Goal: Task Accomplishment & Management: Use online tool/utility

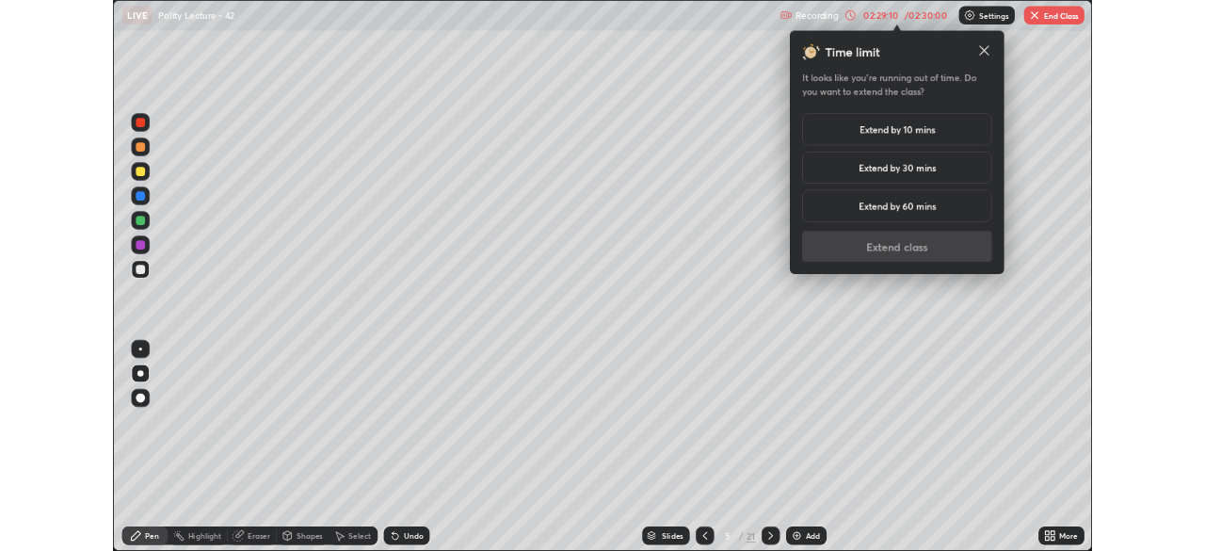
scroll to position [678, 1205]
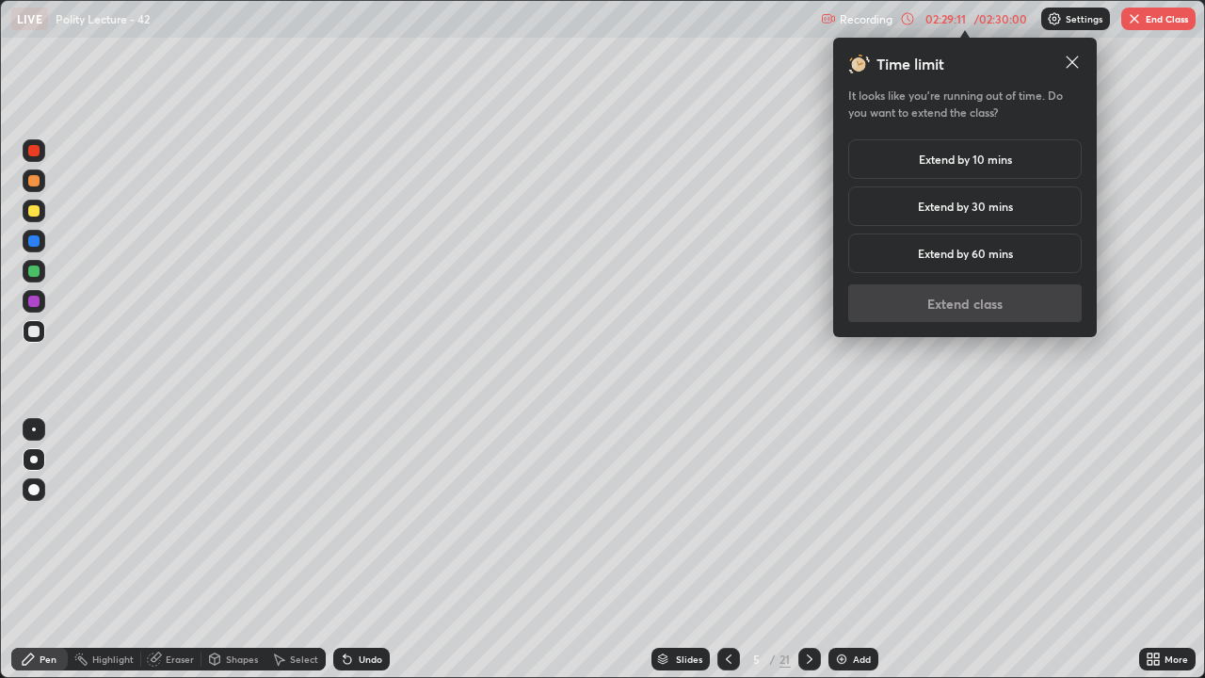
click at [954, 208] on h5 "Extend by 30 mins" at bounding box center [965, 206] width 95 height 17
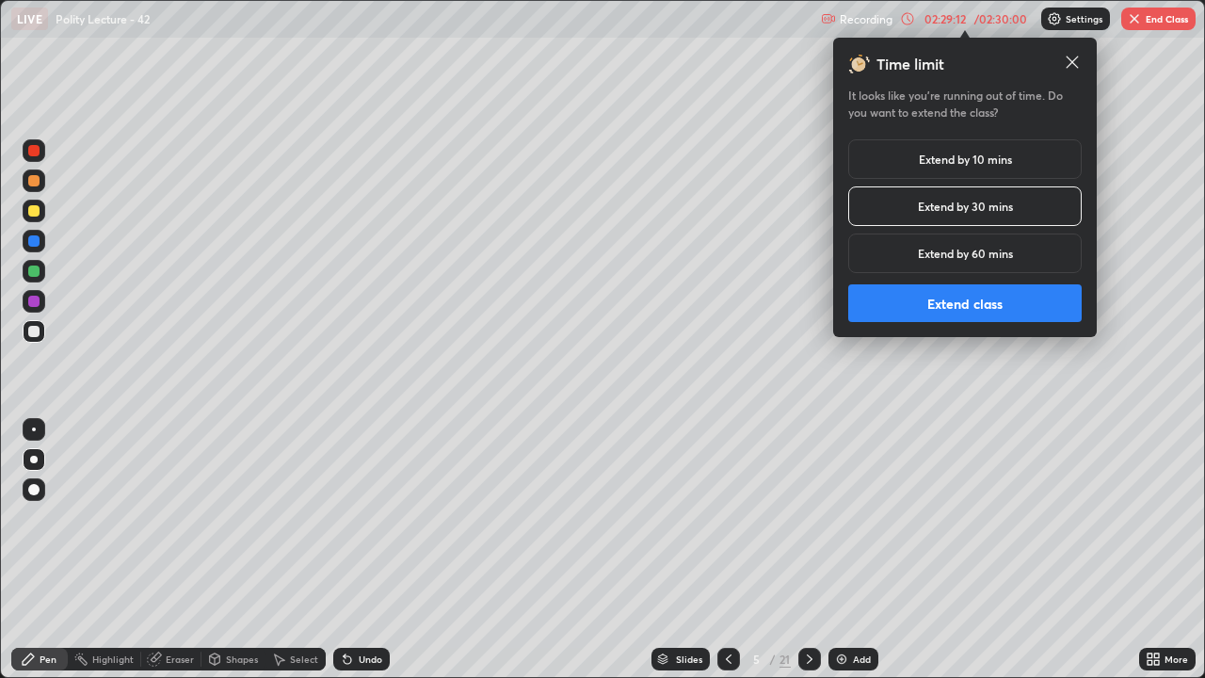
click at [963, 300] on button "Extend class" at bounding box center [964, 303] width 233 height 38
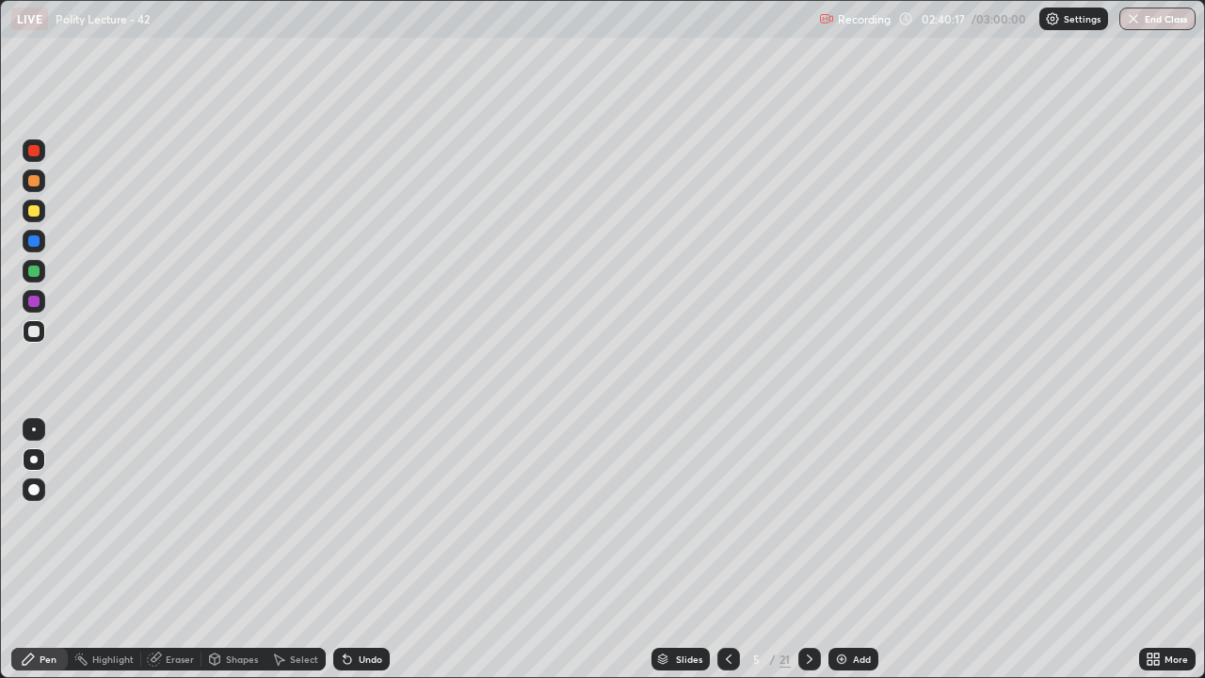
click at [1152, 17] on button "End Class" at bounding box center [1157, 19] width 76 height 23
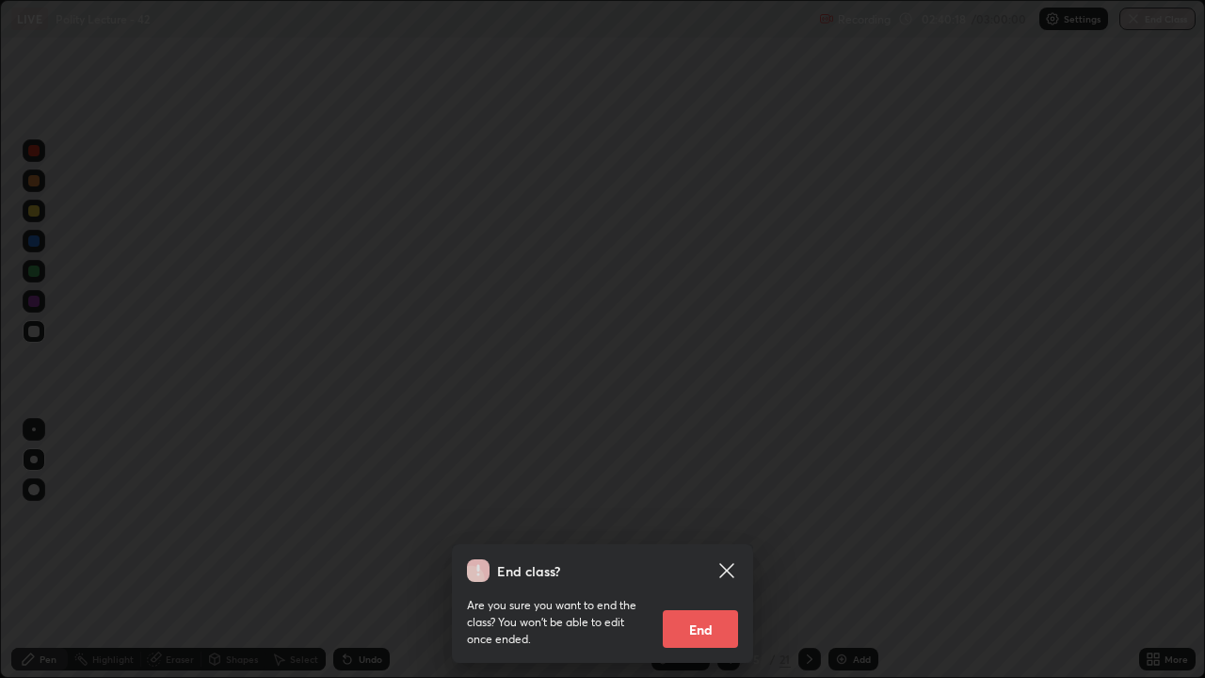
click at [716, 625] on button "End" at bounding box center [700, 629] width 75 height 38
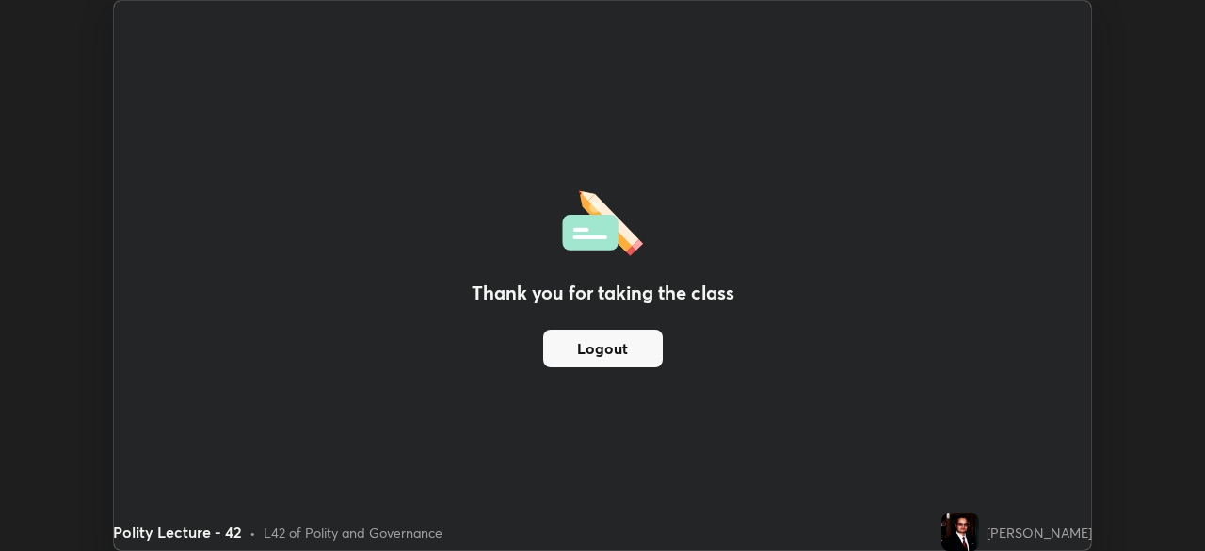
scroll to position [93579, 92925]
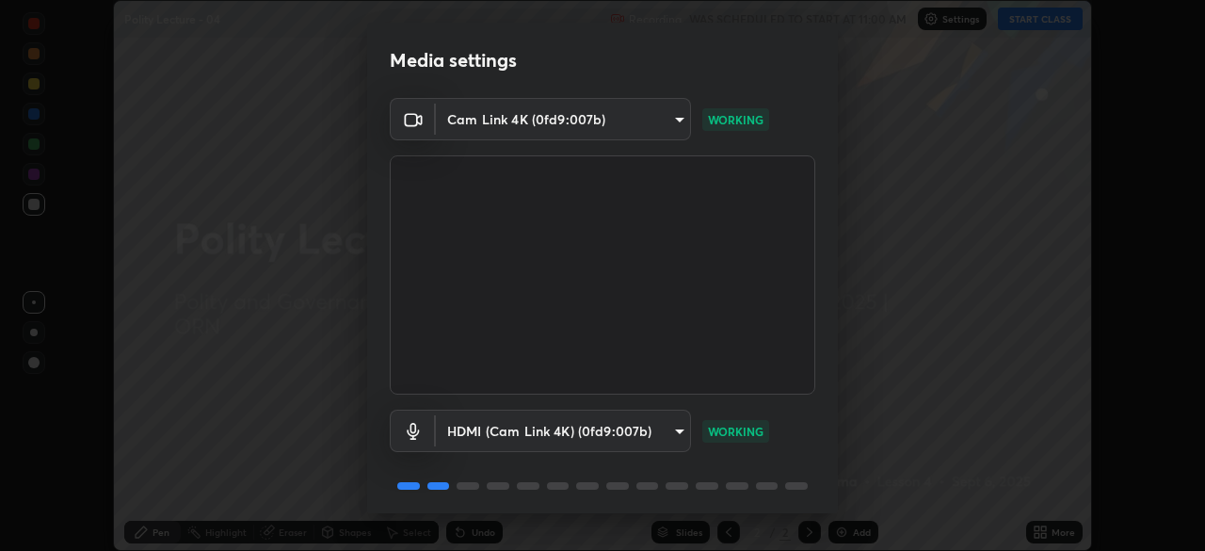
scroll to position [67, 0]
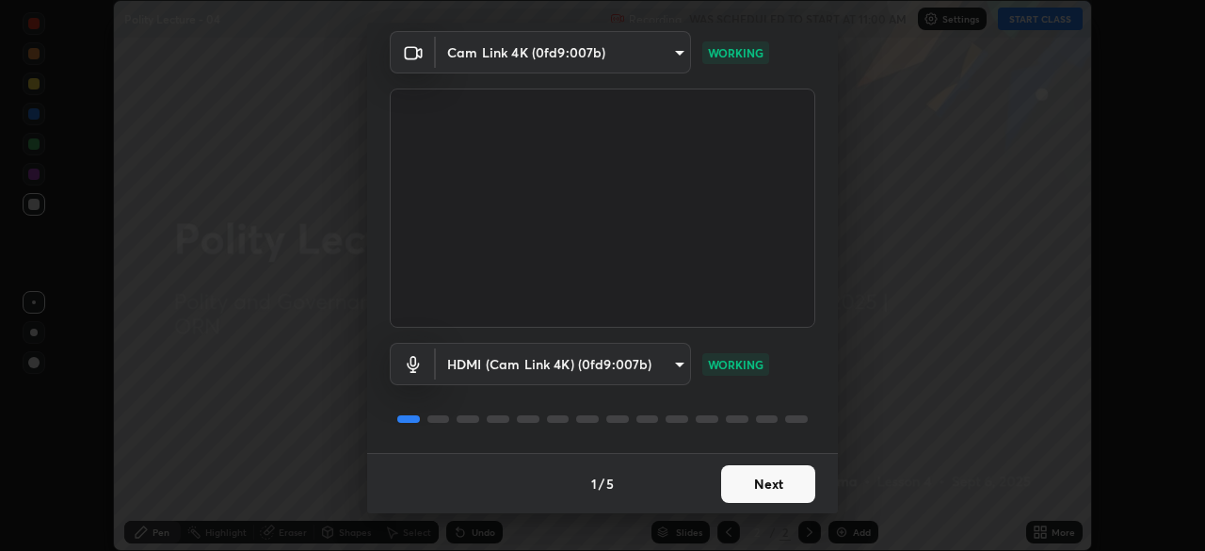
click at [759, 492] on button "Next" at bounding box center [768, 484] width 94 height 38
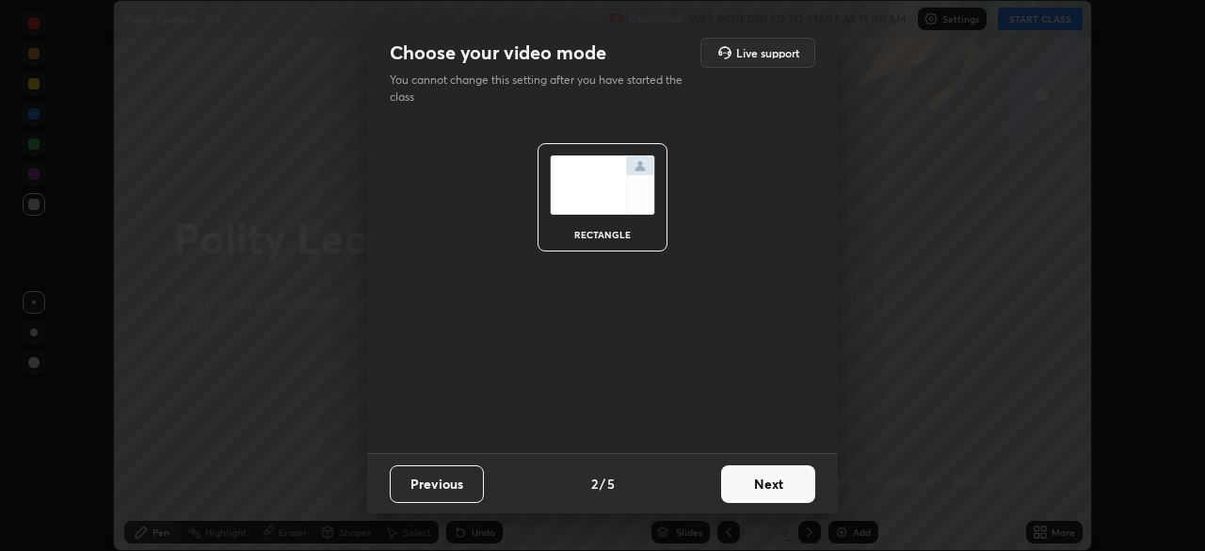
scroll to position [0, 0]
click at [760, 493] on button "Next" at bounding box center [768, 484] width 94 height 38
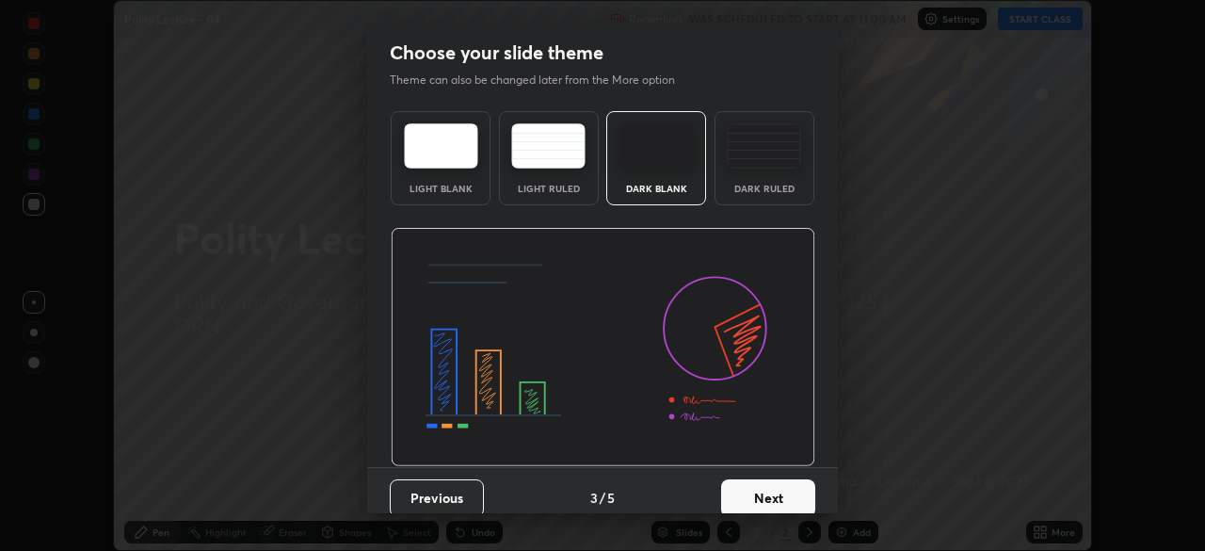
click at [775, 493] on button "Next" at bounding box center [768, 498] width 94 height 38
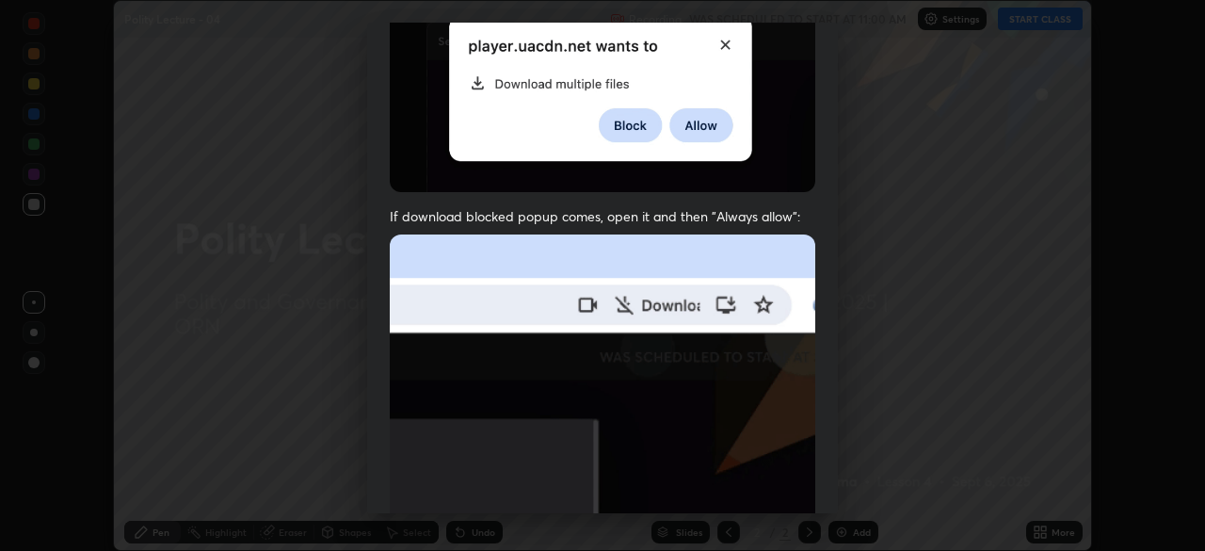
scroll to position [451, 0]
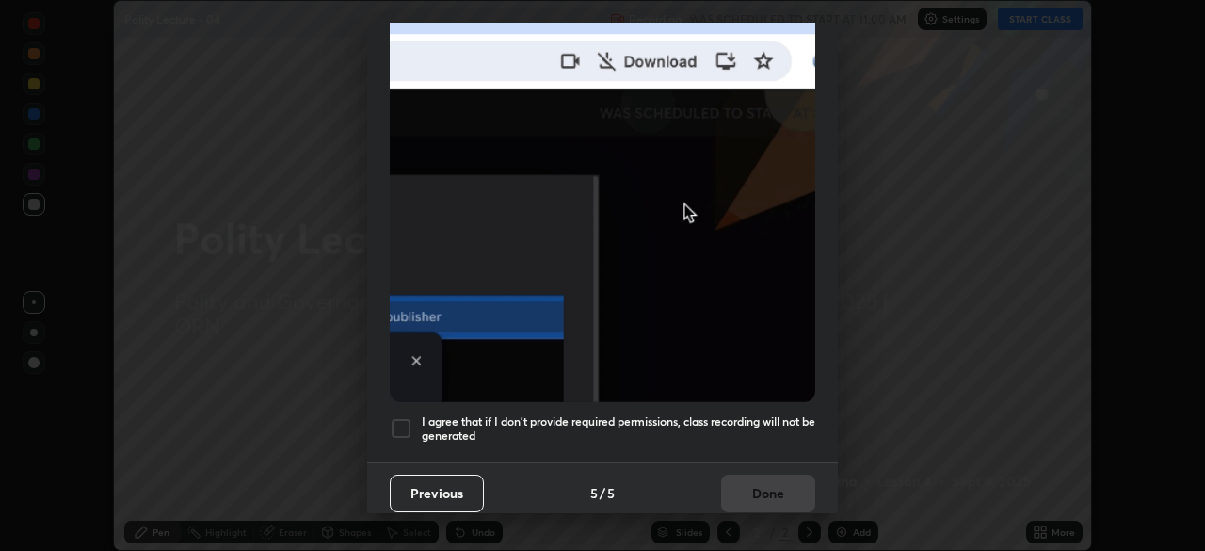
click at [409, 423] on div at bounding box center [401, 428] width 23 height 23
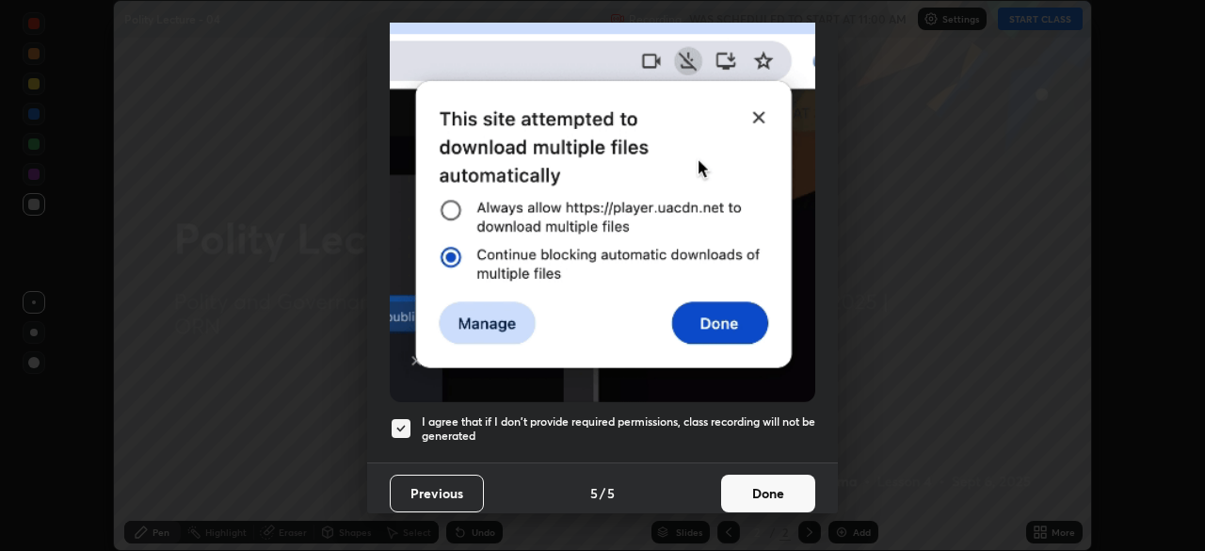
click at [743, 479] on button "Done" at bounding box center [768, 493] width 94 height 38
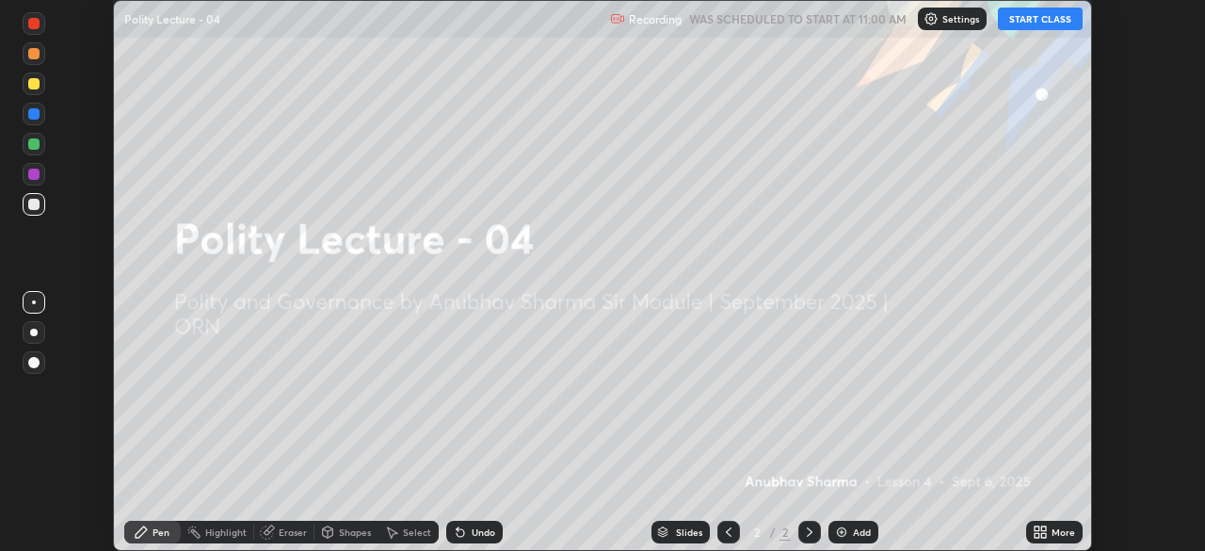
click at [1036, 528] on icon at bounding box center [1036, 528] width 5 height 5
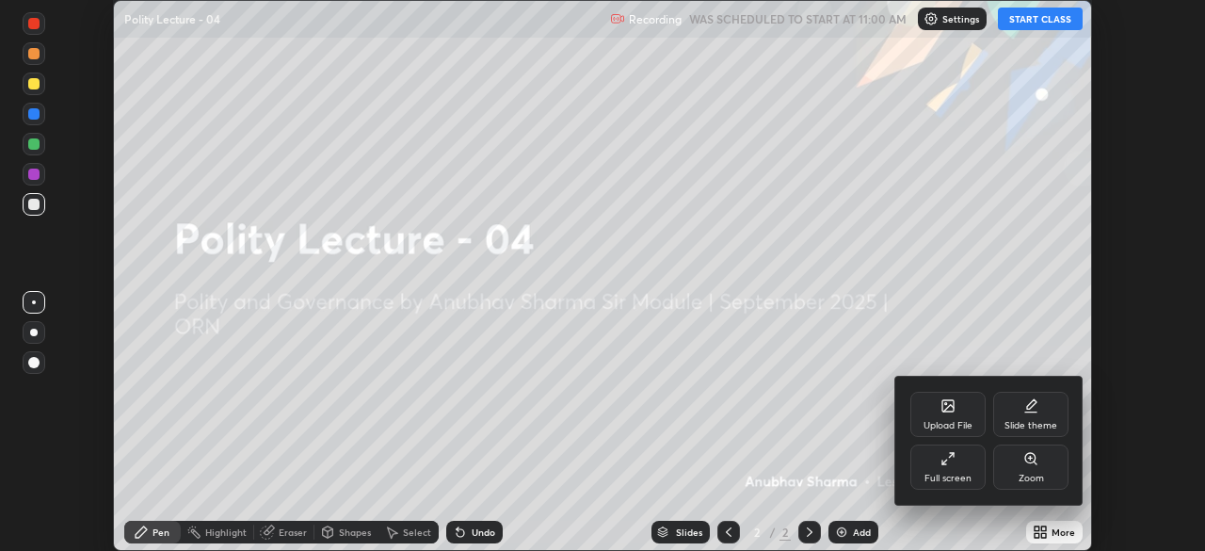
click at [960, 458] on div "Full screen" at bounding box center [947, 466] width 75 height 45
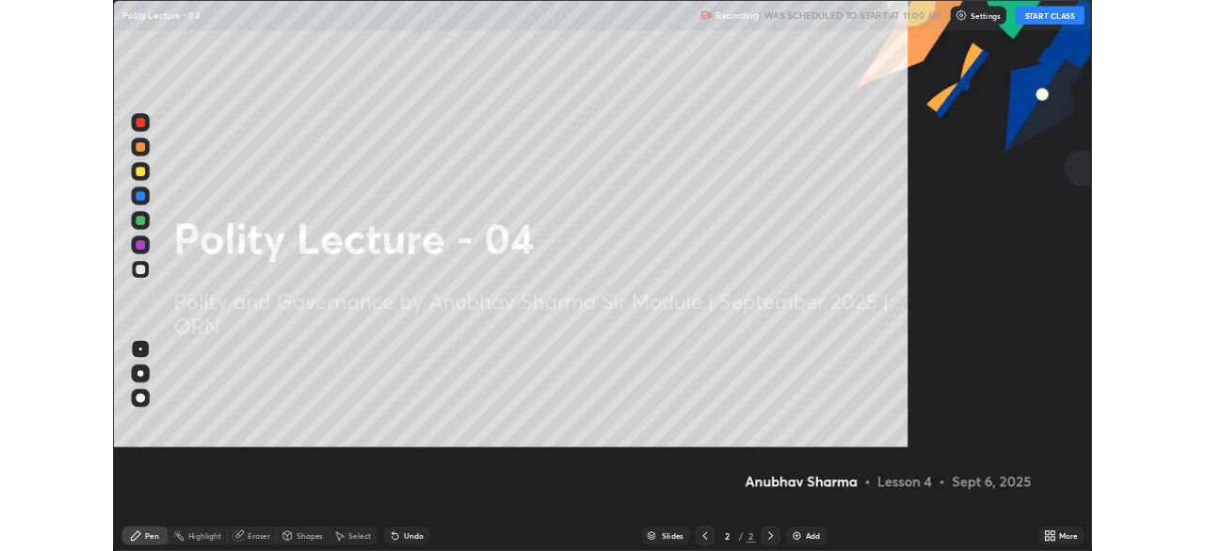
scroll to position [678, 1205]
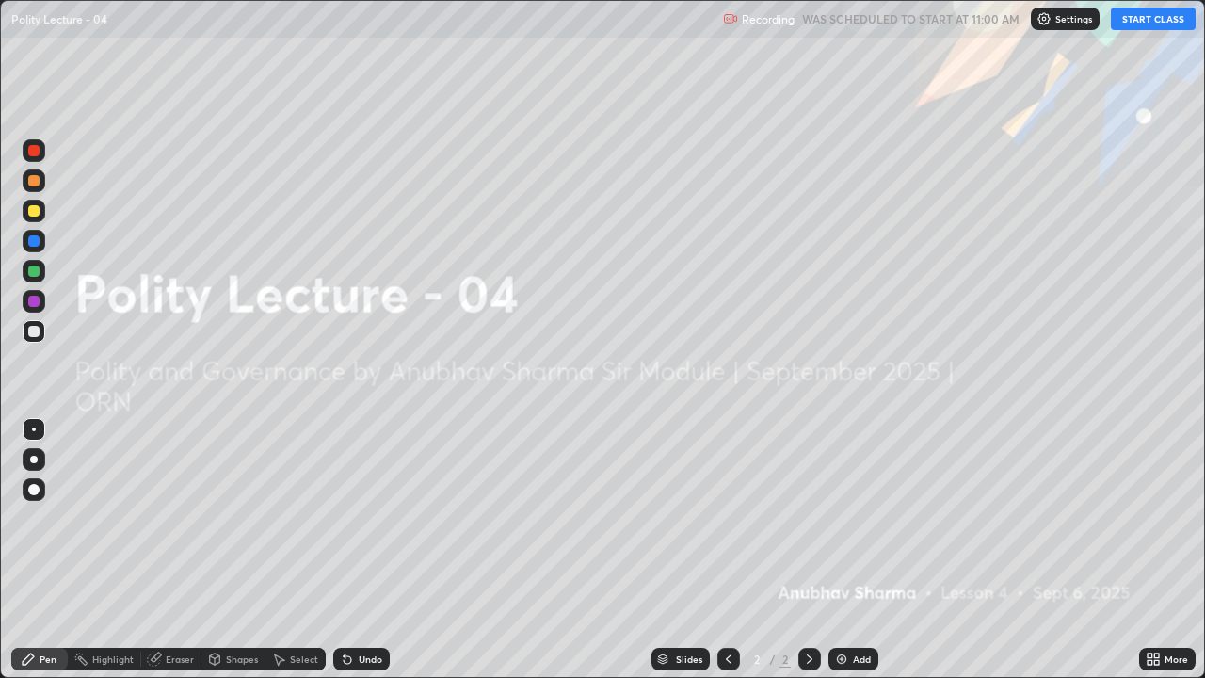
click at [1149, 550] on icon at bounding box center [1149, 655] width 5 height 5
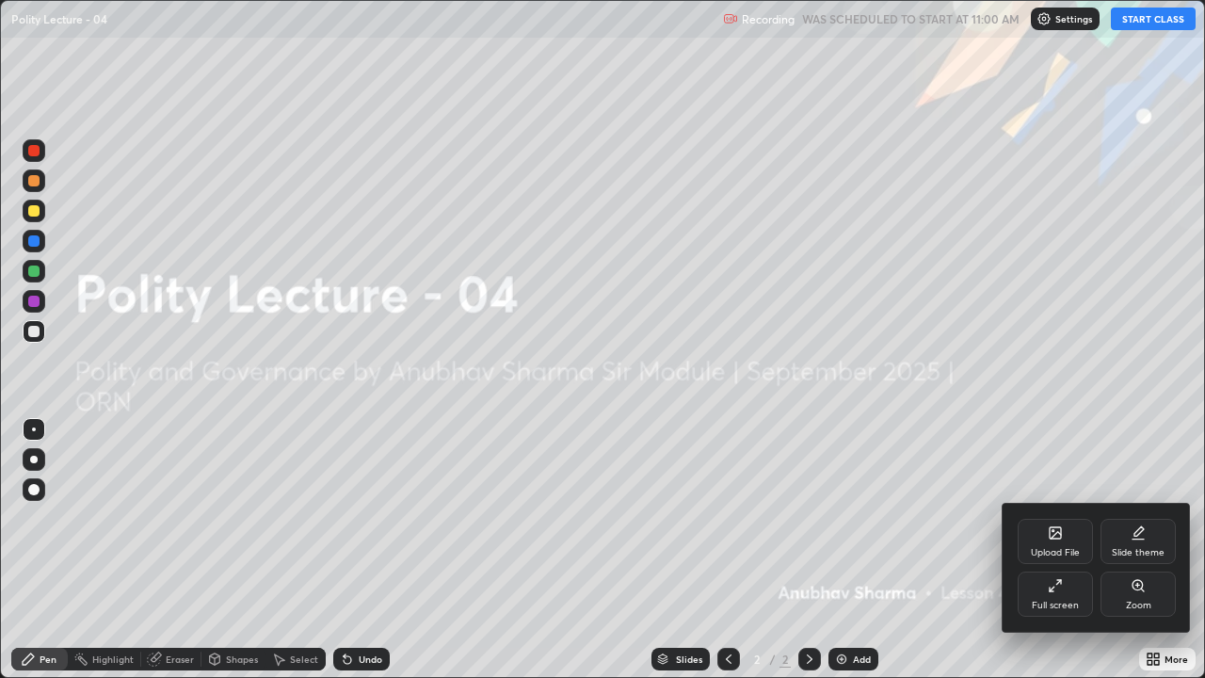
click at [1062, 543] on div "Upload File" at bounding box center [1055, 541] width 75 height 45
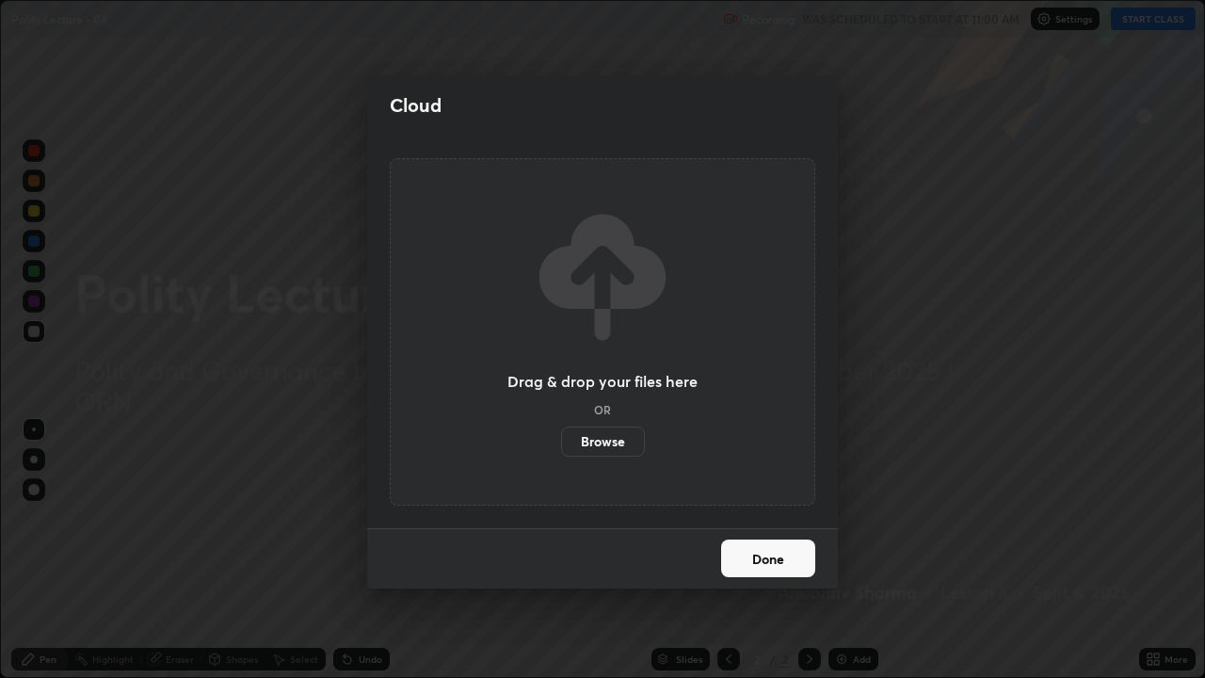
click at [617, 441] on label "Browse" at bounding box center [603, 441] width 84 height 30
click at [561, 441] on input "Browse" at bounding box center [561, 441] width 0 height 30
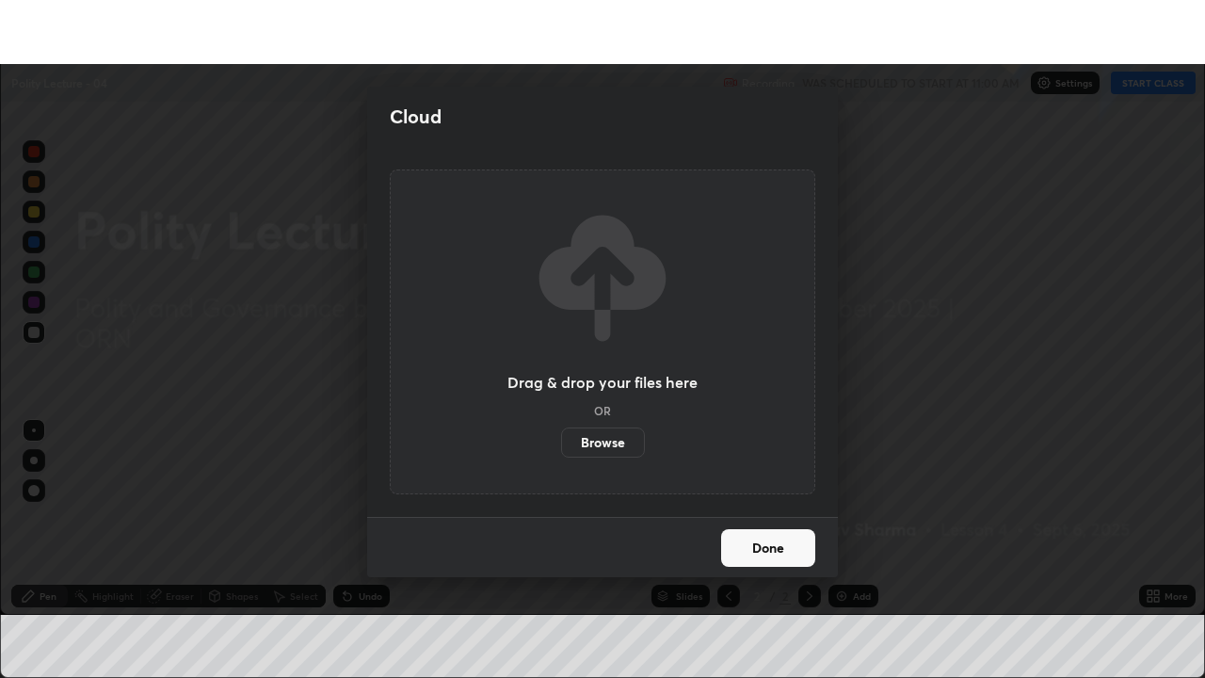
scroll to position [93579, 92925]
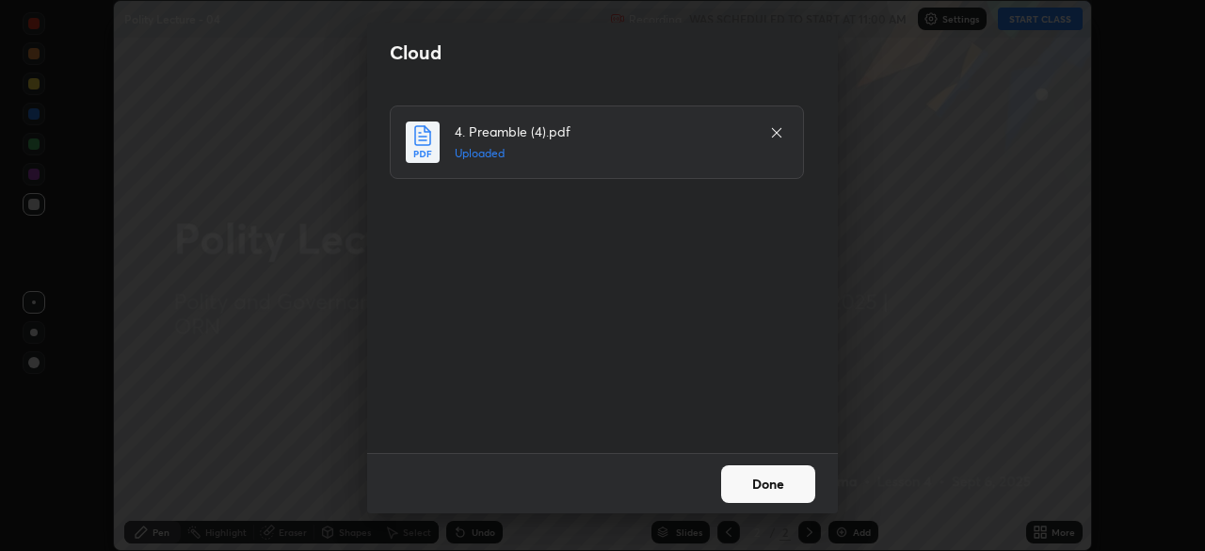
click at [778, 490] on button "Done" at bounding box center [768, 484] width 94 height 38
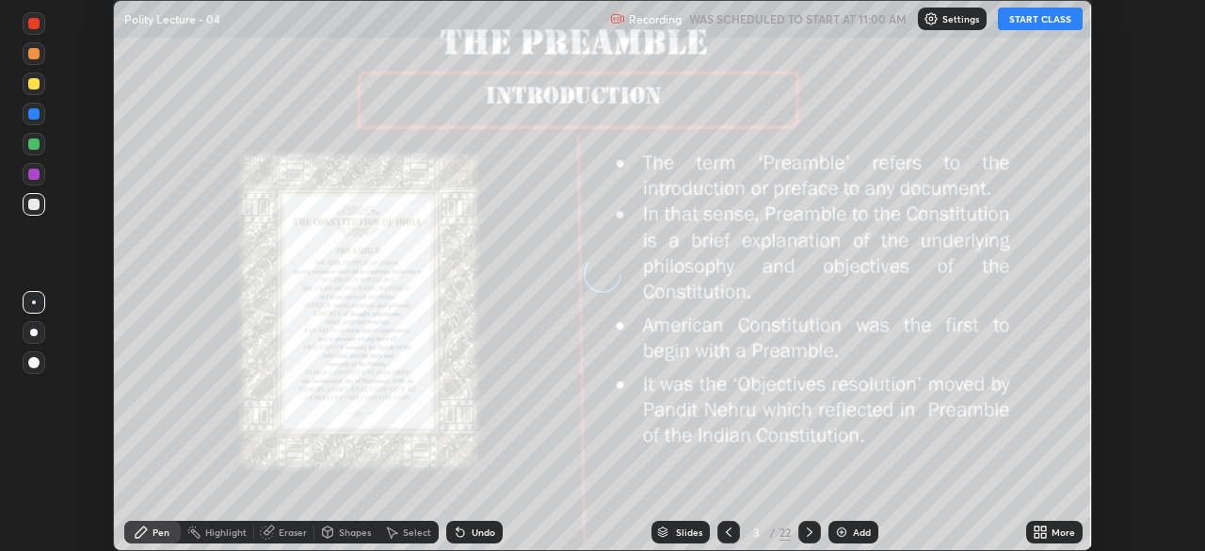
click at [1034, 525] on icon at bounding box center [1040, 531] width 15 height 15
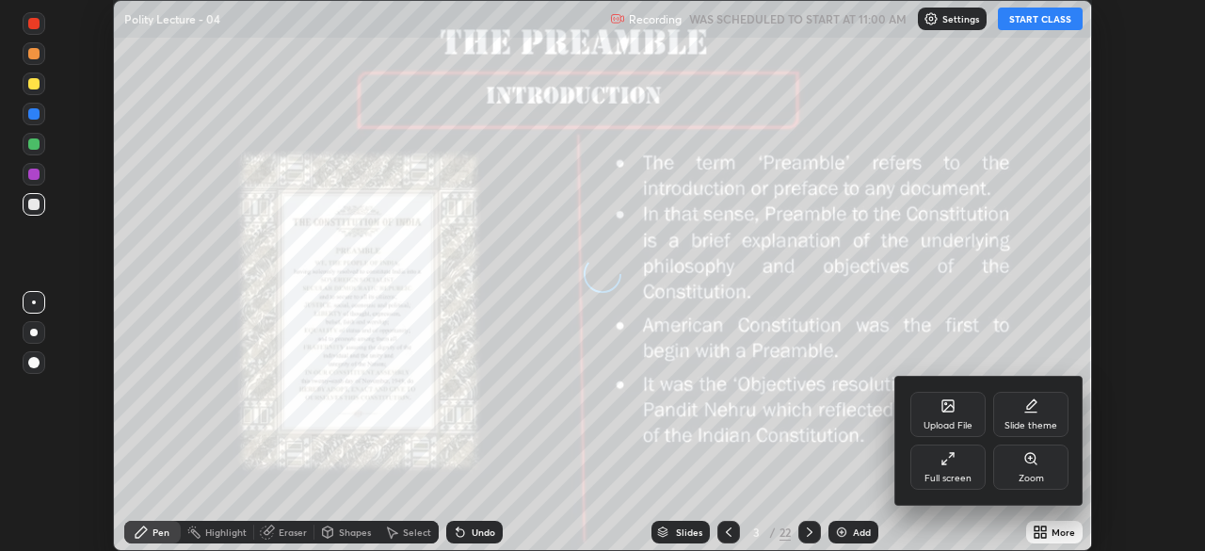
click at [940, 461] on icon at bounding box center [947, 458] width 15 height 15
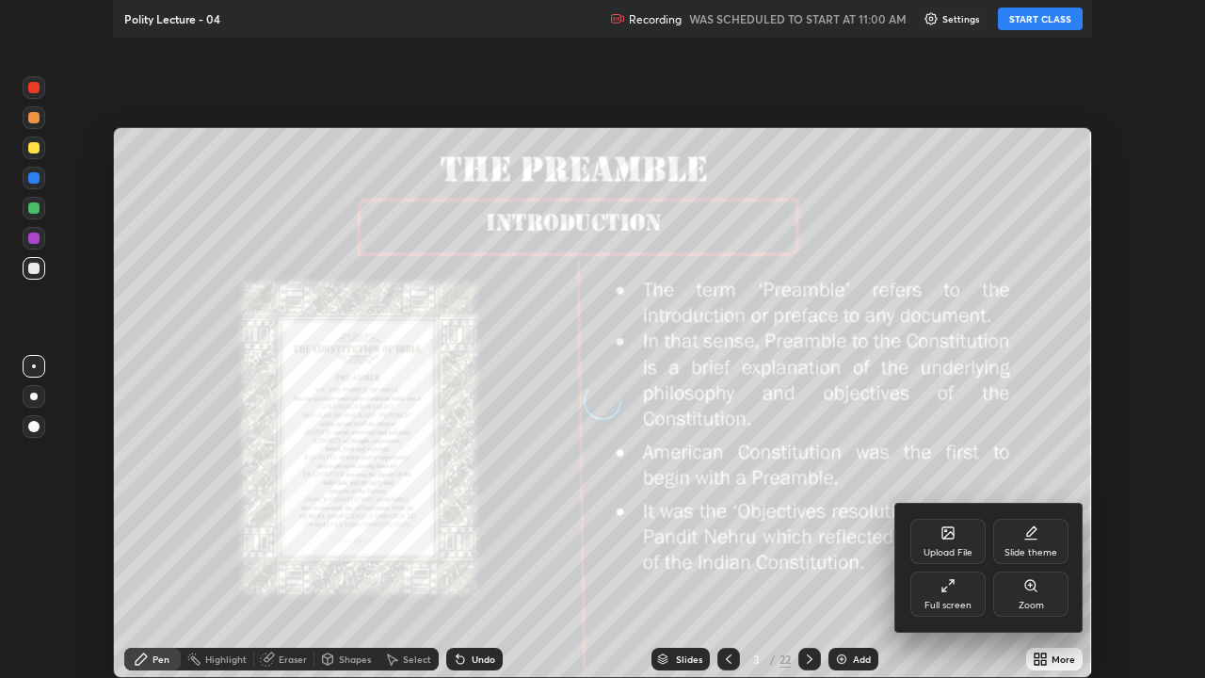
scroll to position [678, 1205]
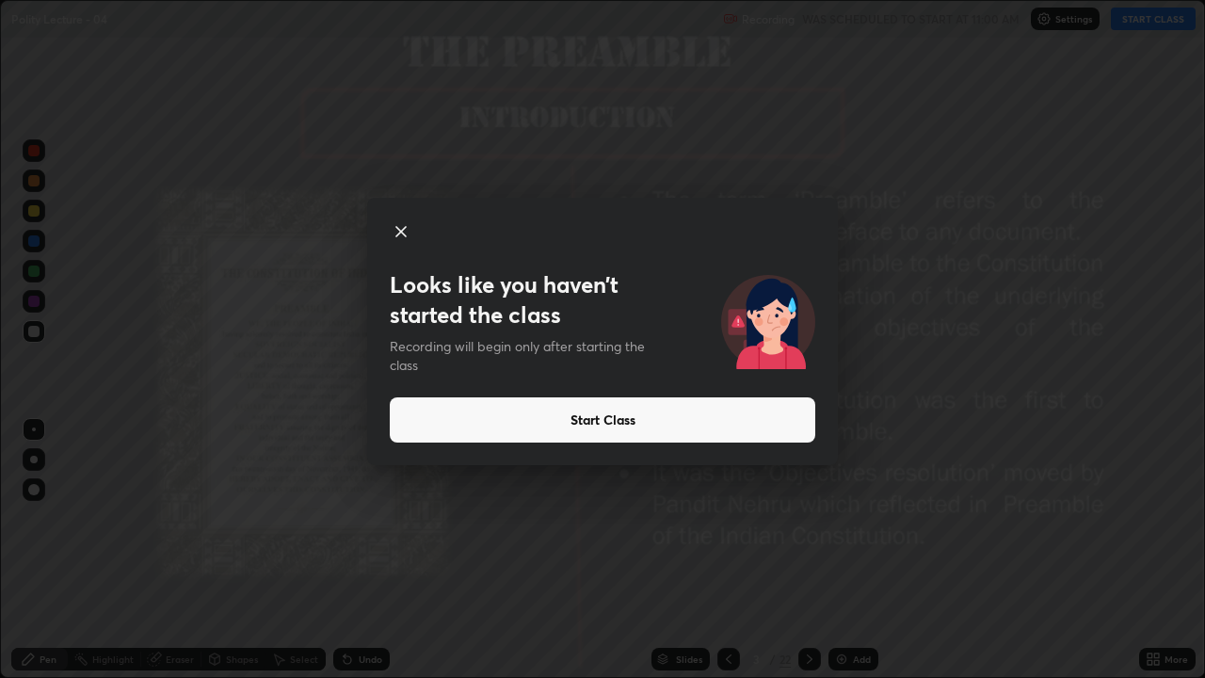
click at [601, 419] on button "Start Class" at bounding box center [602, 419] width 425 height 45
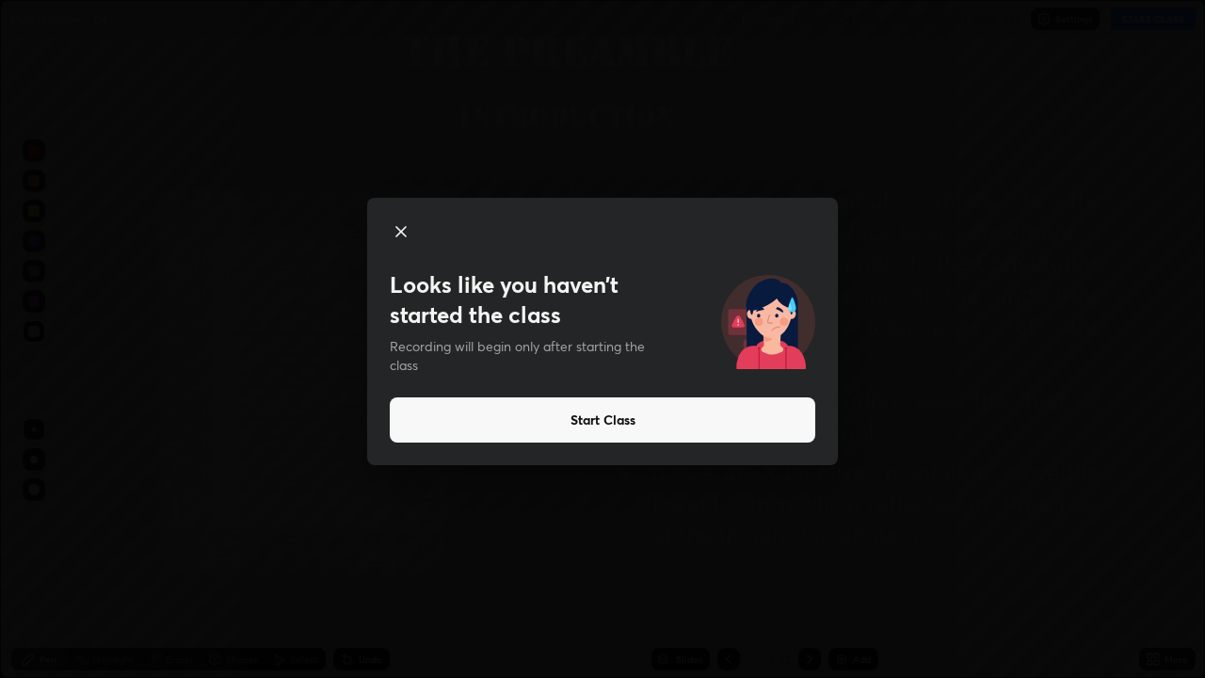
click at [655, 420] on button "Start Class" at bounding box center [602, 419] width 425 height 45
click at [633, 413] on button "Start Class" at bounding box center [602, 419] width 425 height 45
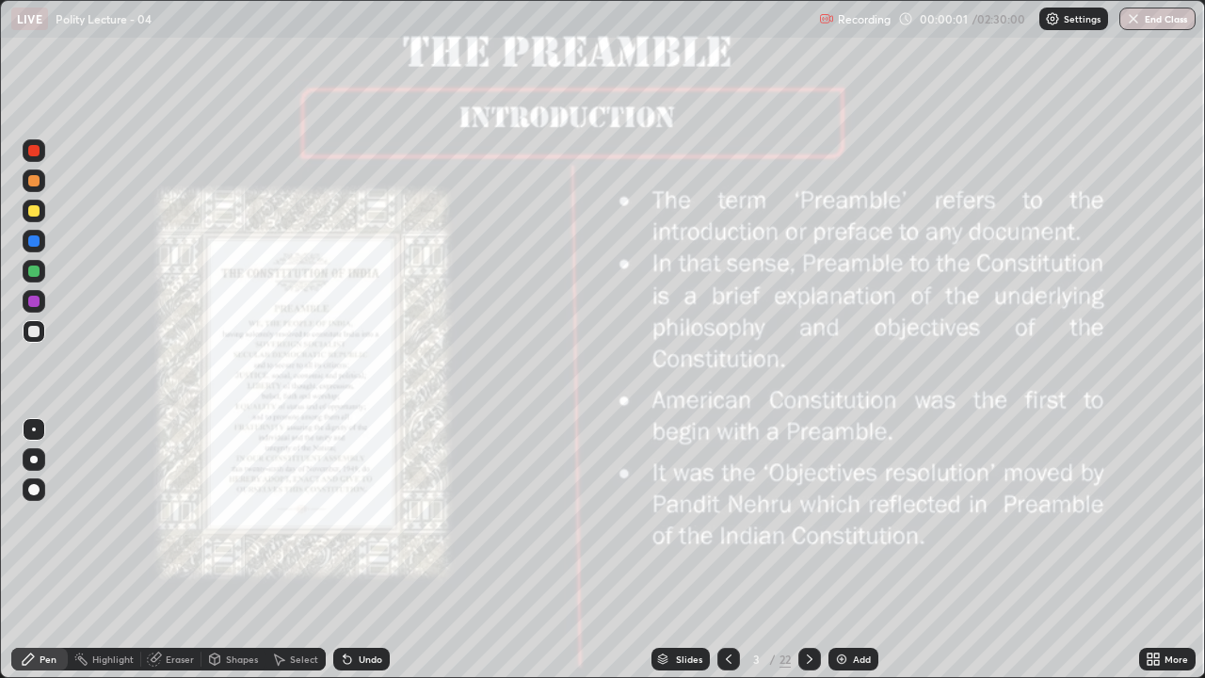
click at [844, 550] on div "Add" at bounding box center [853, 659] width 50 height 23
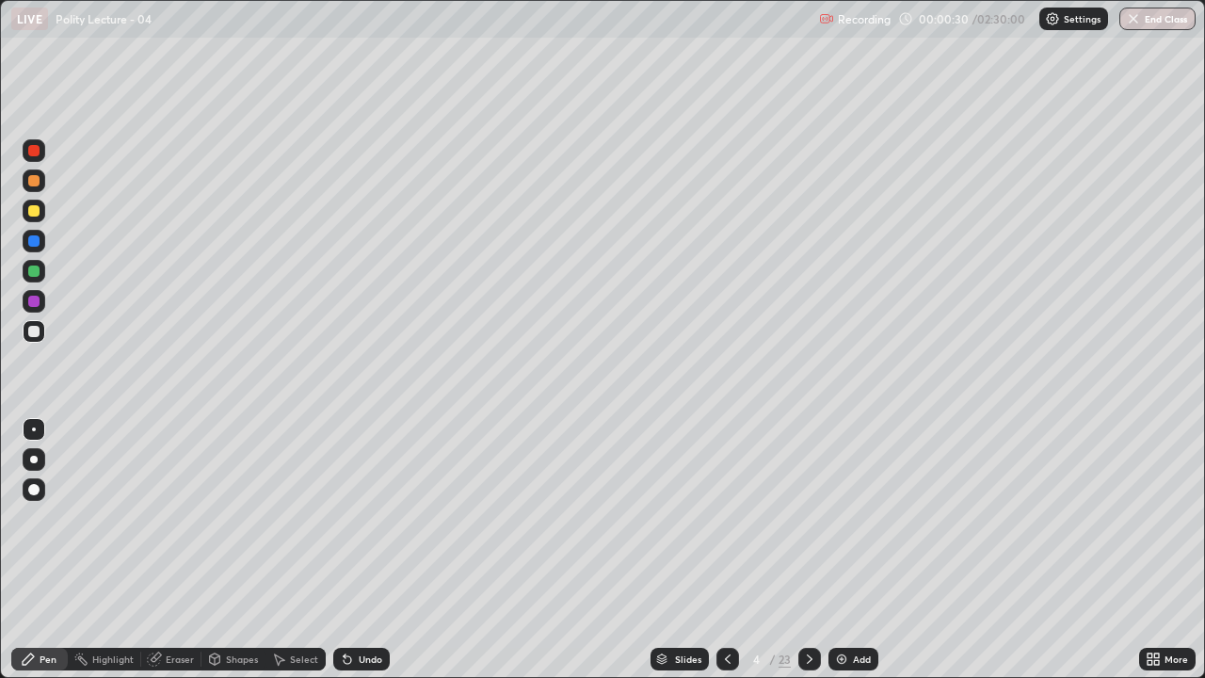
click at [41, 453] on div at bounding box center [34, 459] width 23 height 23
click at [36, 273] on div at bounding box center [33, 270] width 11 height 11
click at [729, 550] on icon at bounding box center [727, 658] width 15 height 15
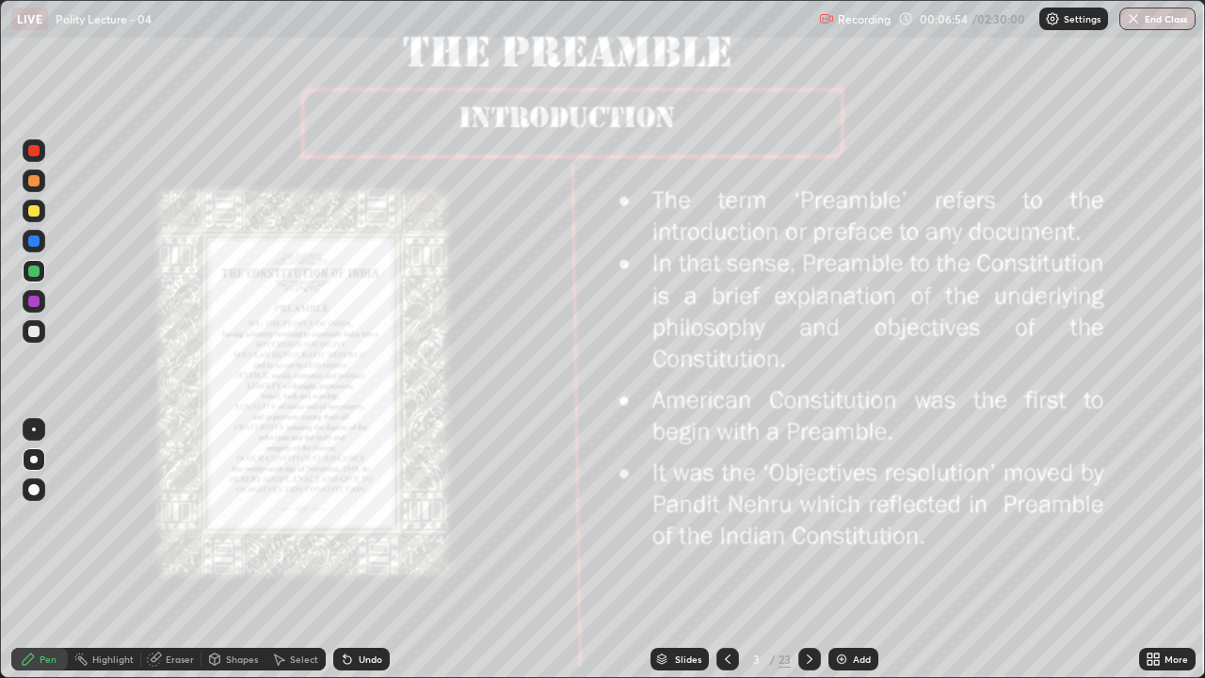
click at [30, 216] on div at bounding box center [34, 211] width 23 height 23
click at [810, 550] on icon at bounding box center [809, 658] width 15 height 15
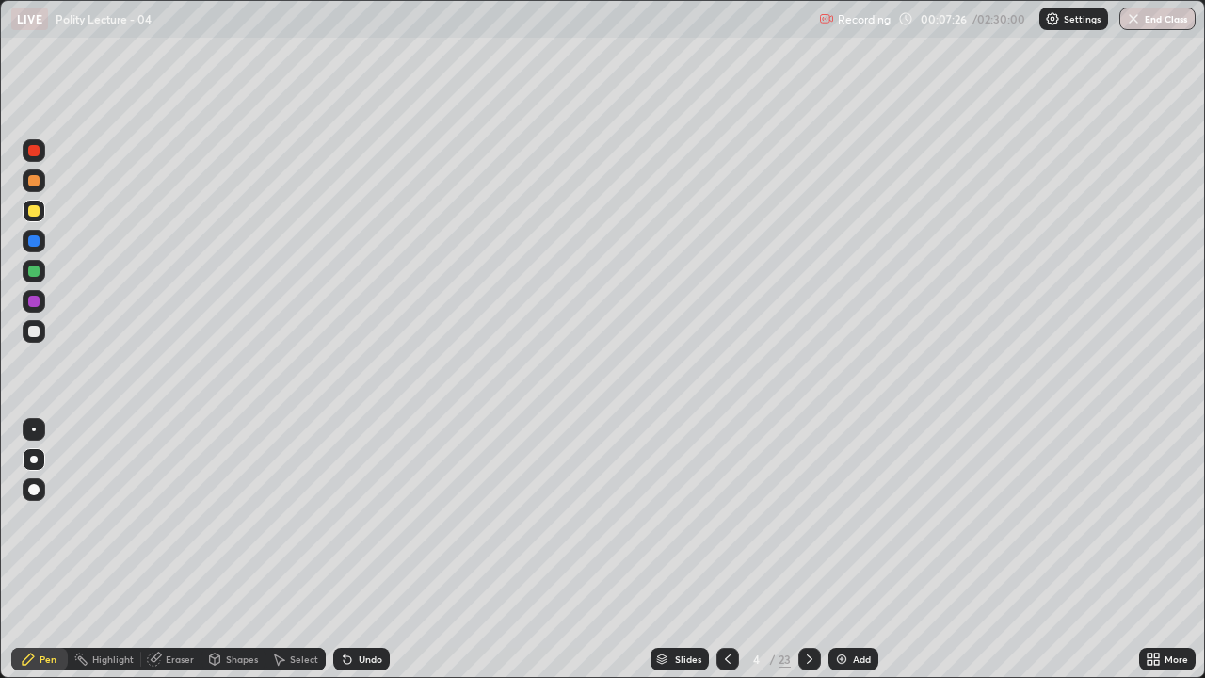
click at [816, 550] on div at bounding box center [809, 659] width 23 height 23
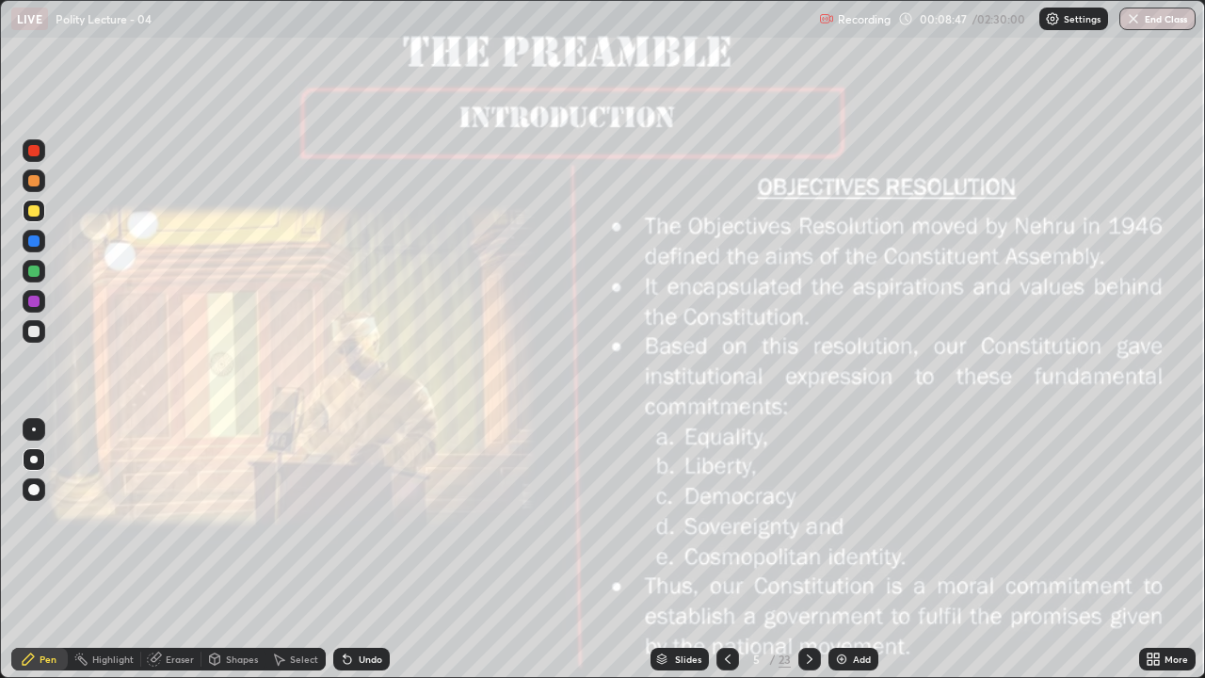
click at [849, 550] on div "Add" at bounding box center [853, 659] width 50 height 23
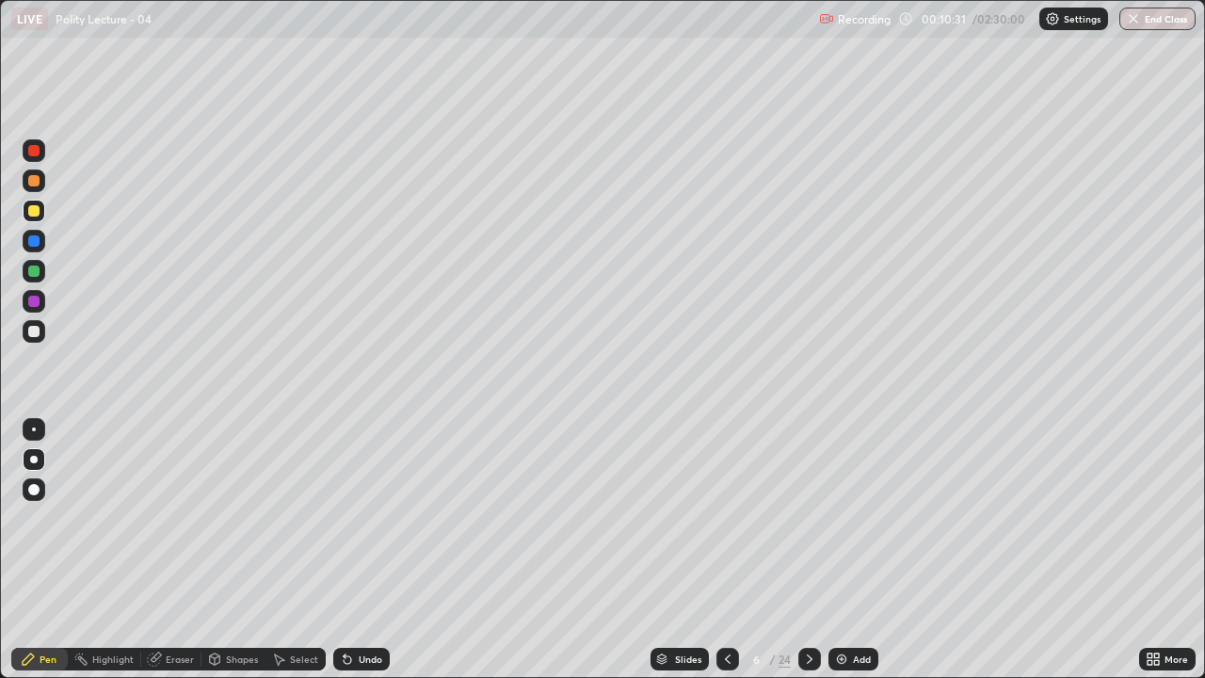
click at [804, 550] on icon at bounding box center [809, 658] width 15 height 15
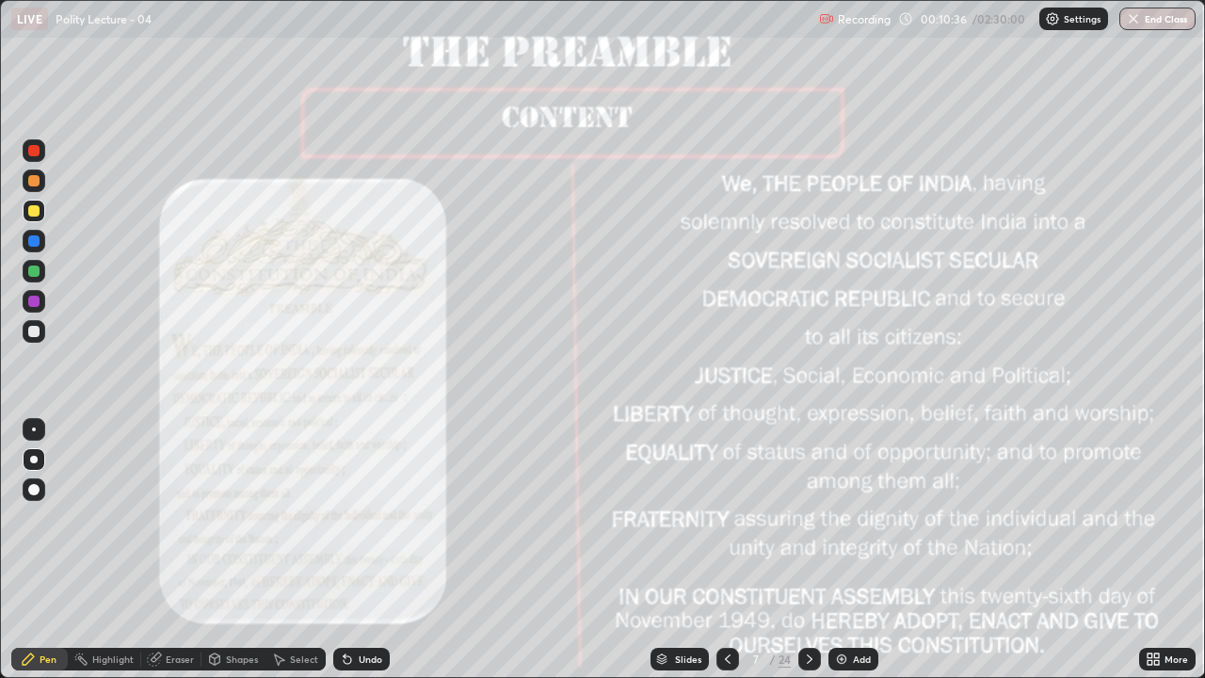
click at [34, 210] on div at bounding box center [33, 210] width 11 height 11
click at [805, 550] on icon at bounding box center [809, 658] width 15 height 15
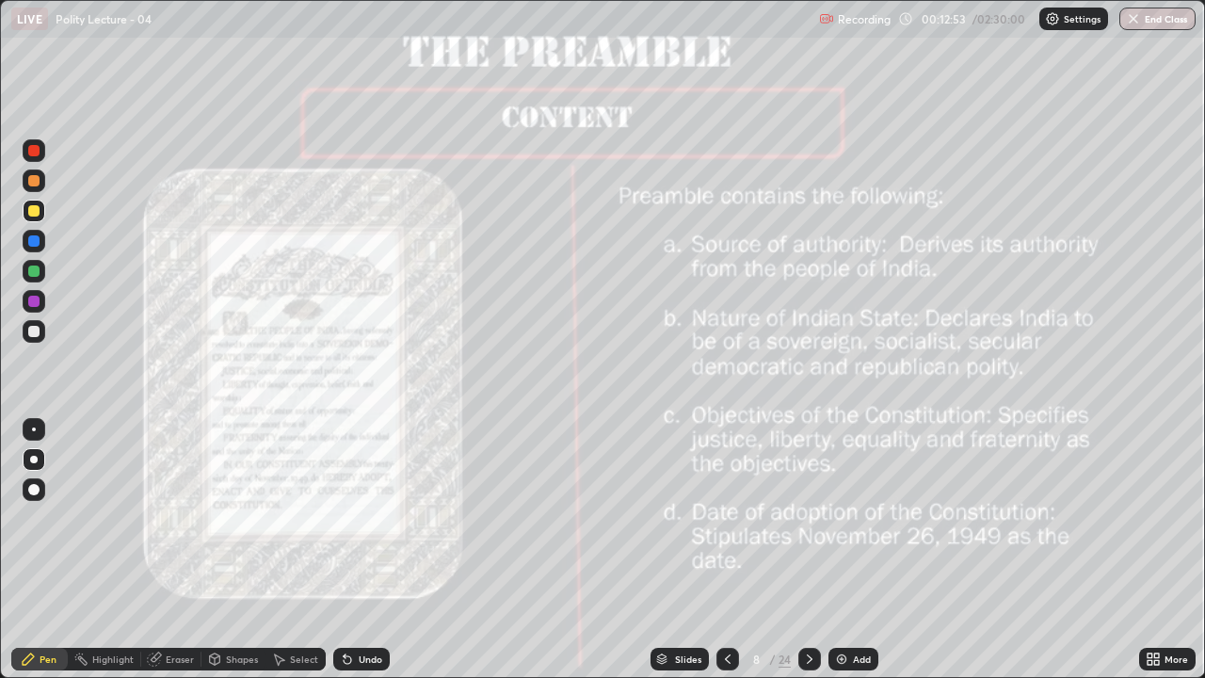
click at [810, 550] on icon at bounding box center [810, 658] width 6 height 9
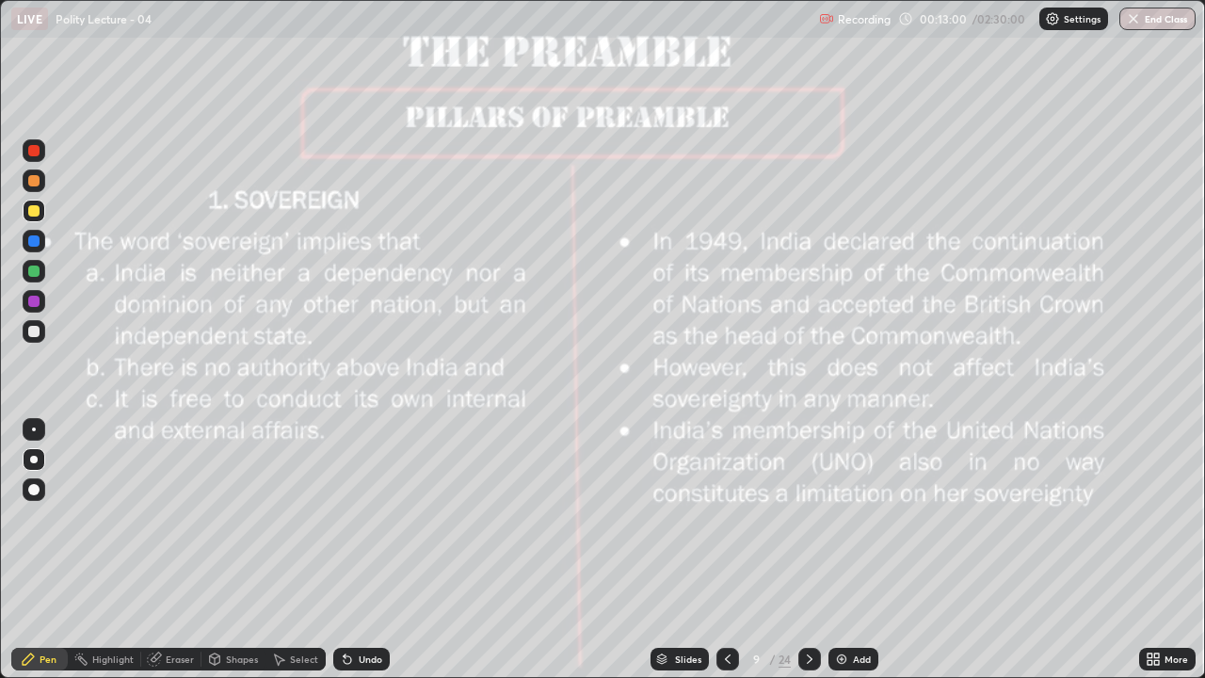
click at [850, 550] on div "Add" at bounding box center [853, 659] width 50 height 23
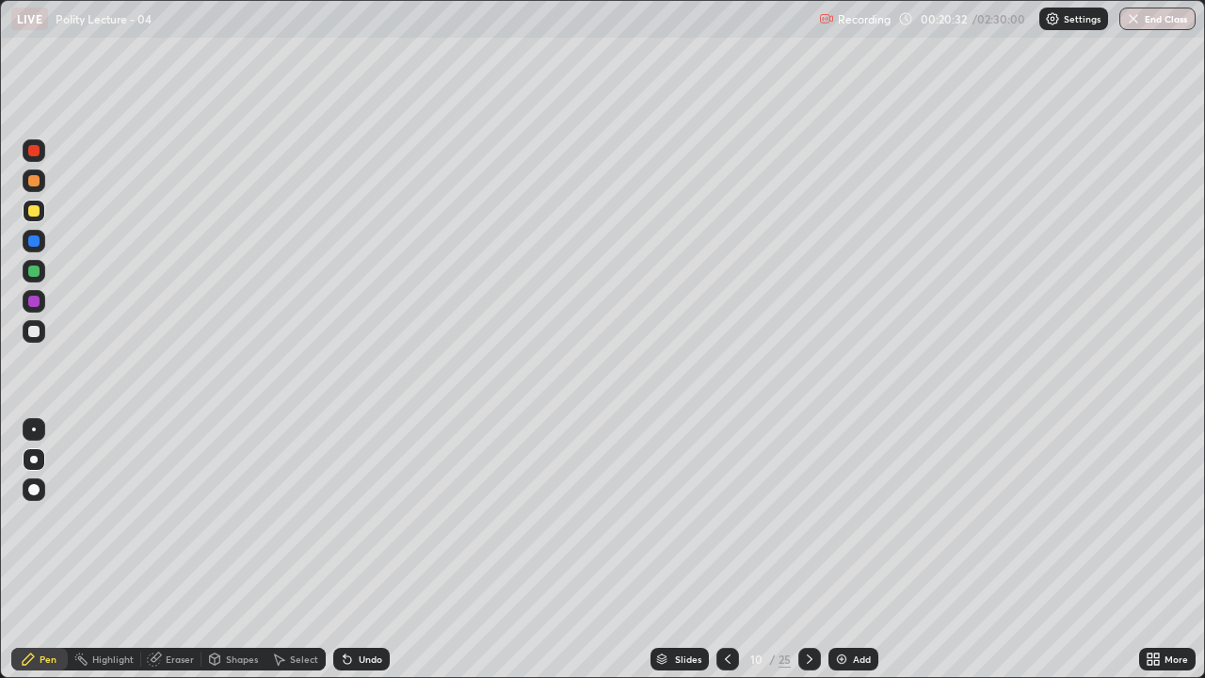
click at [39, 329] on div at bounding box center [33, 331] width 11 height 11
click at [32, 212] on div at bounding box center [33, 210] width 11 height 11
click at [733, 550] on div at bounding box center [727, 659] width 23 height 23
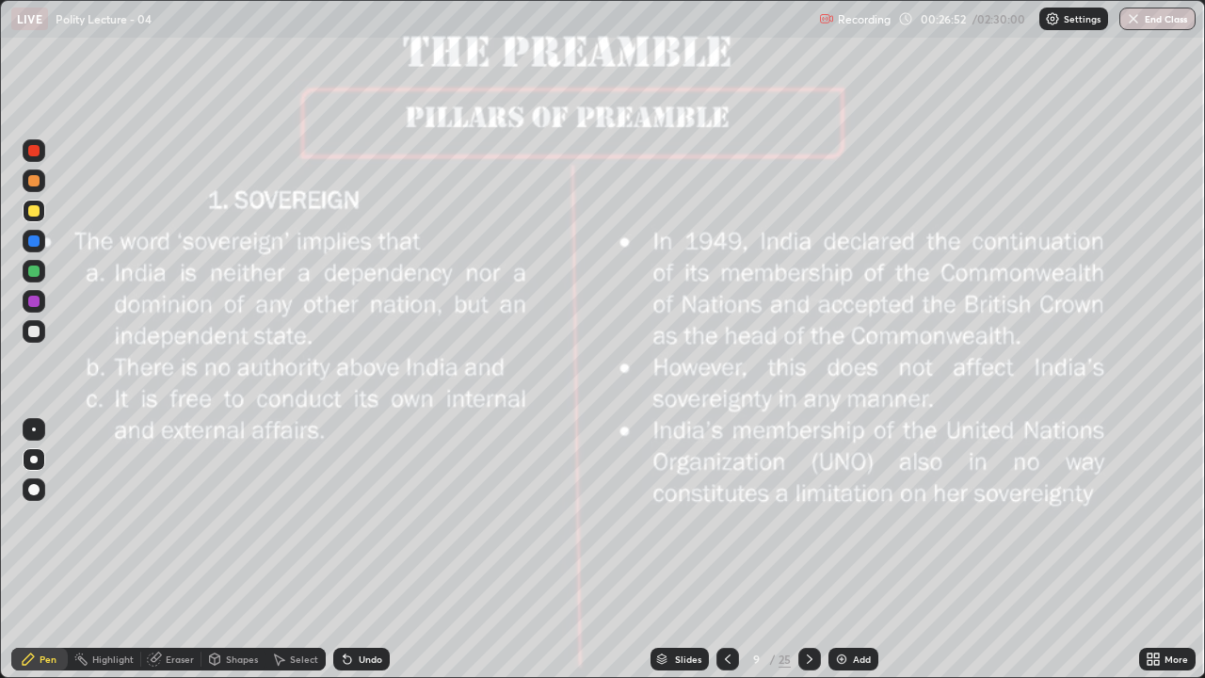
click at [807, 550] on div at bounding box center [809, 659] width 23 height 23
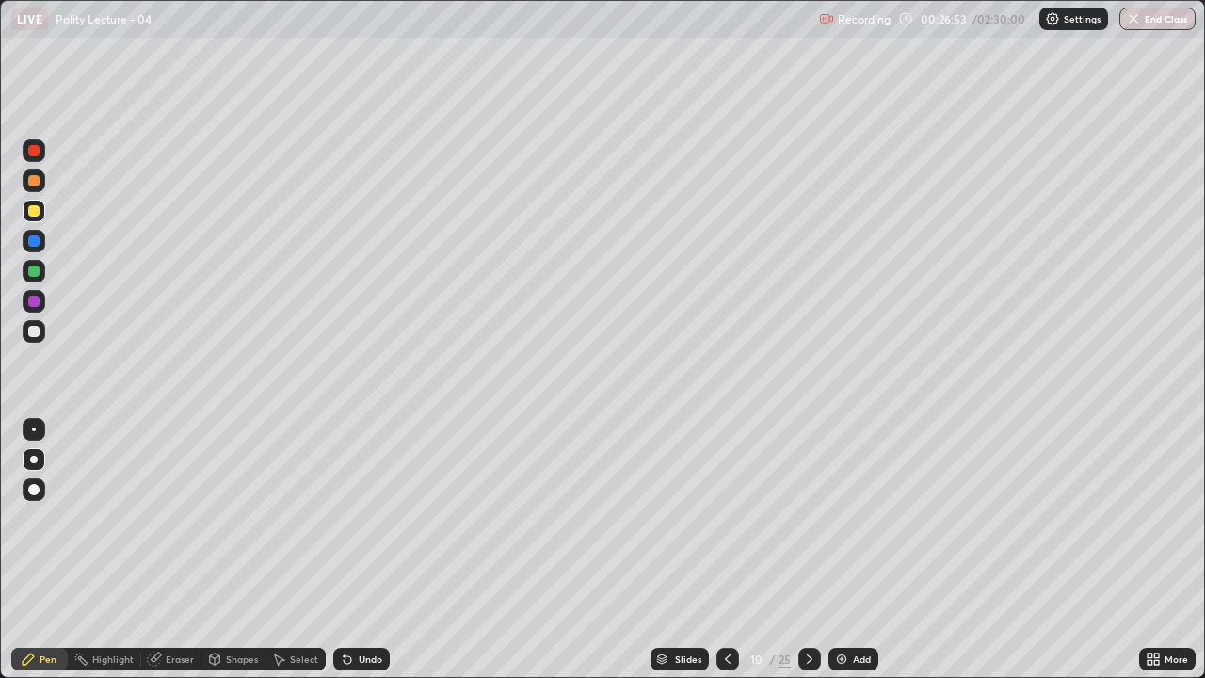
click at [822, 550] on div "Slides 10 / 25 Add" at bounding box center [764, 659] width 749 height 38
click at [804, 550] on icon at bounding box center [809, 658] width 15 height 15
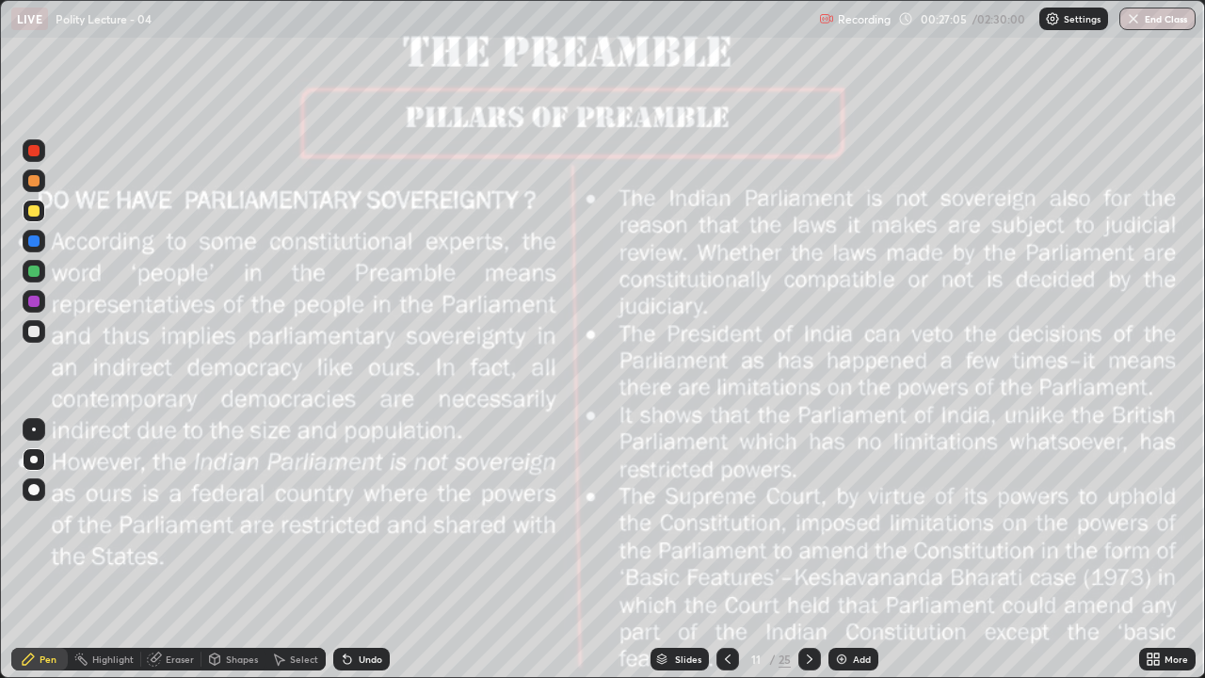
click at [809, 550] on icon at bounding box center [810, 658] width 6 height 9
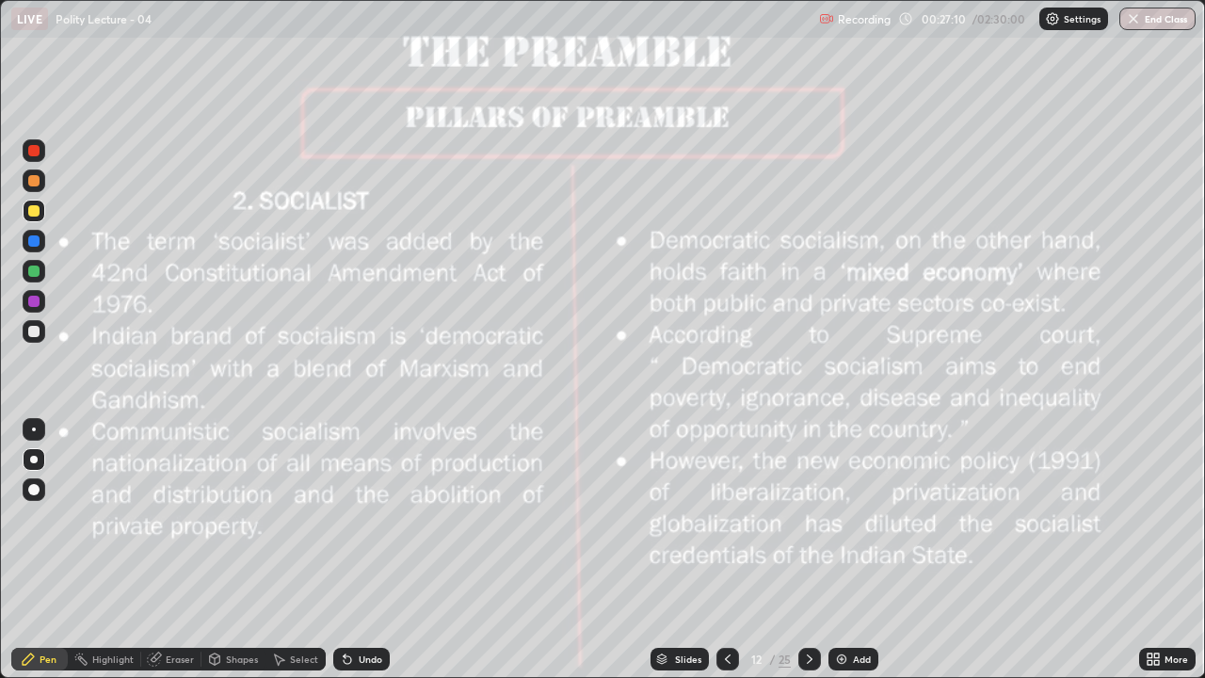
click at [842, 550] on div "Slides 12 / 25 Add" at bounding box center [764, 659] width 749 height 38
click at [844, 550] on img at bounding box center [841, 658] width 15 height 15
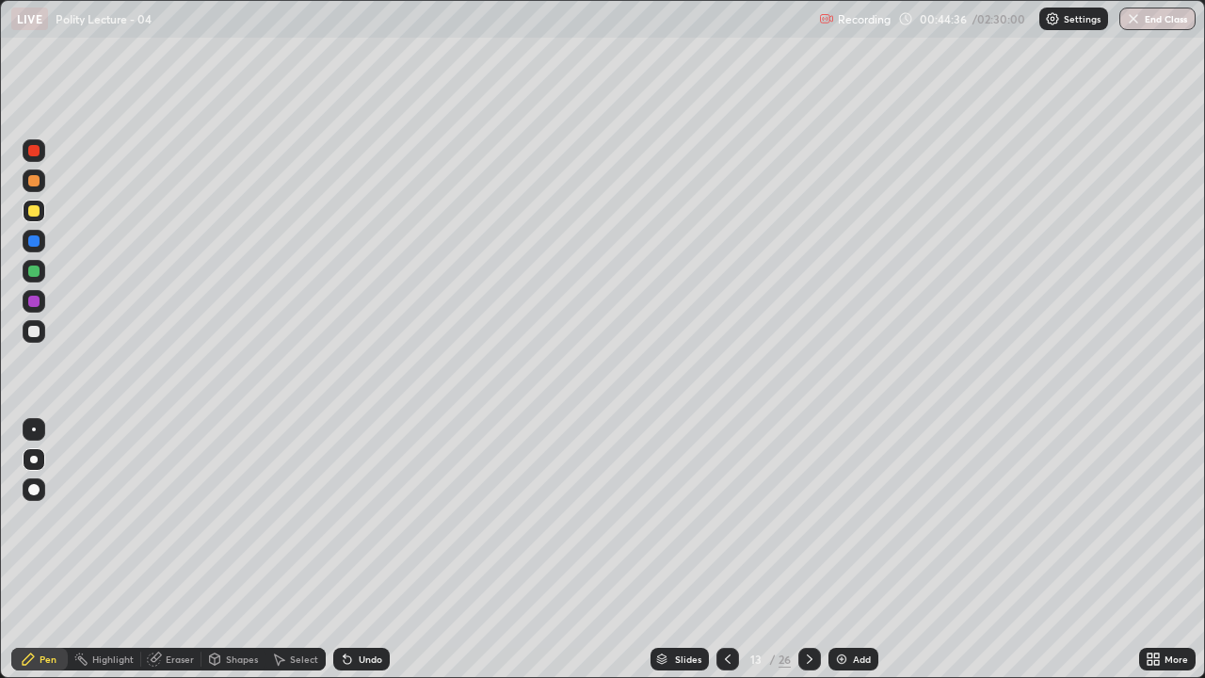
click at [37, 267] on div at bounding box center [33, 270] width 11 height 11
click at [730, 550] on icon at bounding box center [727, 658] width 15 height 15
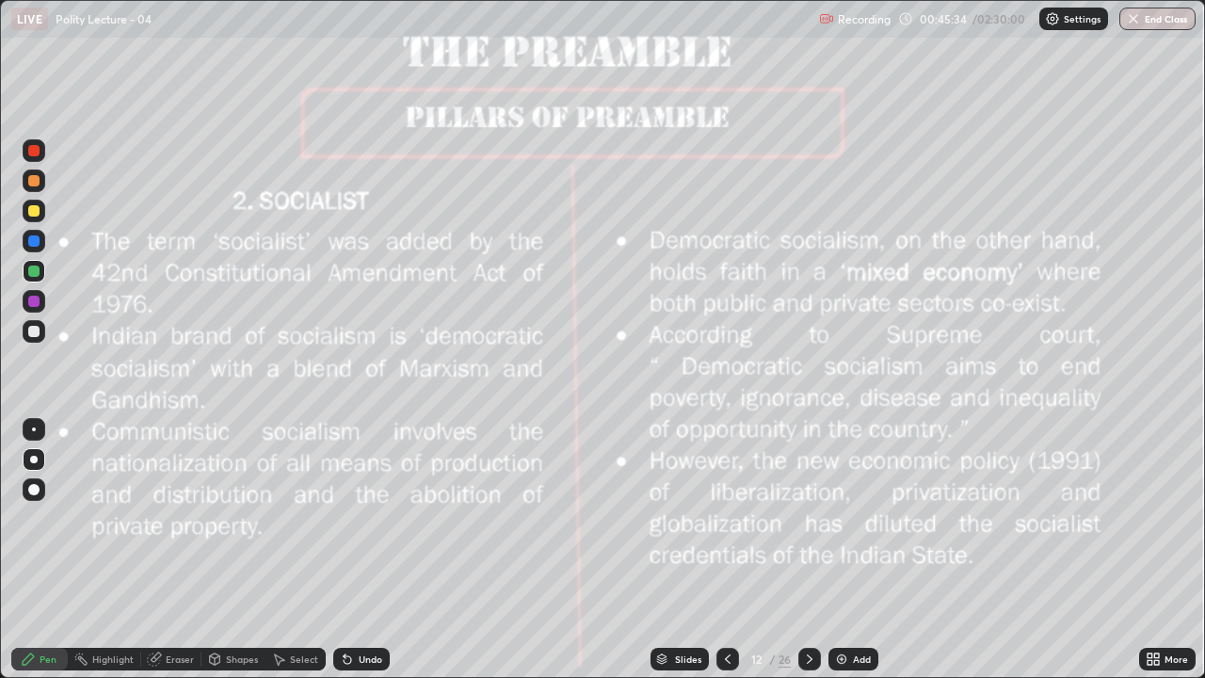
click at [31, 214] on div at bounding box center [33, 210] width 11 height 11
click at [845, 550] on img at bounding box center [841, 658] width 15 height 15
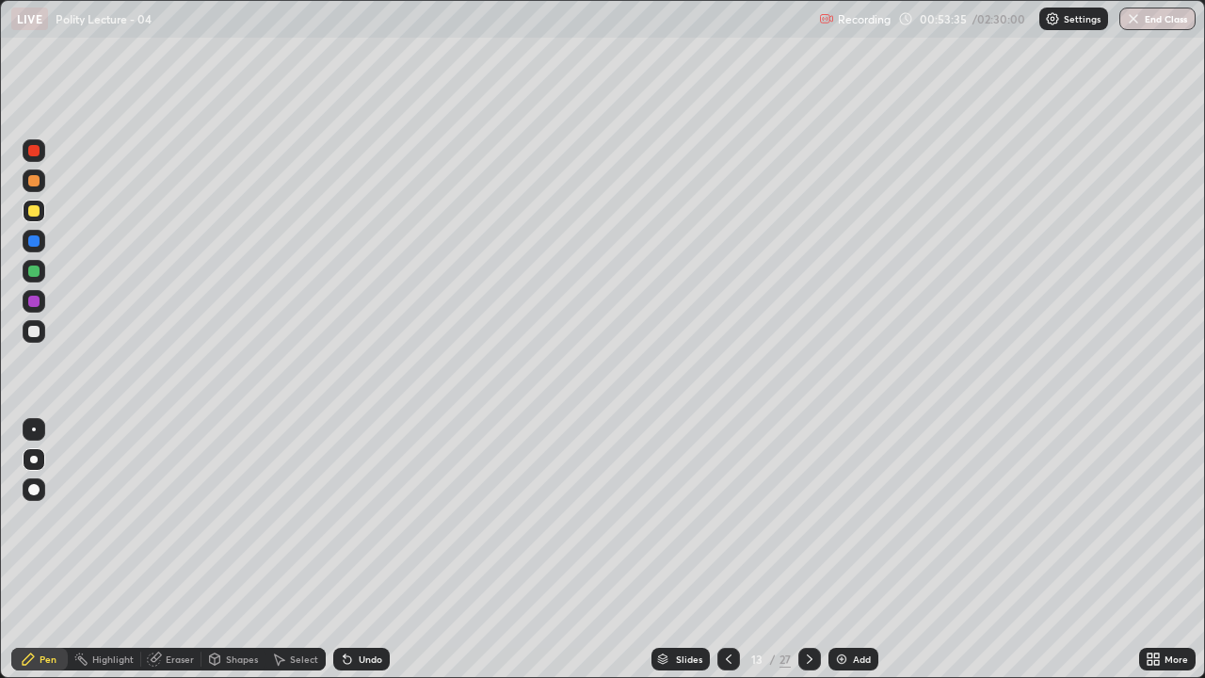
click at [721, 550] on div at bounding box center [728, 659] width 23 height 23
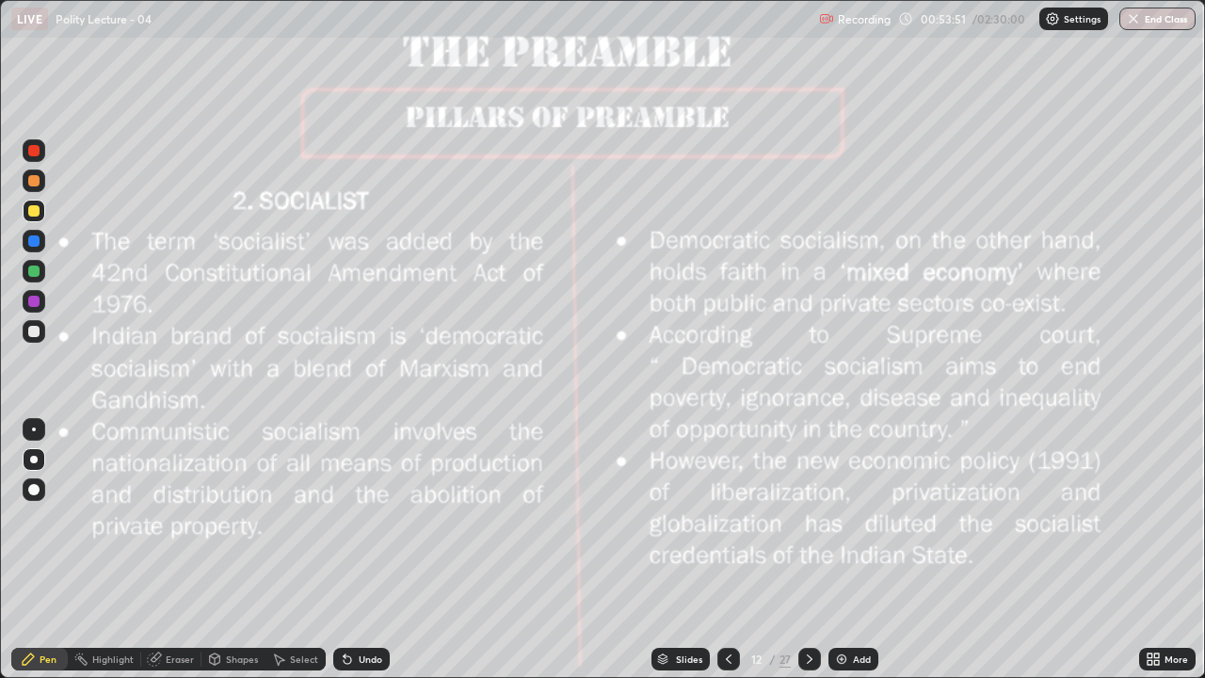
click at [798, 550] on div at bounding box center [809, 659] width 23 height 23
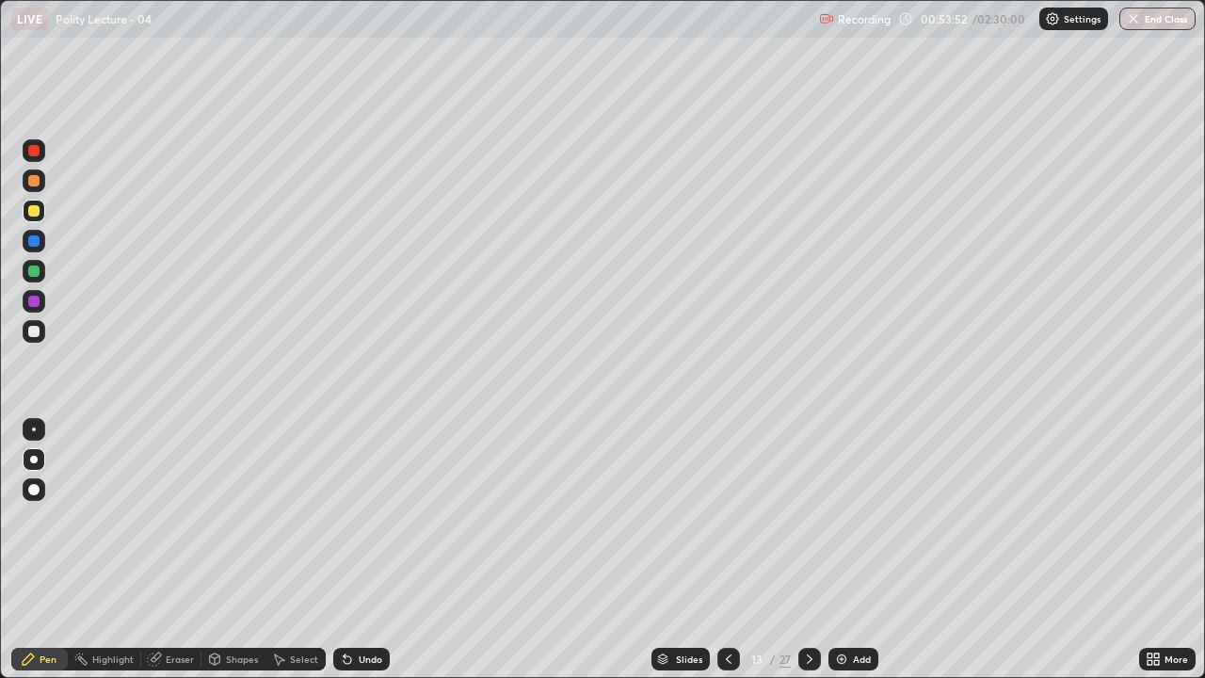
click at [810, 550] on icon at bounding box center [809, 658] width 15 height 15
click at [803, 550] on icon at bounding box center [809, 658] width 15 height 15
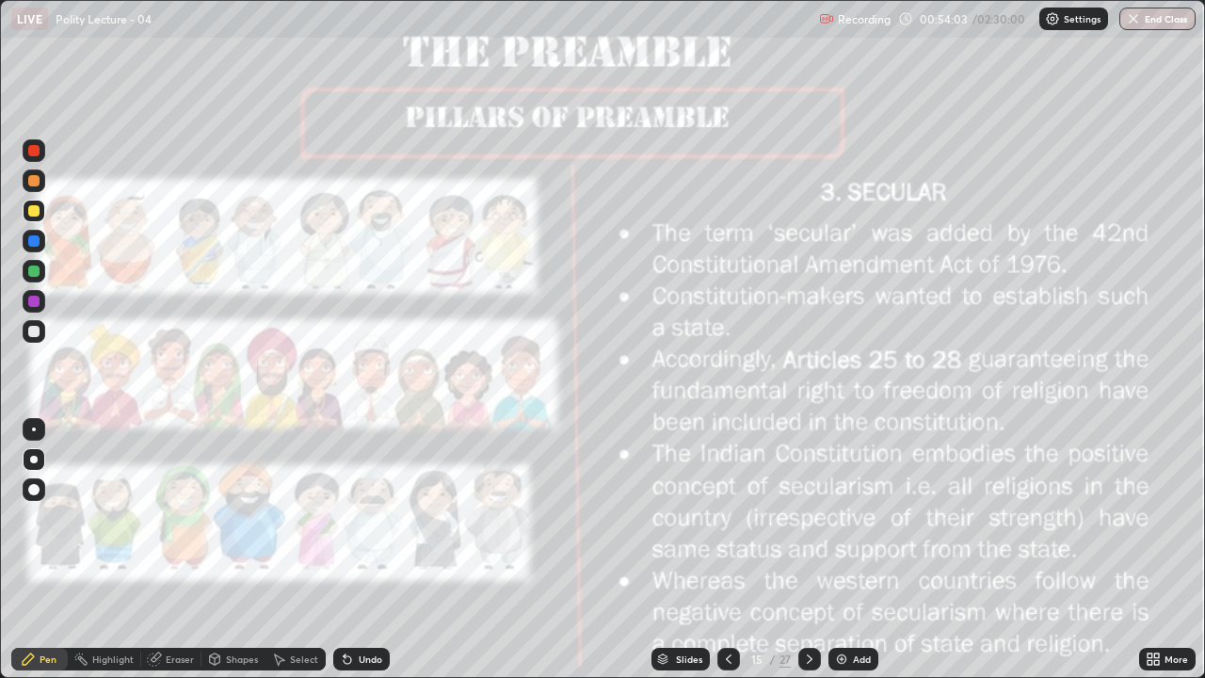
click at [859, 550] on div "Add" at bounding box center [862, 658] width 18 height 9
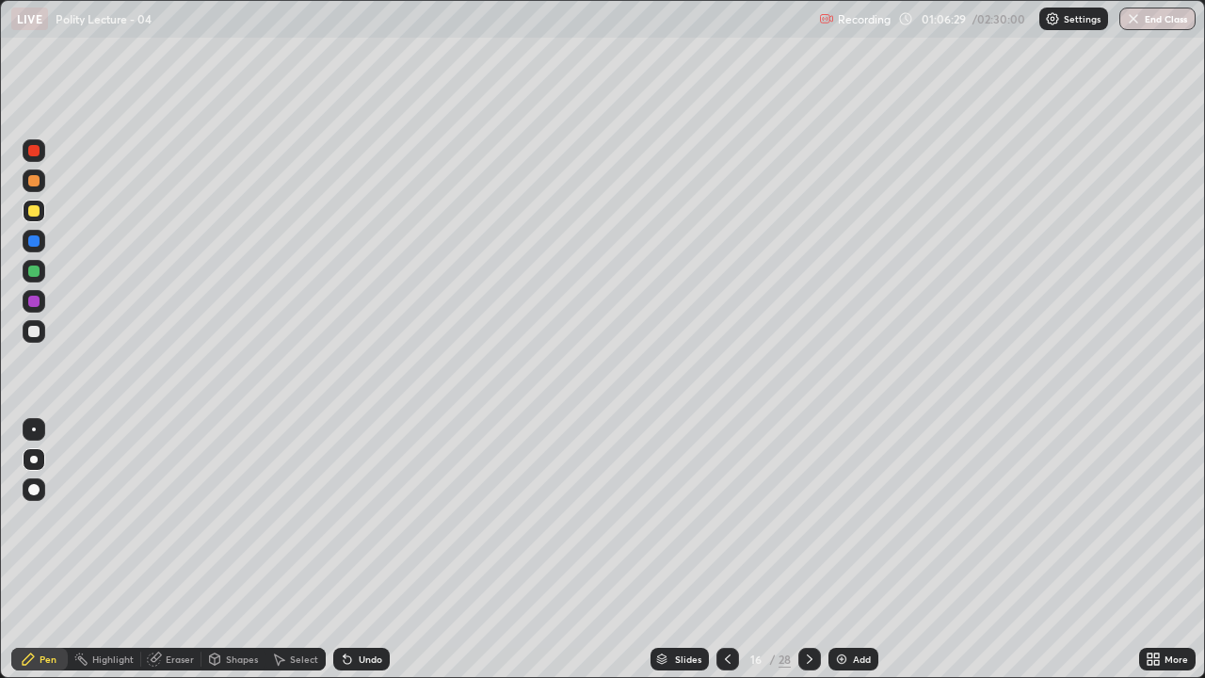
click at [723, 550] on icon at bounding box center [727, 658] width 15 height 15
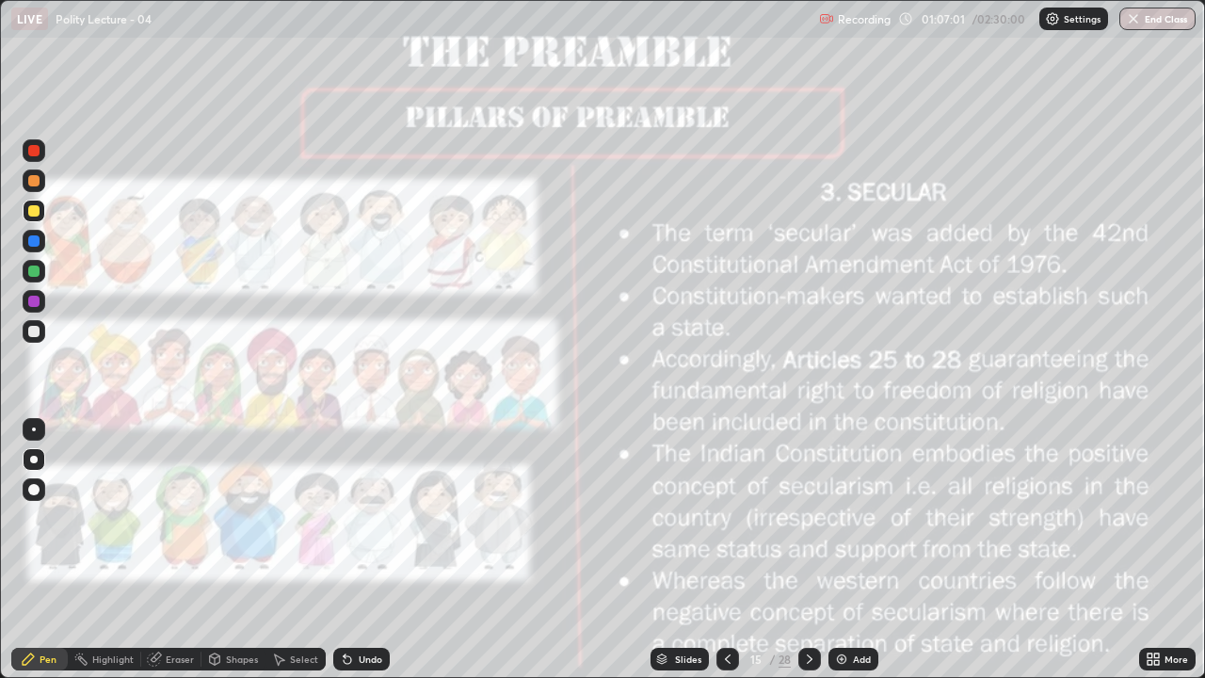
click at [858, 550] on div "Add" at bounding box center [862, 658] width 18 height 9
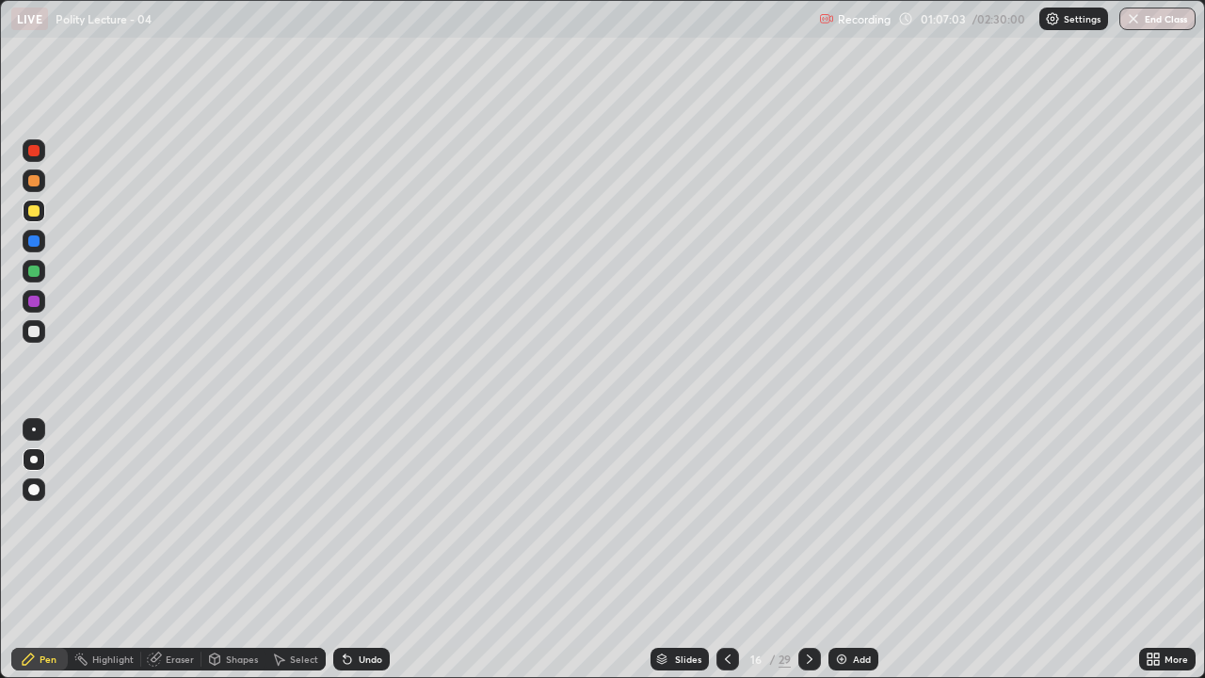
click at [675, 550] on div "Slides" at bounding box center [688, 658] width 26 height 9
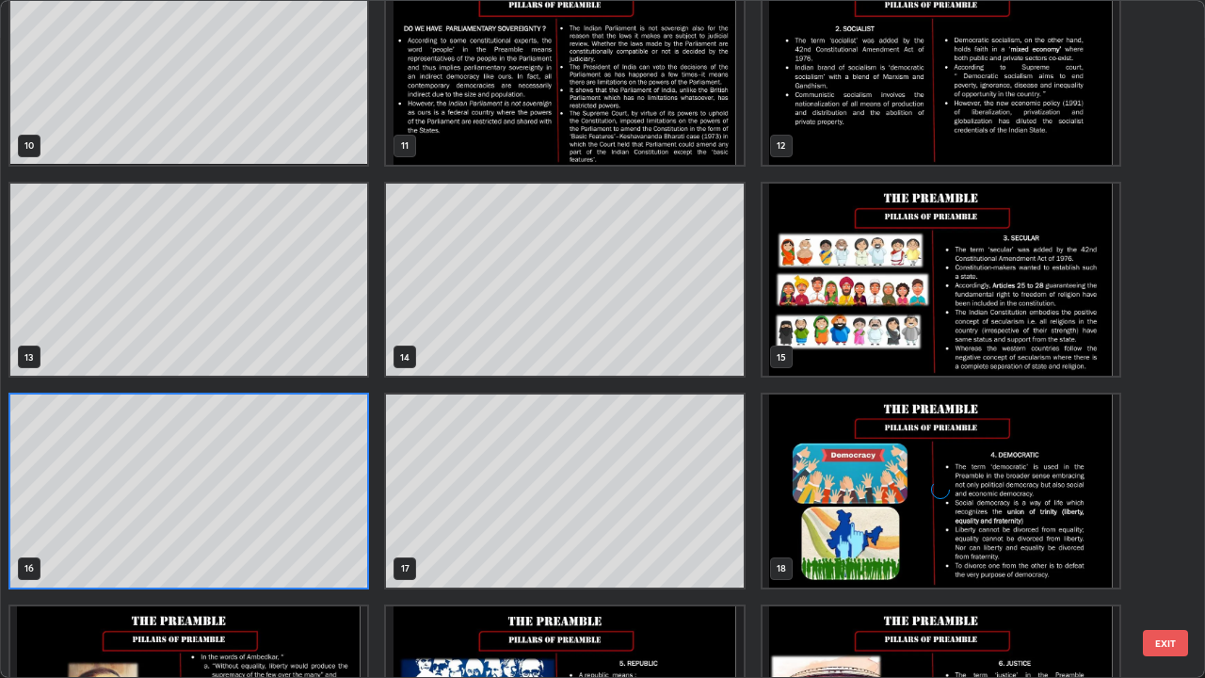
scroll to position [674, 0]
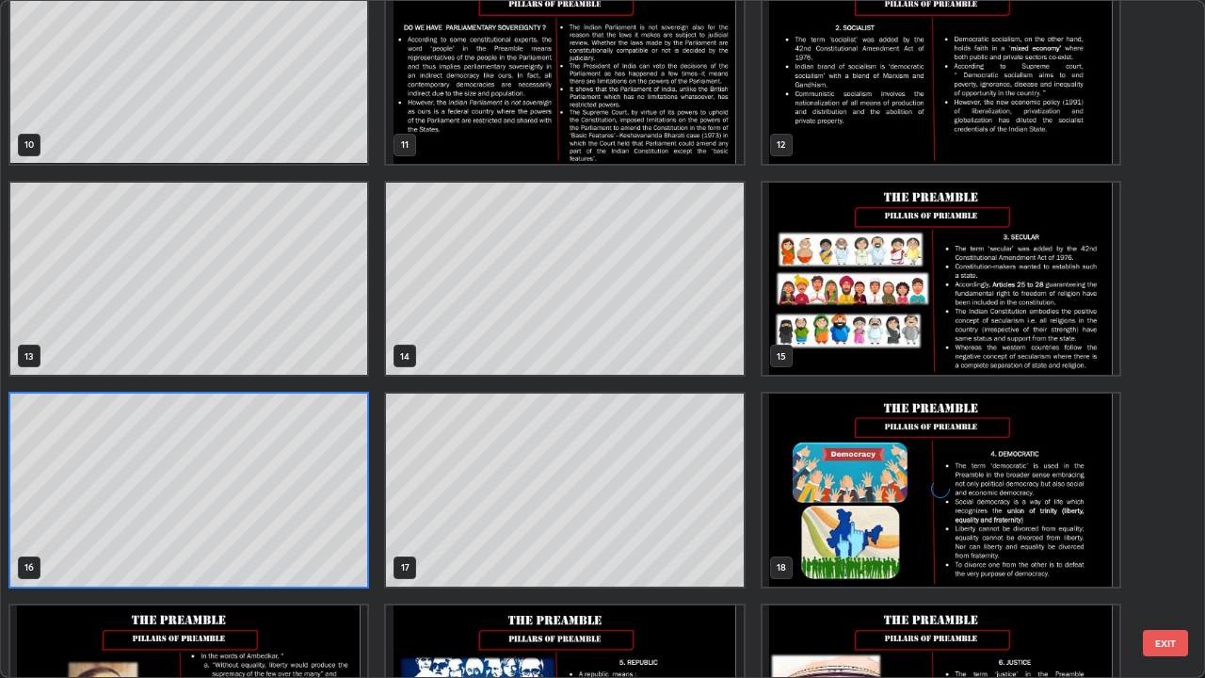
click at [952, 328] on img "grid" at bounding box center [940, 279] width 357 height 193
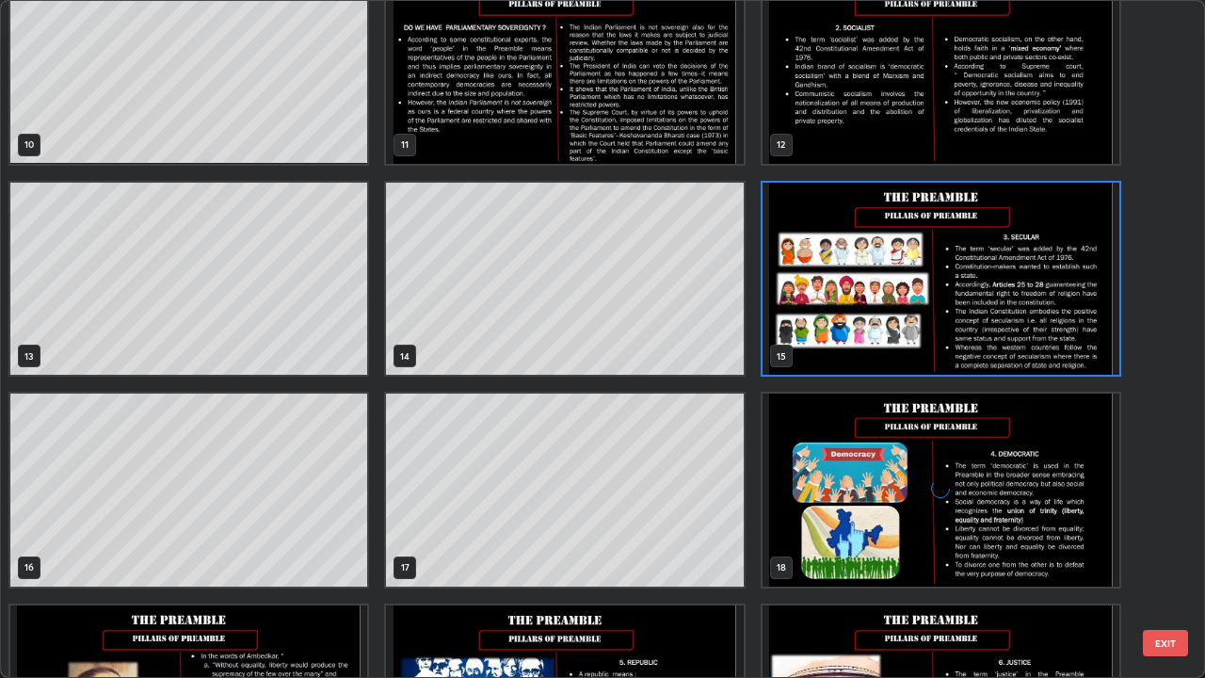
click at [946, 307] on img "grid" at bounding box center [940, 279] width 357 height 193
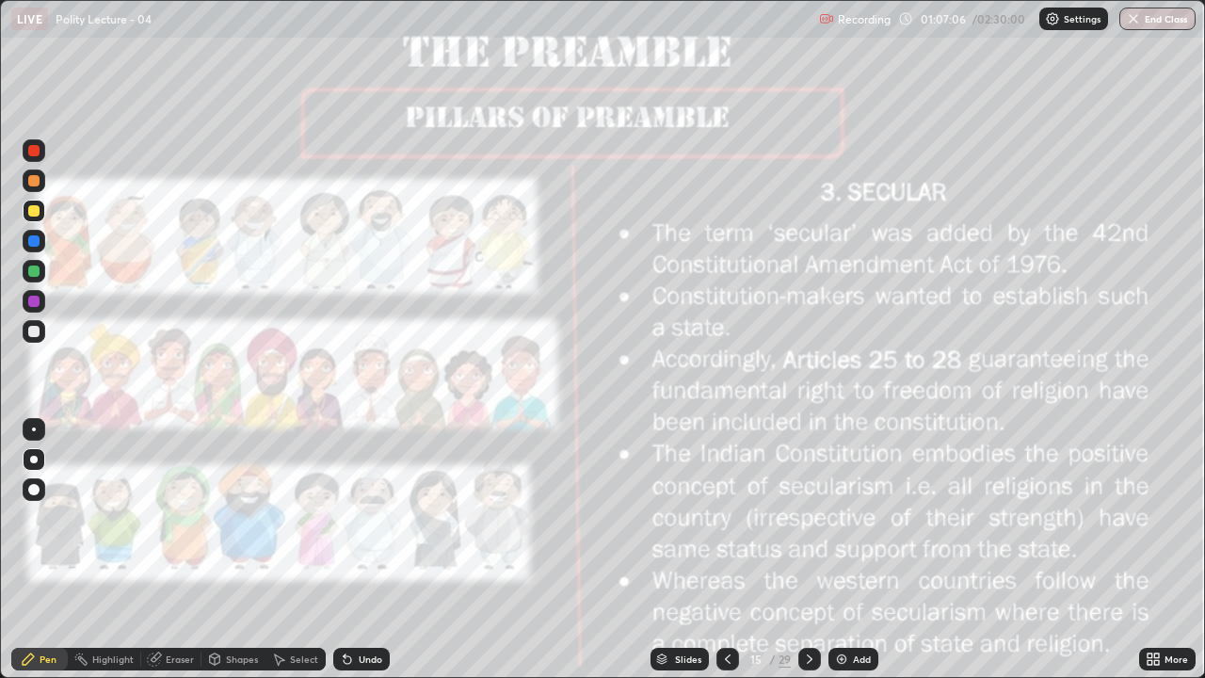
click at [946, 314] on img "grid" at bounding box center [940, 279] width 357 height 193
click at [845, 550] on div "Add" at bounding box center [853, 659] width 50 height 23
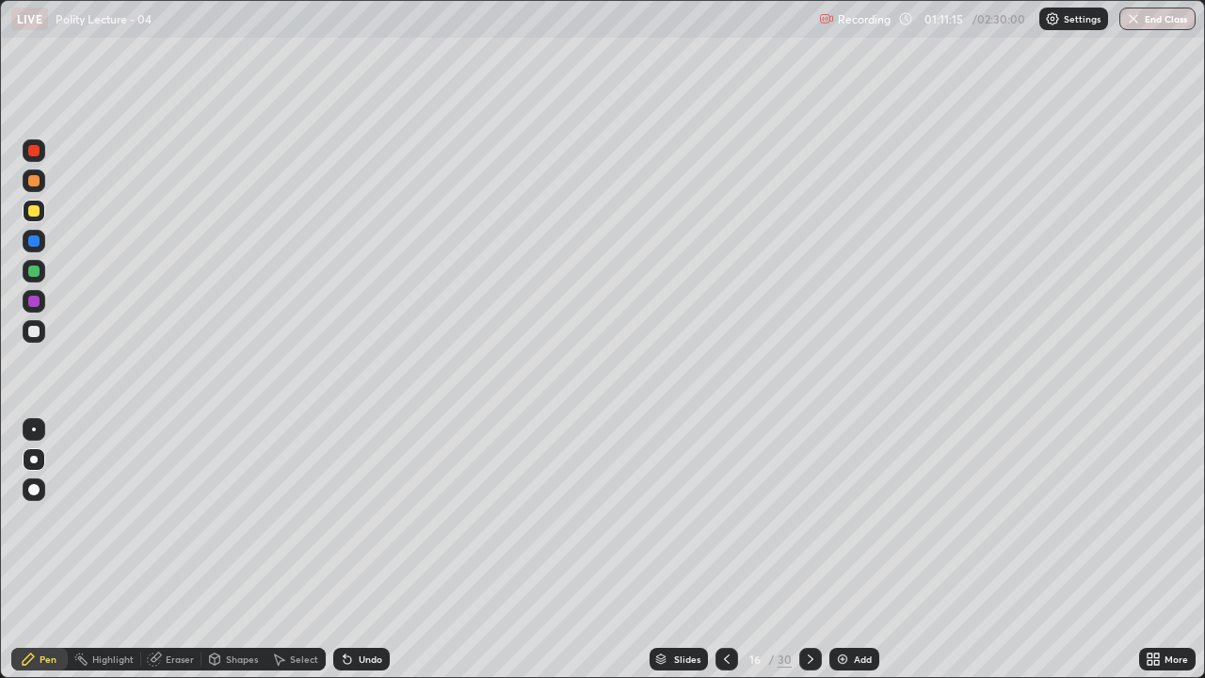
click at [681, 550] on div "Slides" at bounding box center [687, 658] width 26 height 9
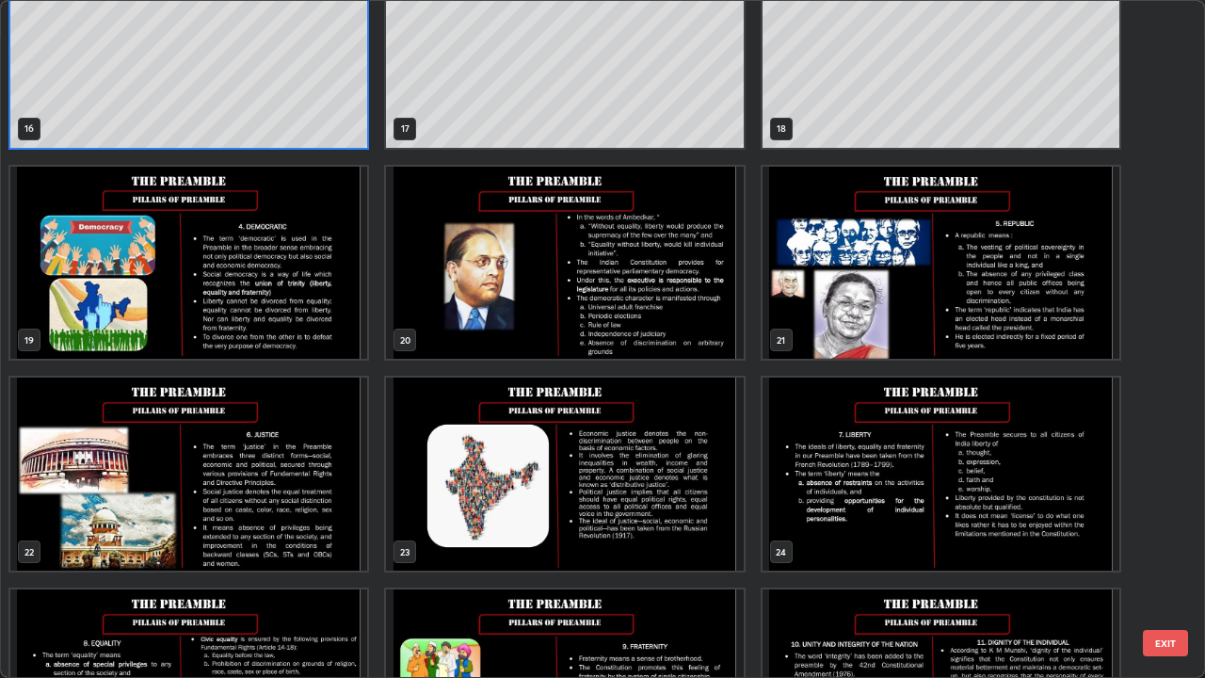
scroll to position [1126, 0]
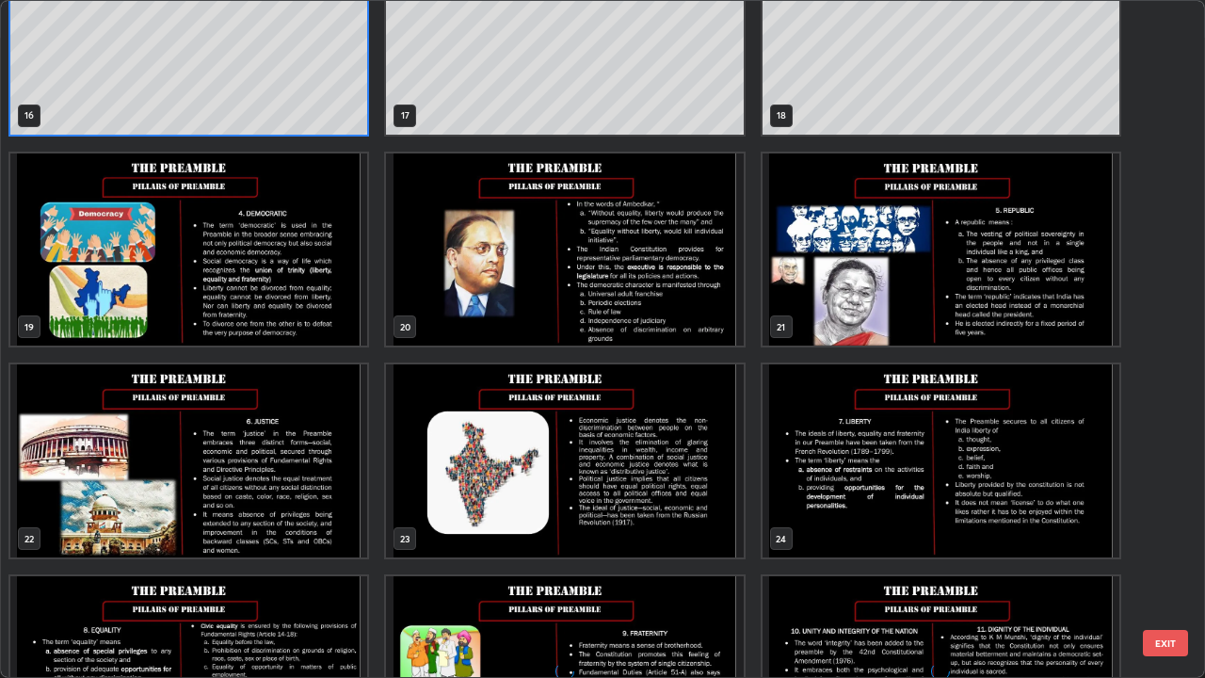
click at [280, 224] on img "grid" at bounding box center [188, 249] width 357 height 193
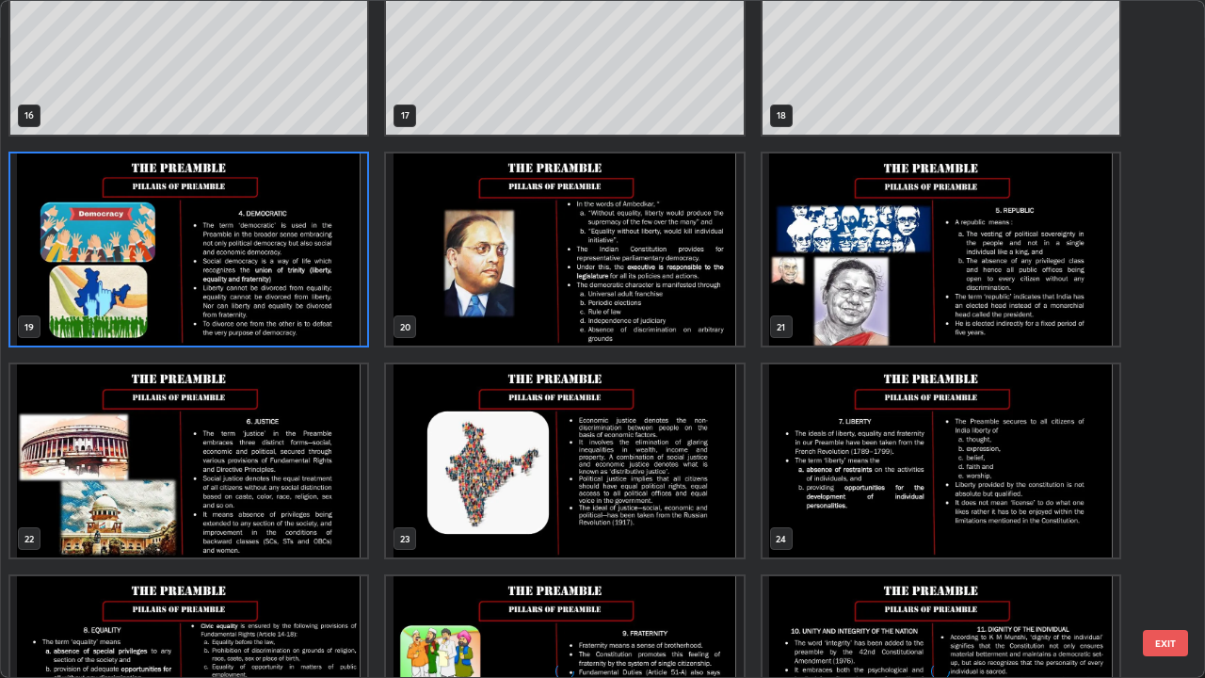
click at [257, 248] on img "grid" at bounding box center [188, 249] width 357 height 193
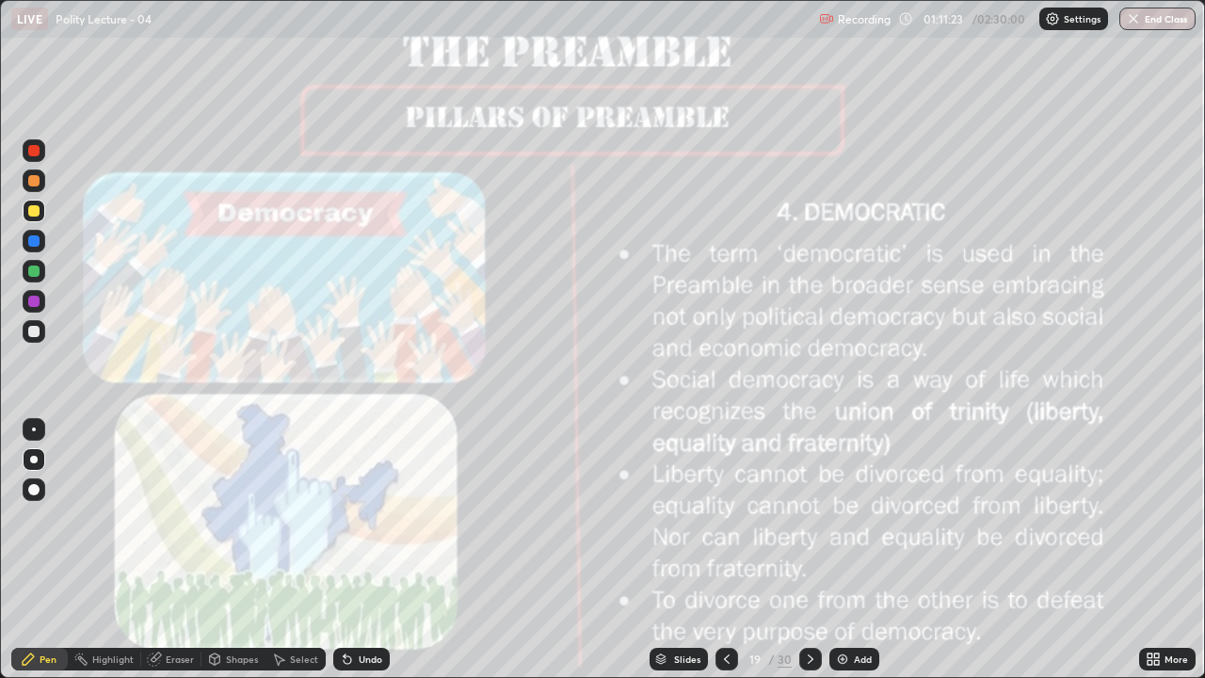
click at [259, 251] on img "grid" at bounding box center [188, 249] width 357 height 193
click at [846, 550] on div "Add" at bounding box center [854, 659] width 50 height 23
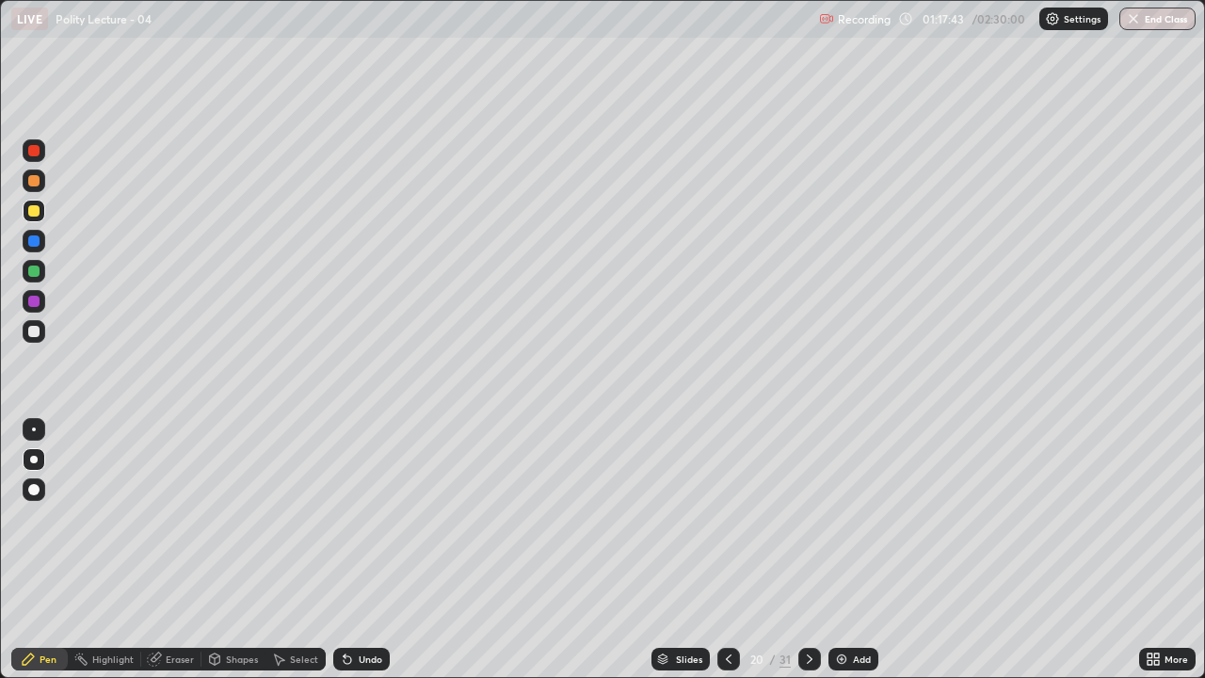
click at [731, 550] on div at bounding box center [728, 659] width 23 height 23
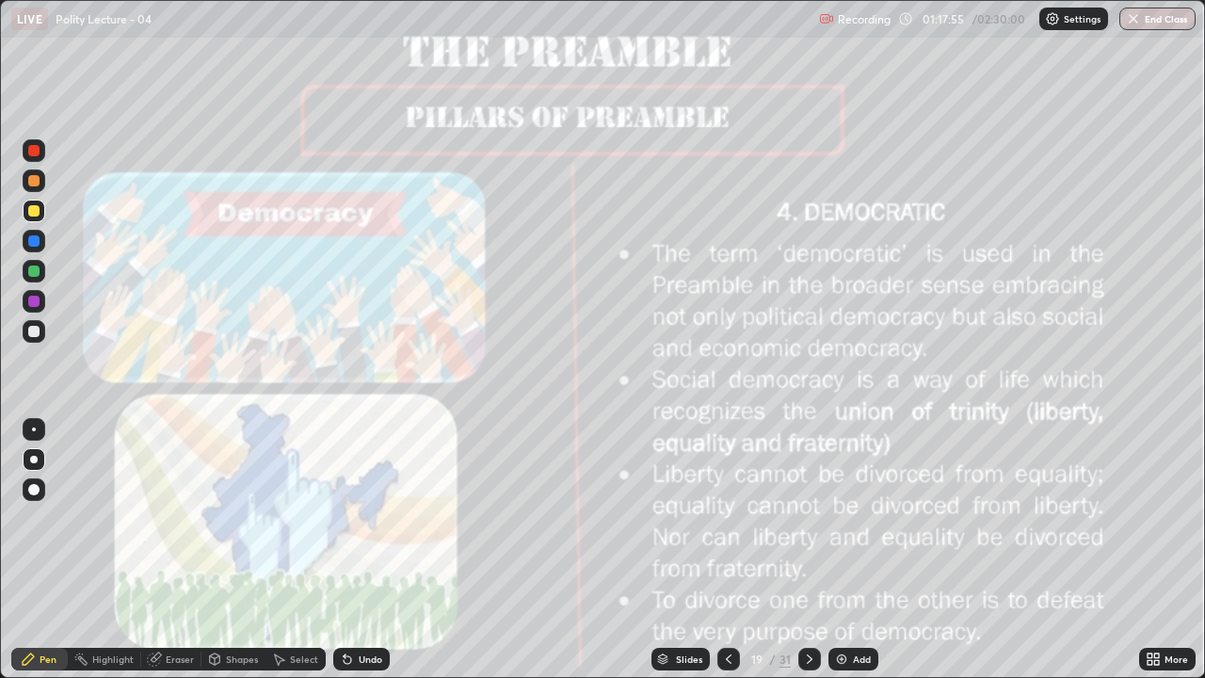
click at [36, 150] on div at bounding box center [33, 150] width 11 height 11
click at [40, 207] on div at bounding box center [34, 211] width 23 height 23
click at [812, 550] on div at bounding box center [809, 659] width 23 height 23
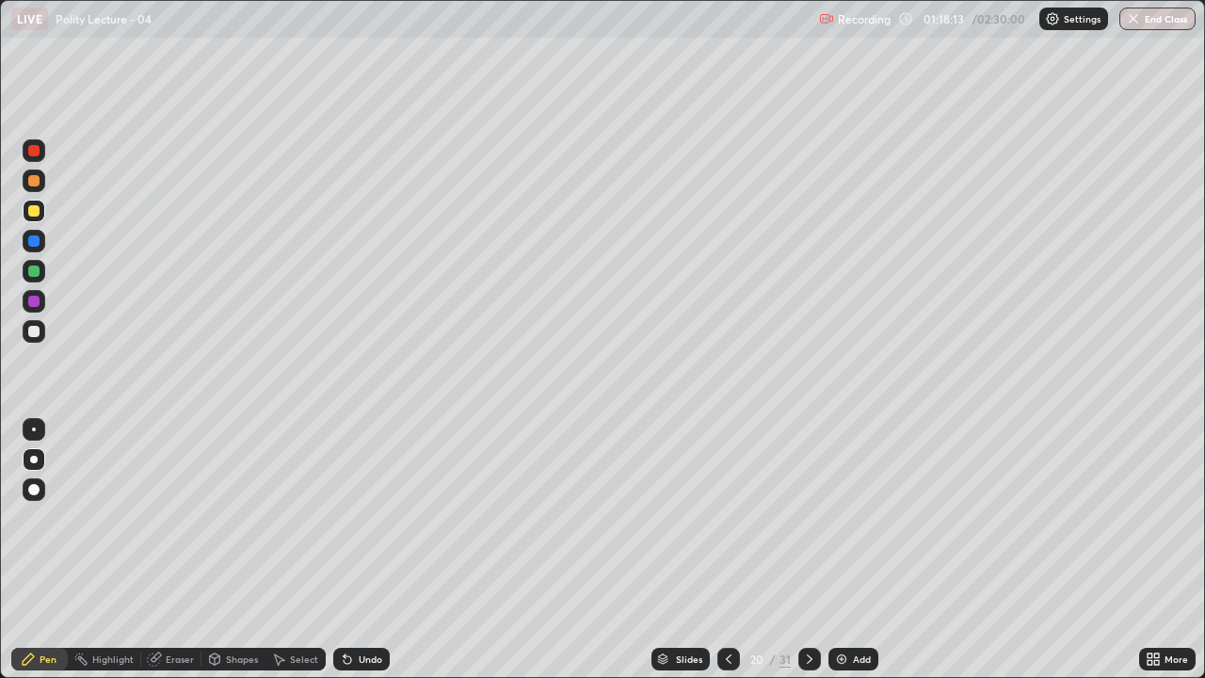
click at [805, 550] on icon at bounding box center [809, 658] width 15 height 15
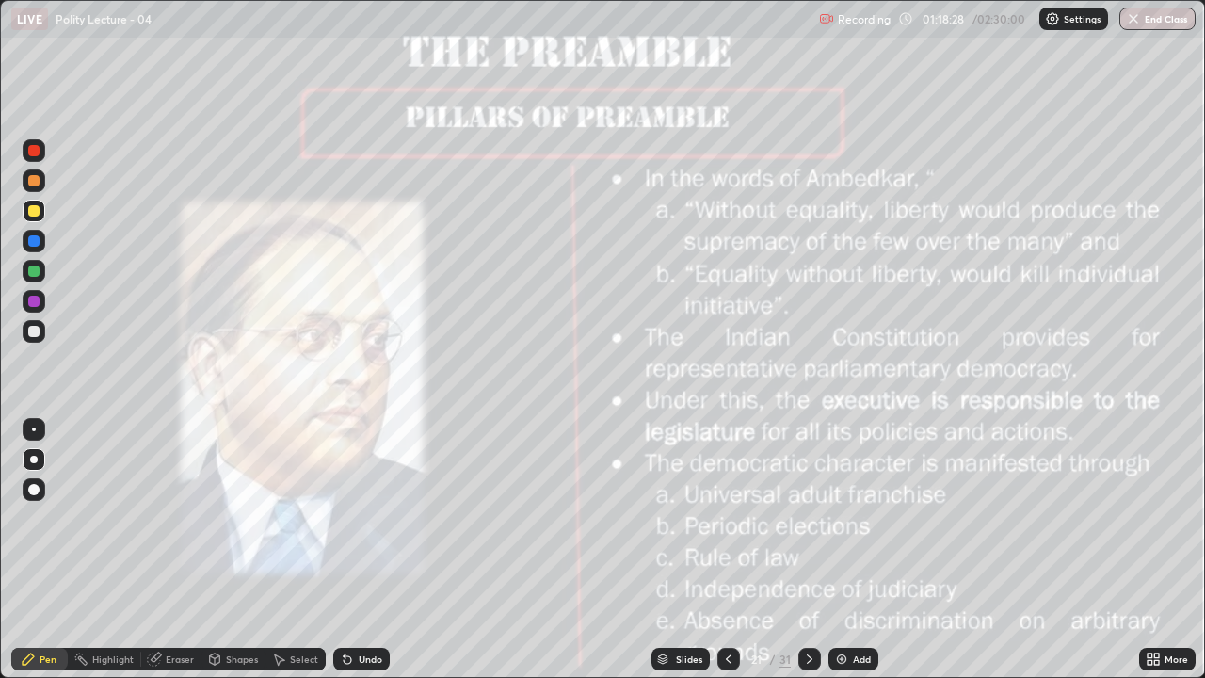
click at [850, 550] on div "Add" at bounding box center [853, 659] width 50 height 23
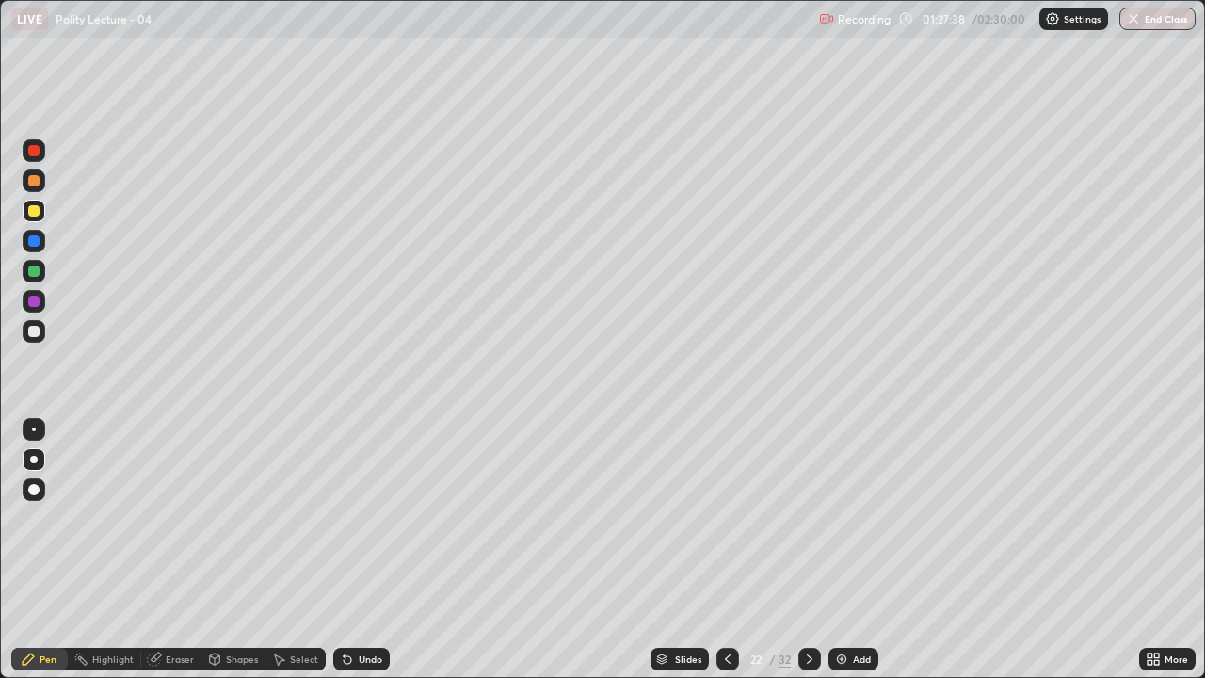
click at [720, 550] on icon at bounding box center [727, 658] width 15 height 15
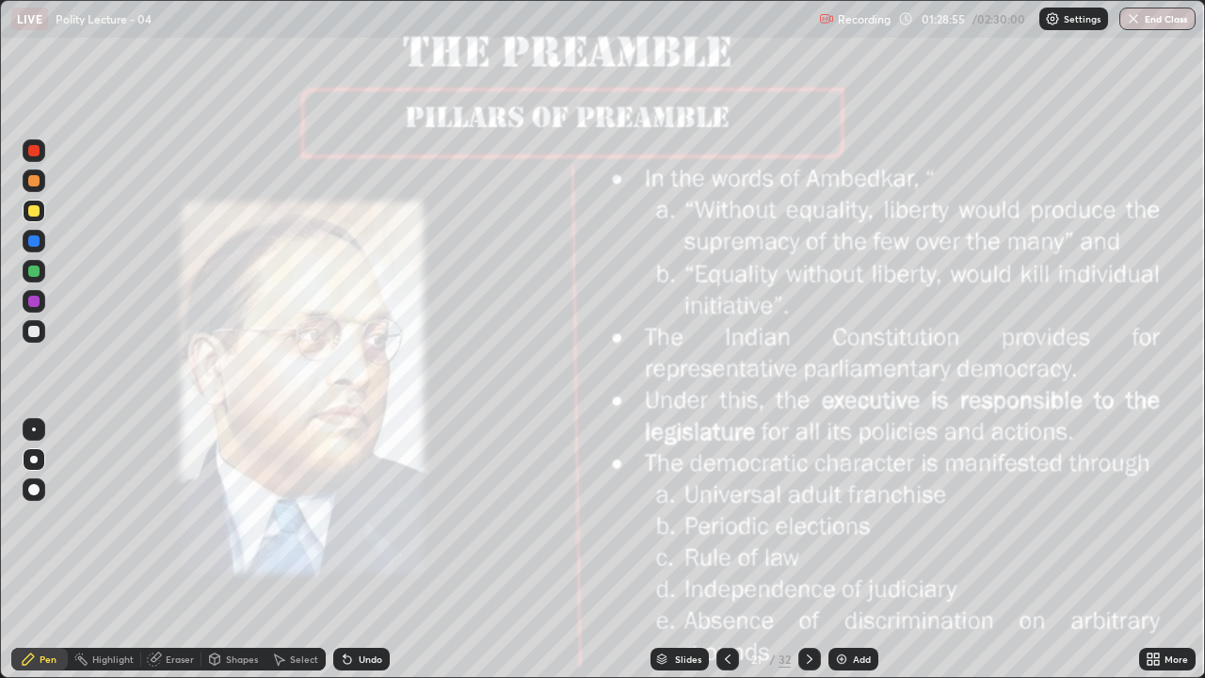
click at [852, 550] on div "Add" at bounding box center [853, 659] width 50 height 23
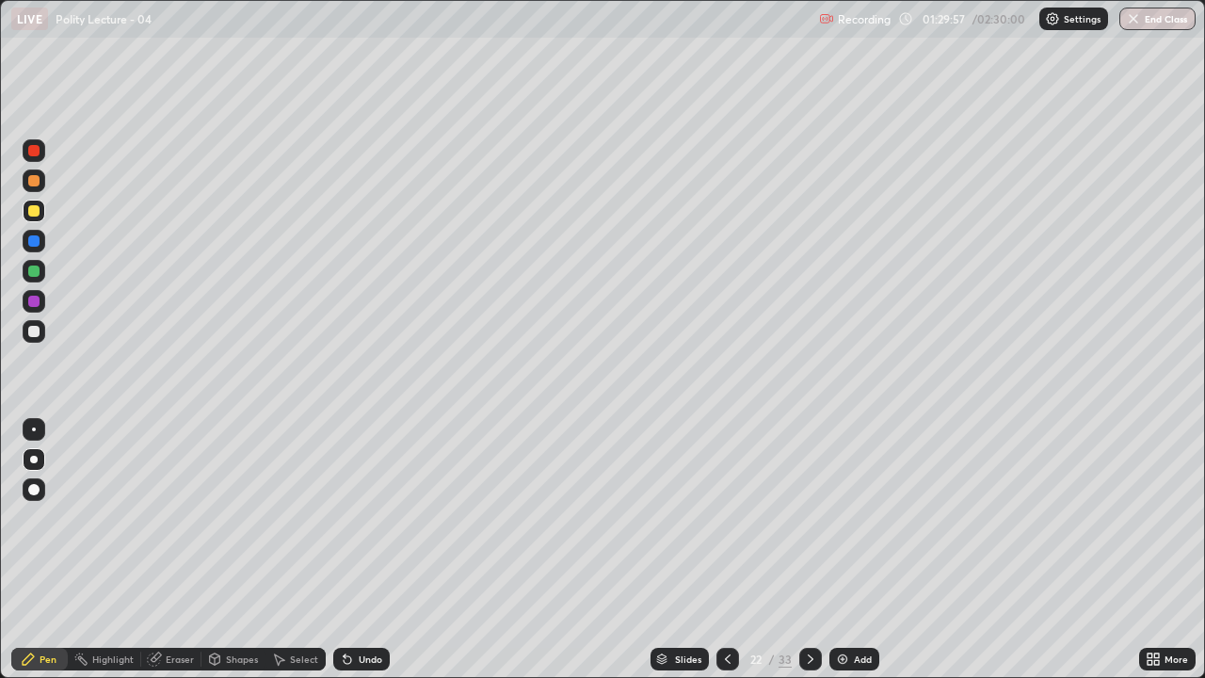
click at [809, 550] on icon at bounding box center [811, 658] width 6 height 9
click at [808, 550] on icon at bounding box center [810, 658] width 15 height 15
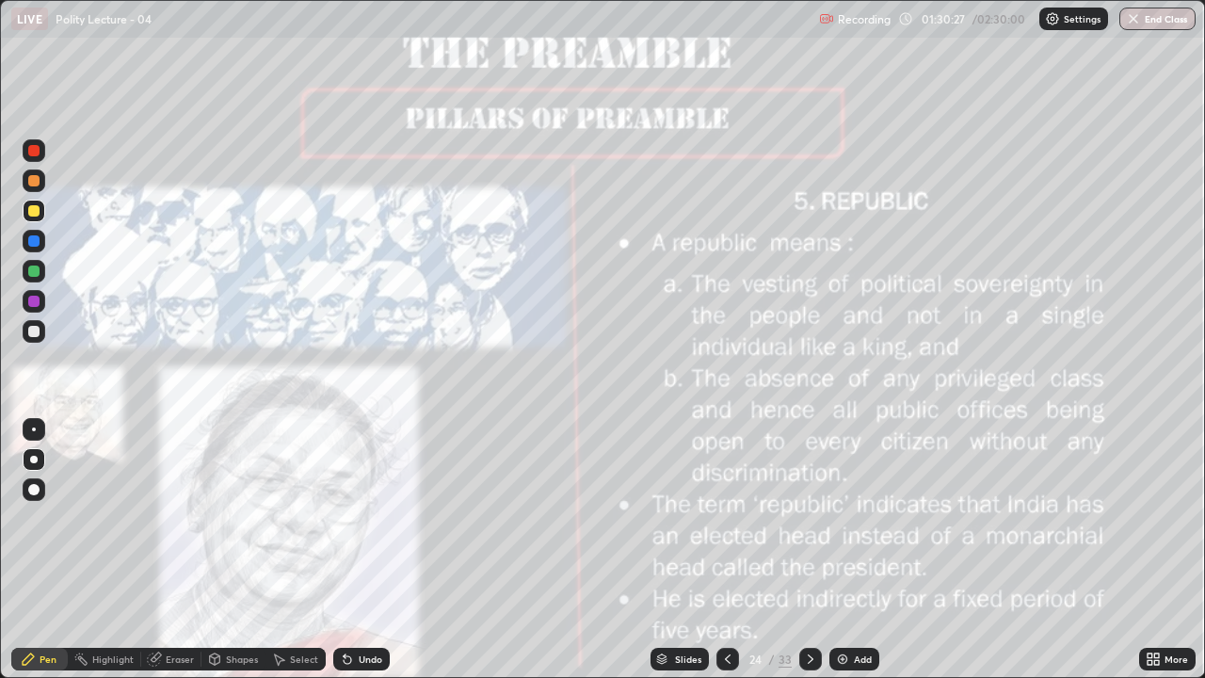
click at [842, 550] on img at bounding box center [842, 658] width 15 height 15
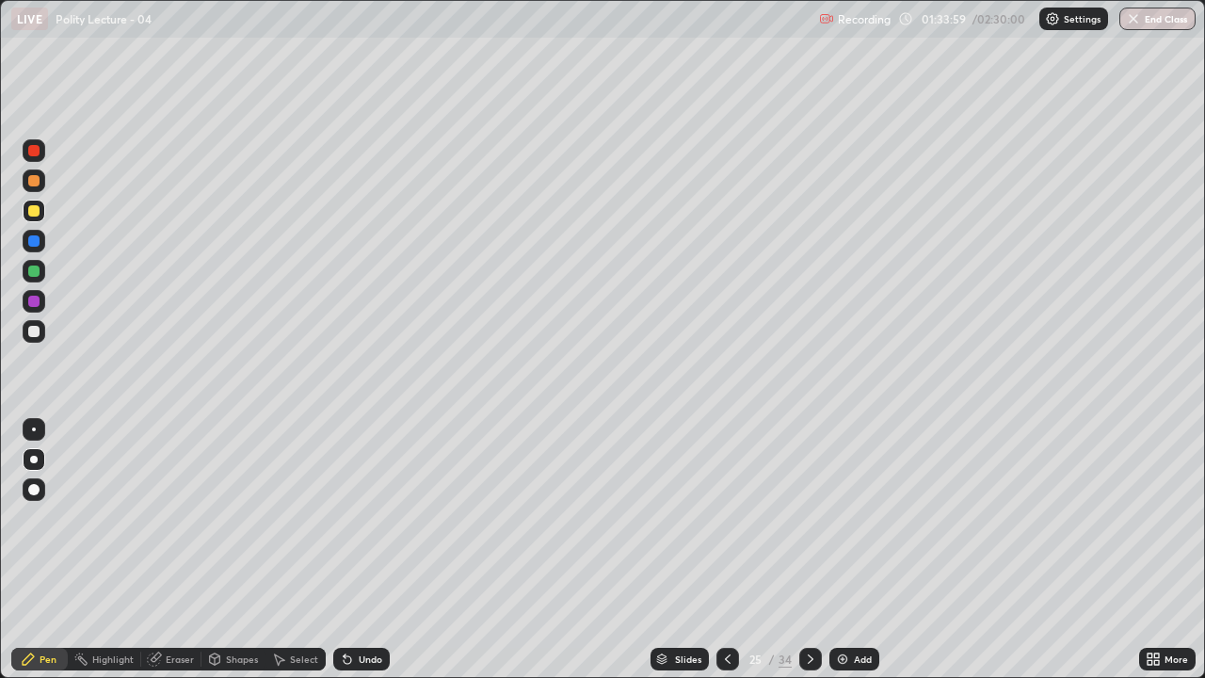
click at [721, 550] on icon at bounding box center [727, 658] width 15 height 15
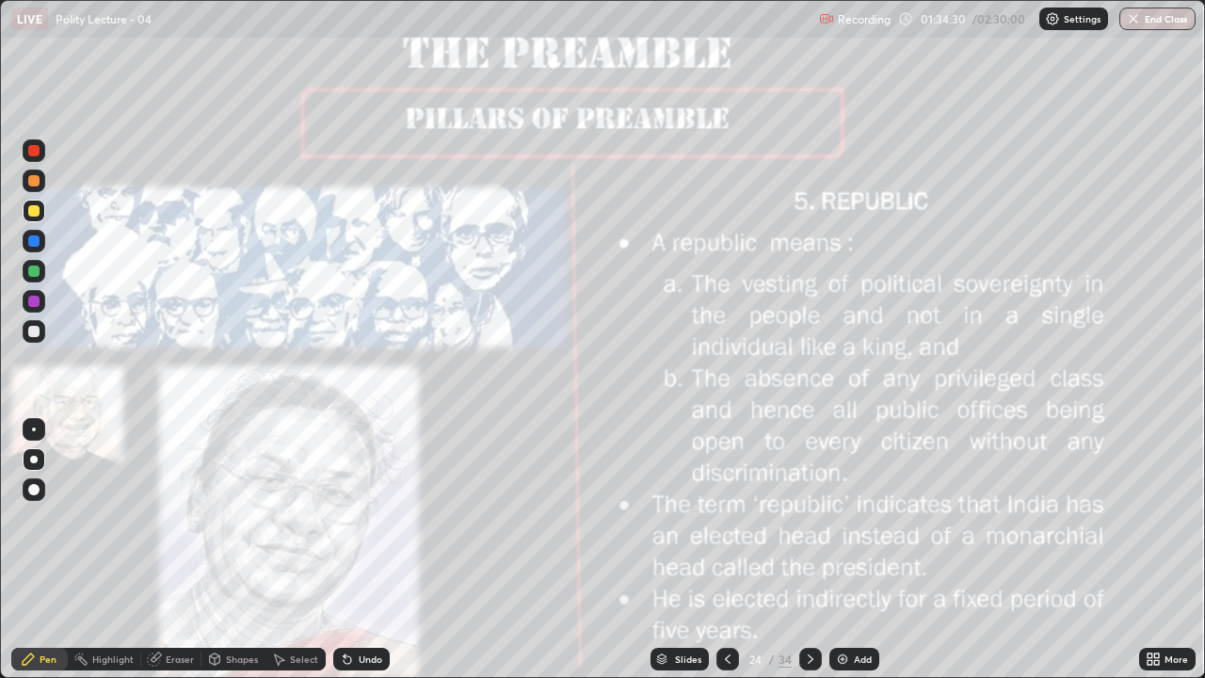
click at [860, 550] on div "Add" at bounding box center [854, 659] width 50 height 23
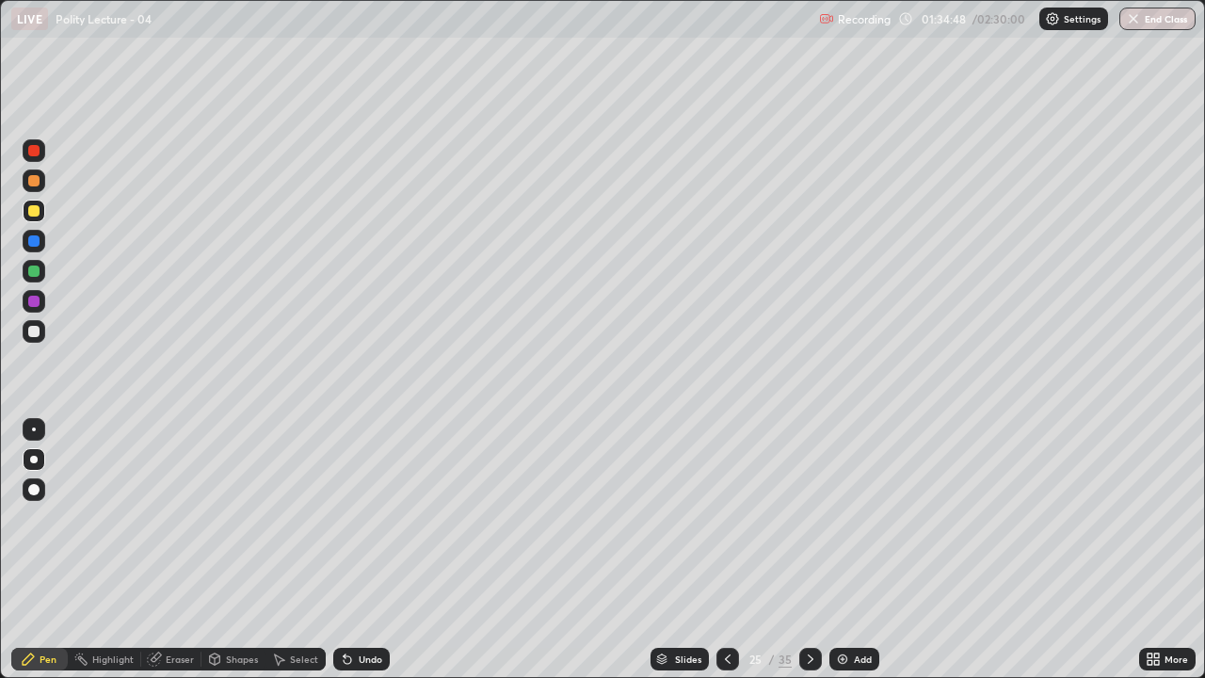
click at [716, 550] on div at bounding box center [727, 659] width 23 height 23
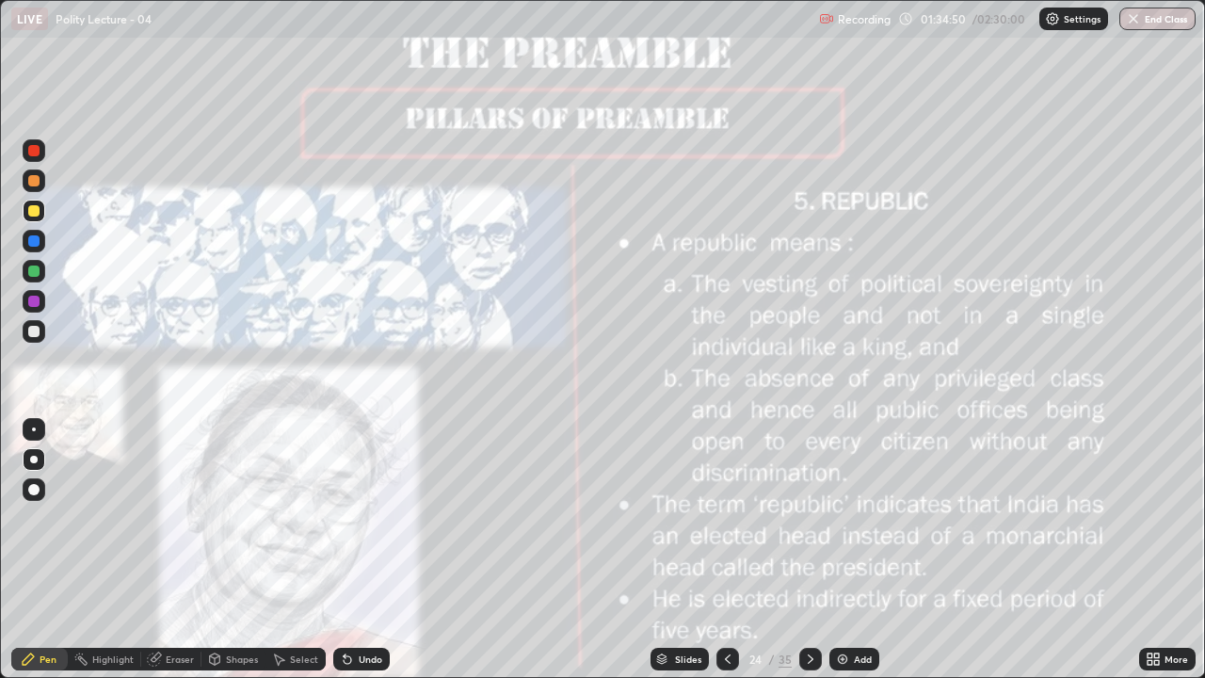
click at [810, 550] on icon at bounding box center [810, 658] width 15 height 15
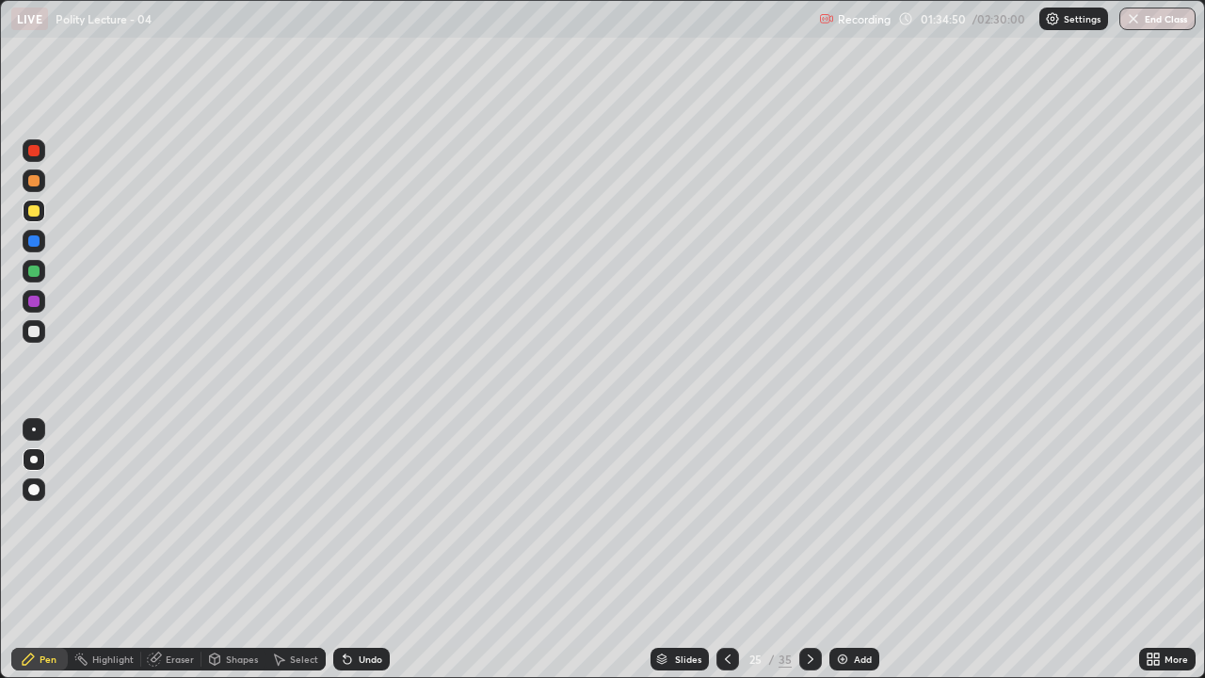
click at [808, 550] on icon at bounding box center [811, 658] width 6 height 9
click at [812, 550] on icon at bounding box center [810, 658] width 15 height 15
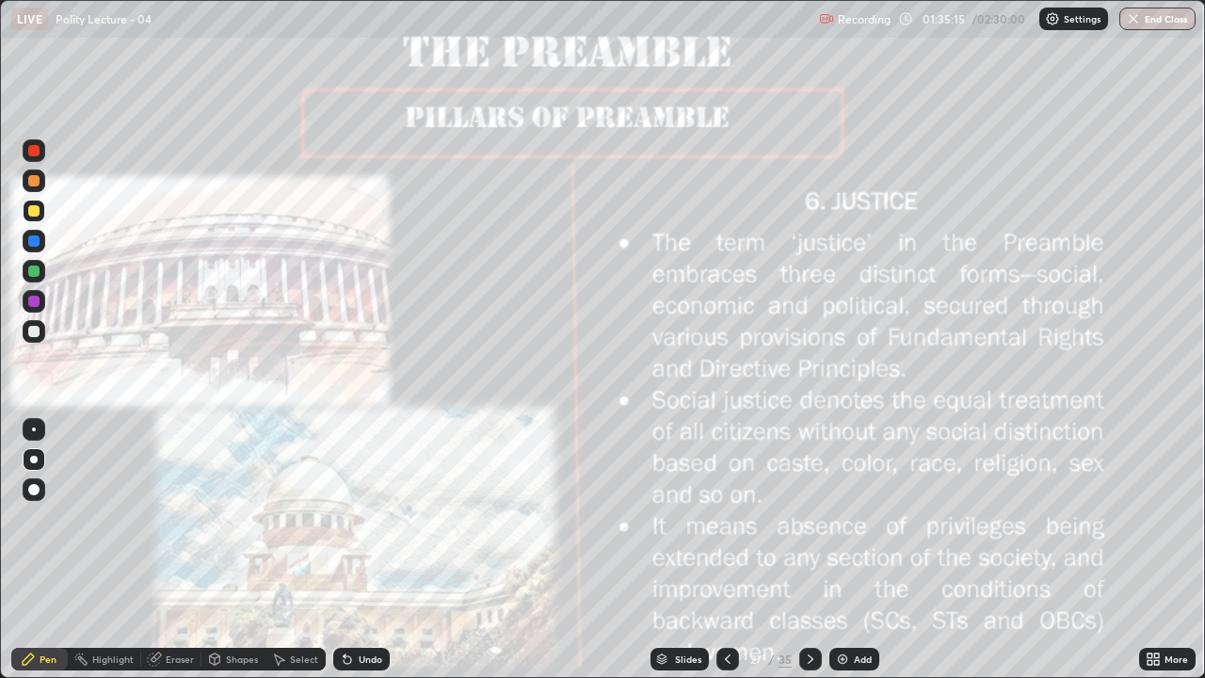
click at [854, 550] on div "Add" at bounding box center [863, 658] width 18 height 9
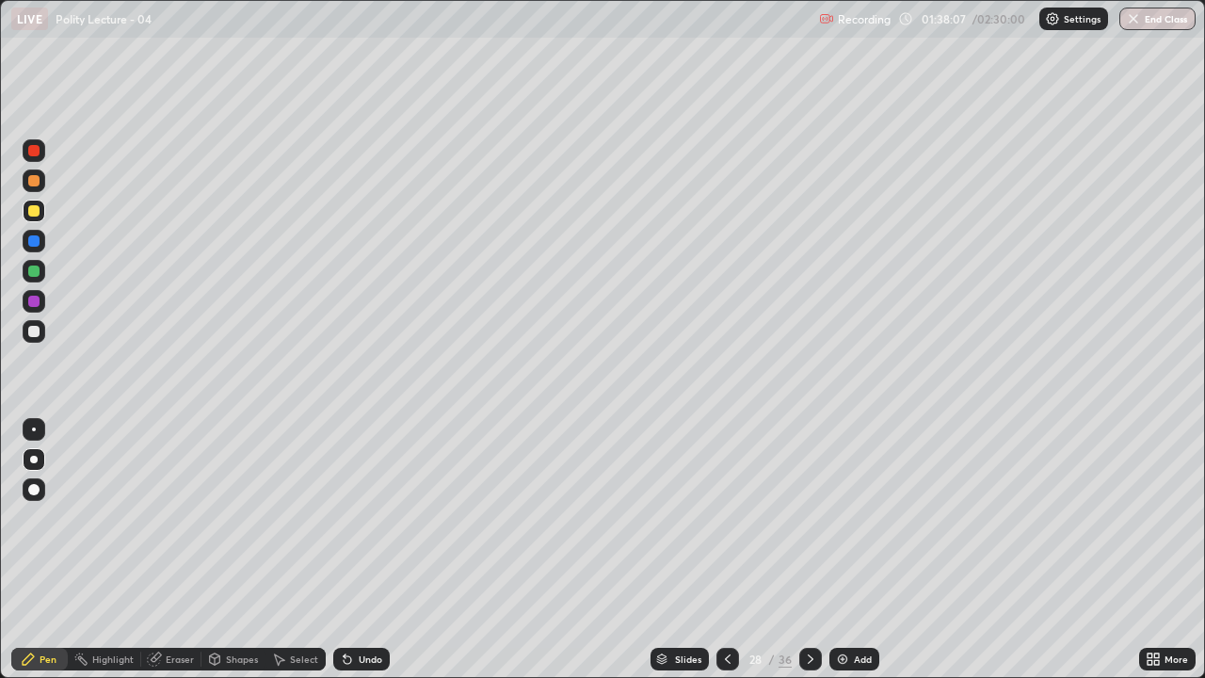
click at [731, 550] on icon at bounding box center [727, 658] width 15 height 15
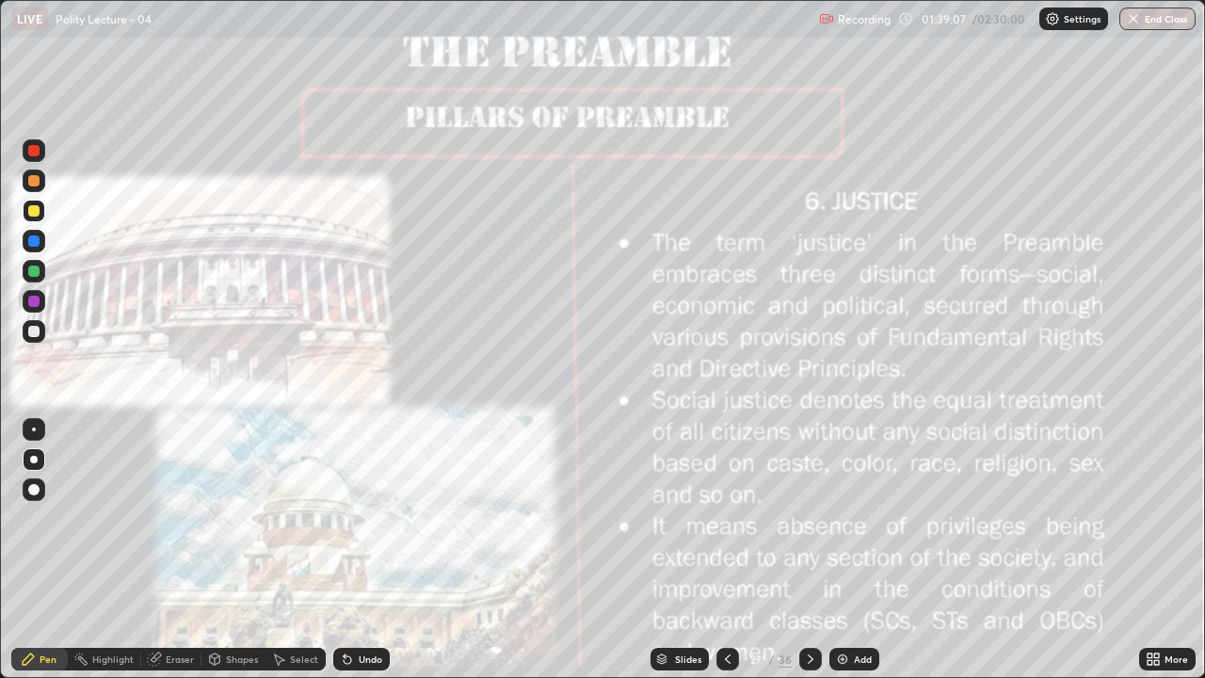
click at [808, 550] on icon at bounding box center [810, 658] width 15 height 15
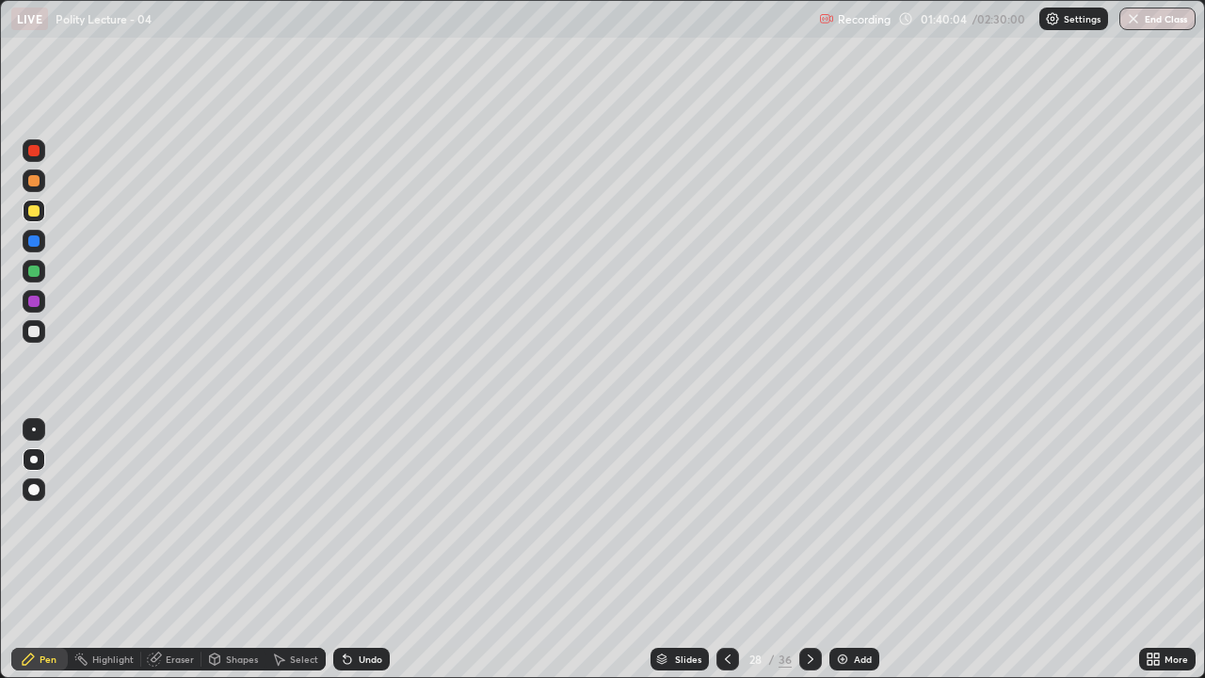
click at [660, 550] on icon at bounding box center [661, 656] width 9 height 5
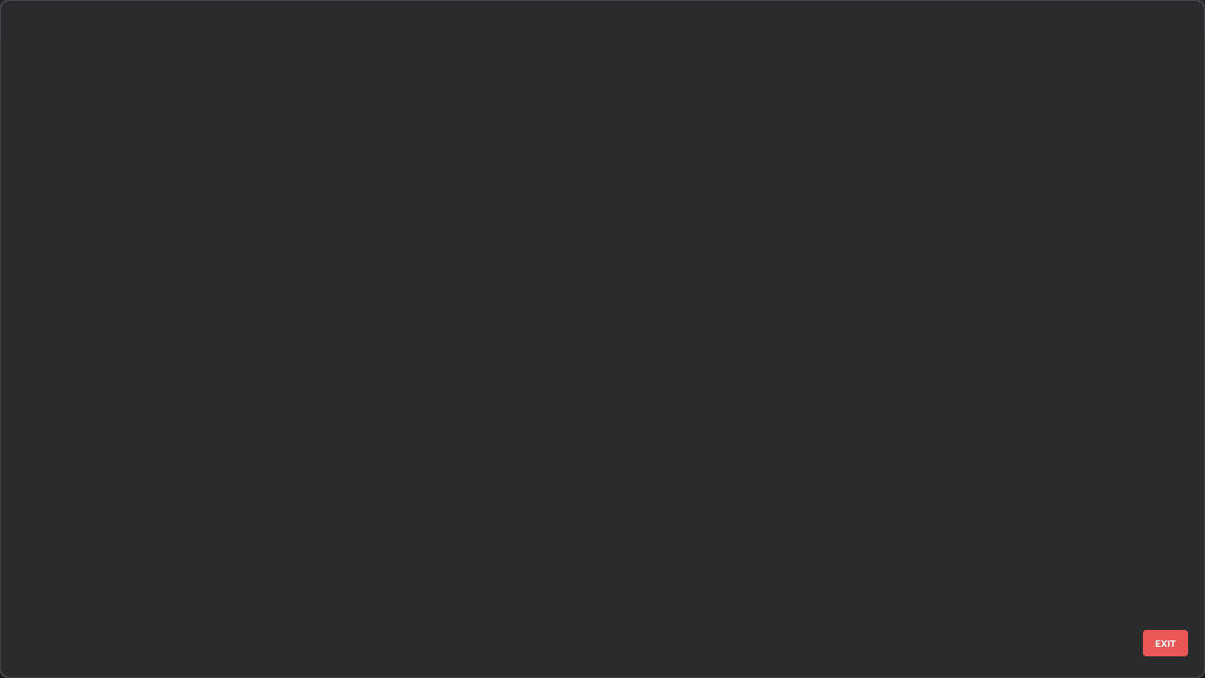
scroll to position [670, 1194]
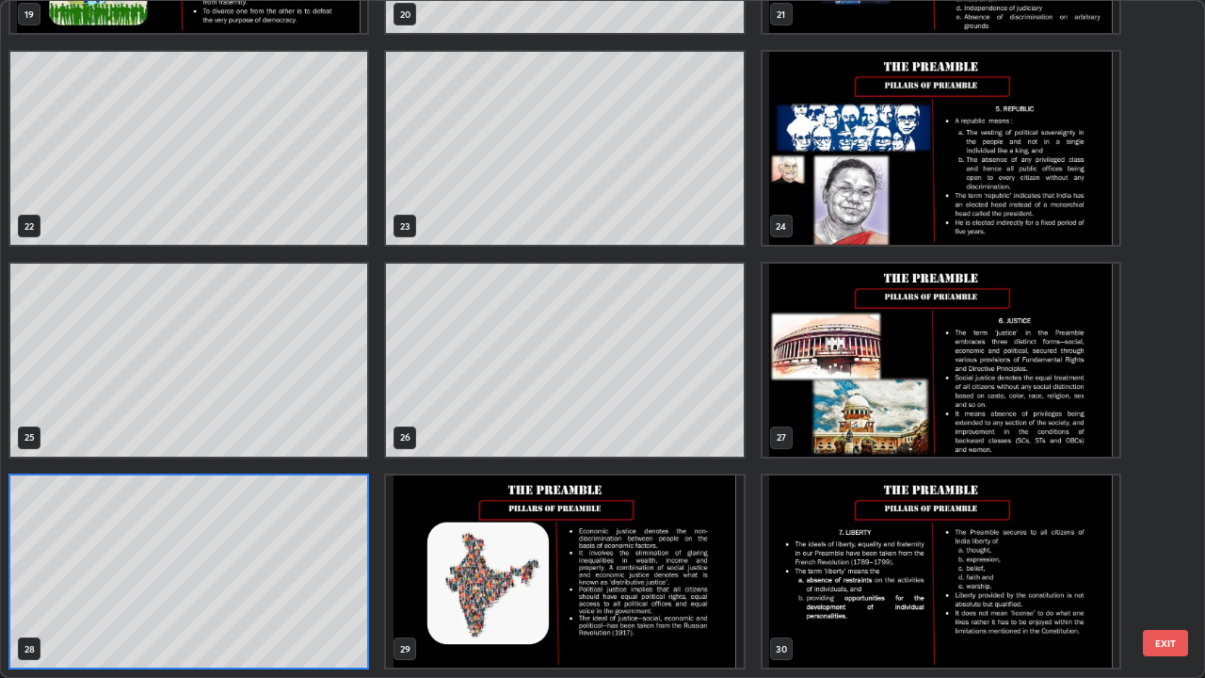
click at [425, 541] on img "grid" at bounding box center [564, 571] width 357 height 193
click at [425, 537] on img "grid" at bounding box center [564, 571] width 357 height 193
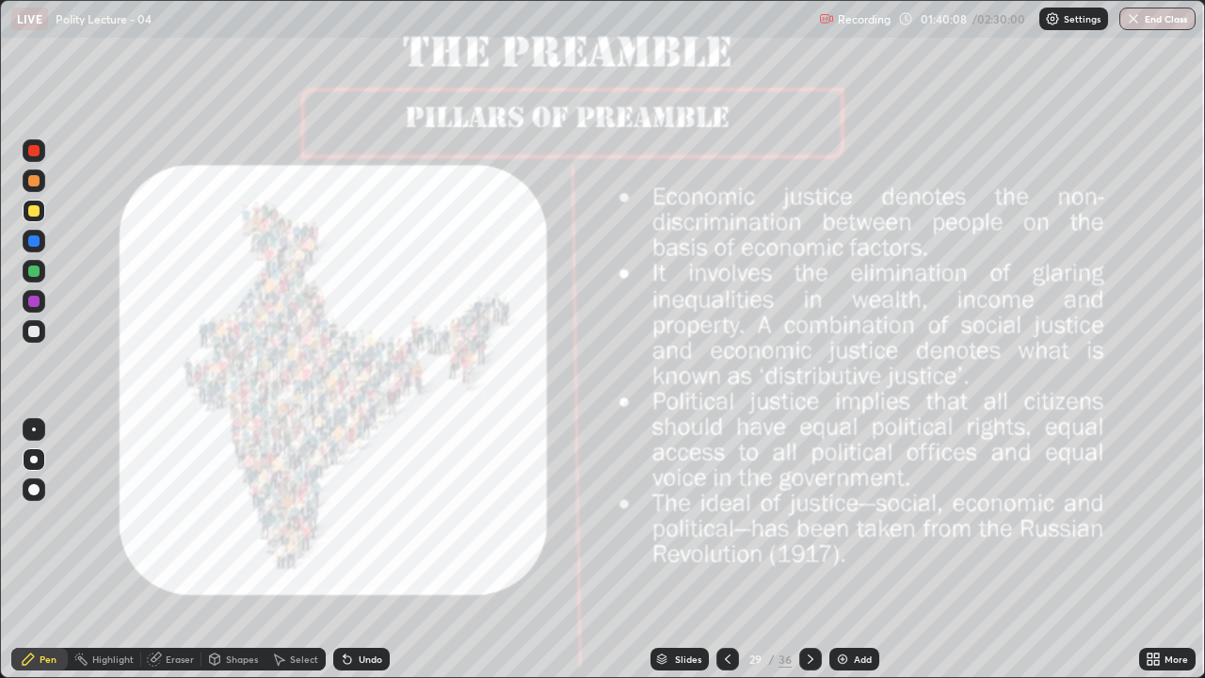
click at [428, 533] on img "grid" at bounding box center [564, 571] width 357 height 193
click at [858, 550] on div "Add" at bounding box center [863, 658] width 18 height 9
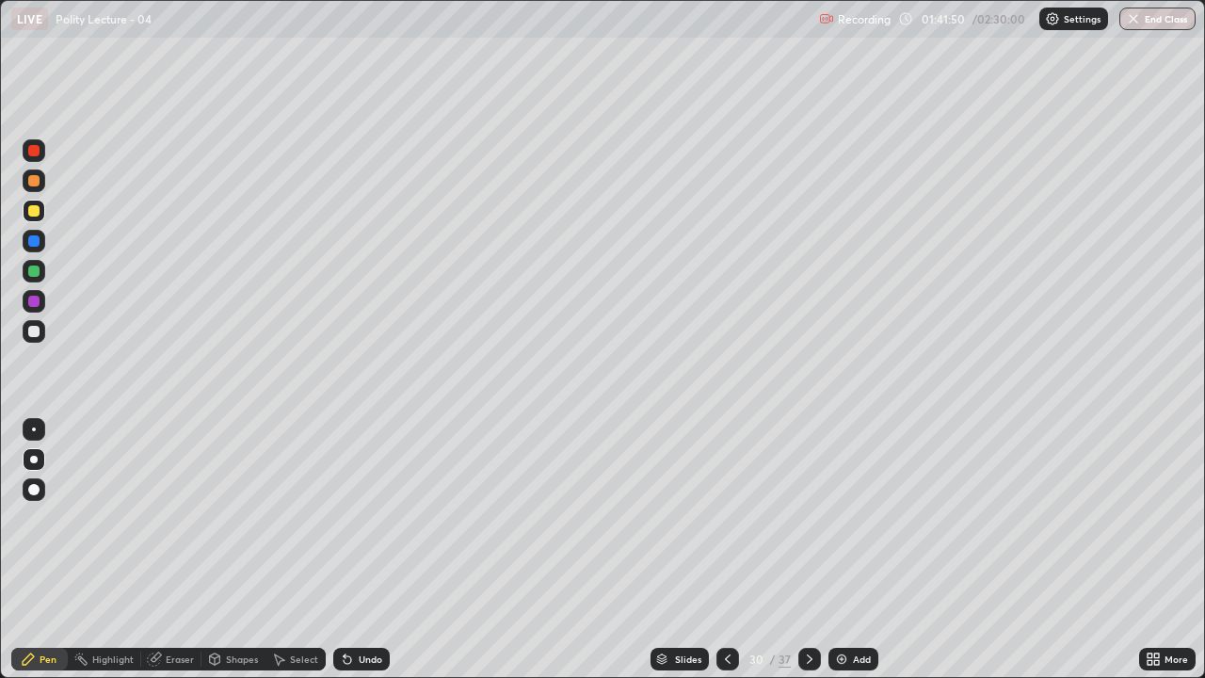
click at [36, 272] on div at bounding box center [33, 270] width 11 height 11
click at [38, 301] on div at bounding box center [33, 301] width 11 height 11
click at [727, 550] on icon at bounding box center [727, 658] width 15 height 15
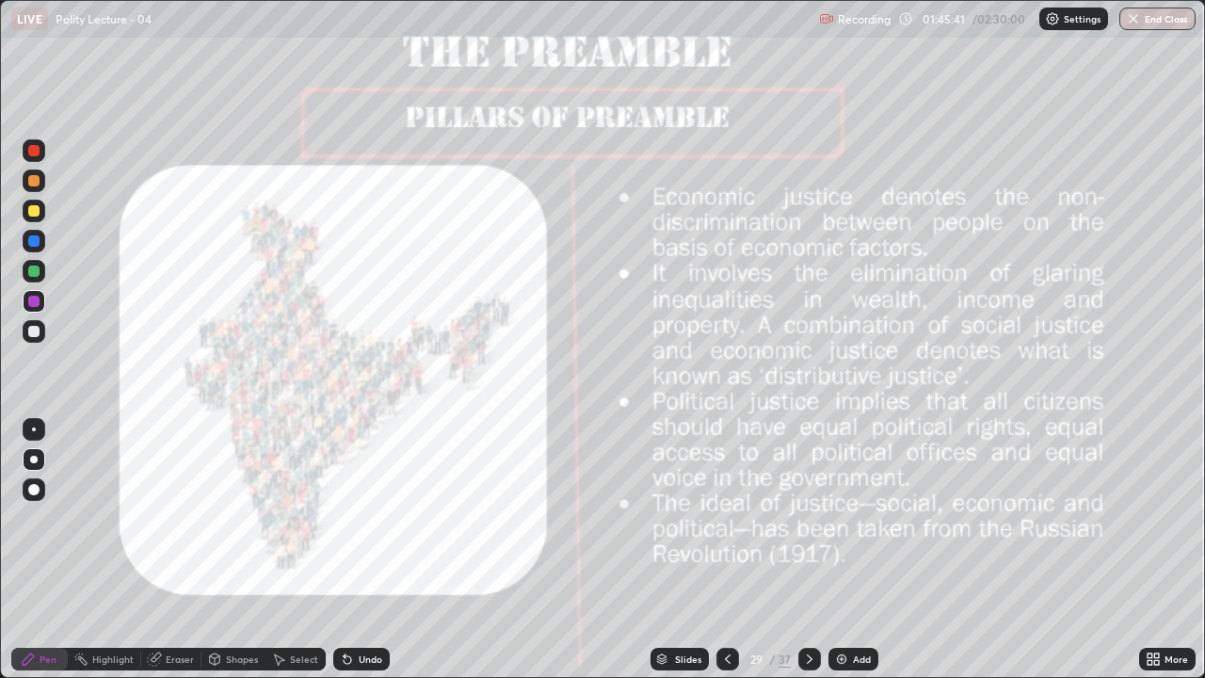
click at [808, 550] on icon at bounding box center [809, 658] width 15 height 15
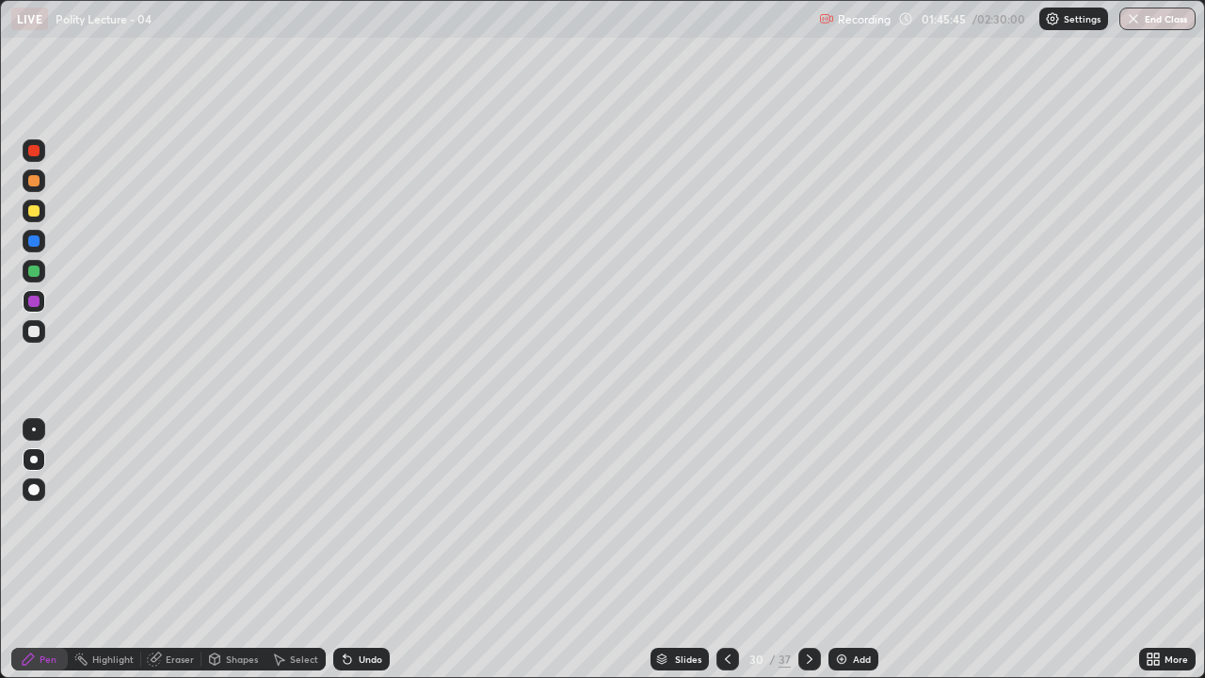
click at [805, 550] on icon at bounding box center [809, 658] width 15 height 15
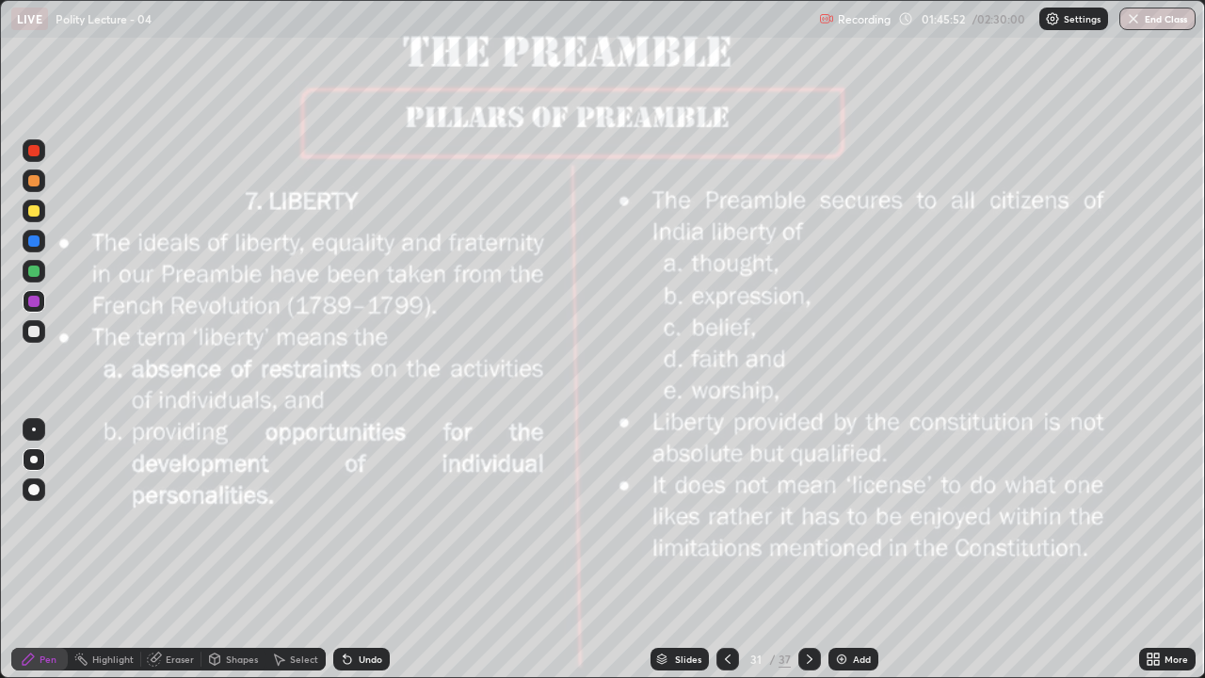
click at [26, 208] on div at bounding box center [34, 211] width 23 height 23
click at [857, 550] on div "Add" at bounding box center [862, 658] width 18 height 9
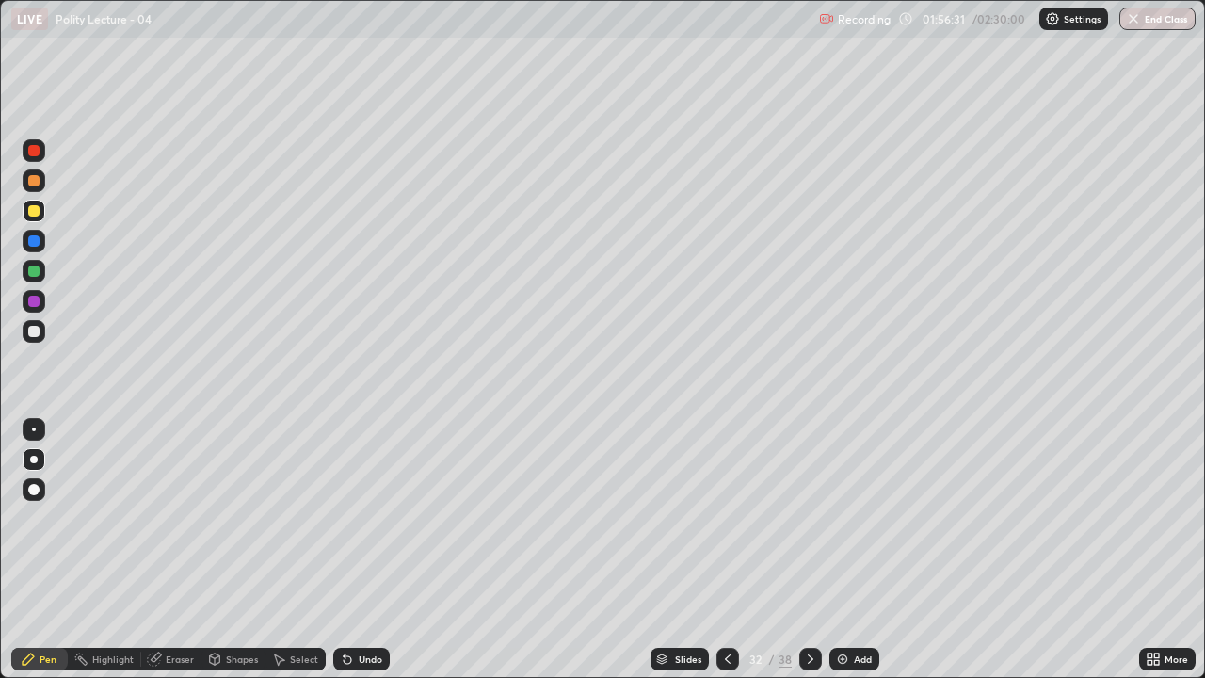
click at [722, 550] on icon at bounding box center [727, 658] width 15 height 15
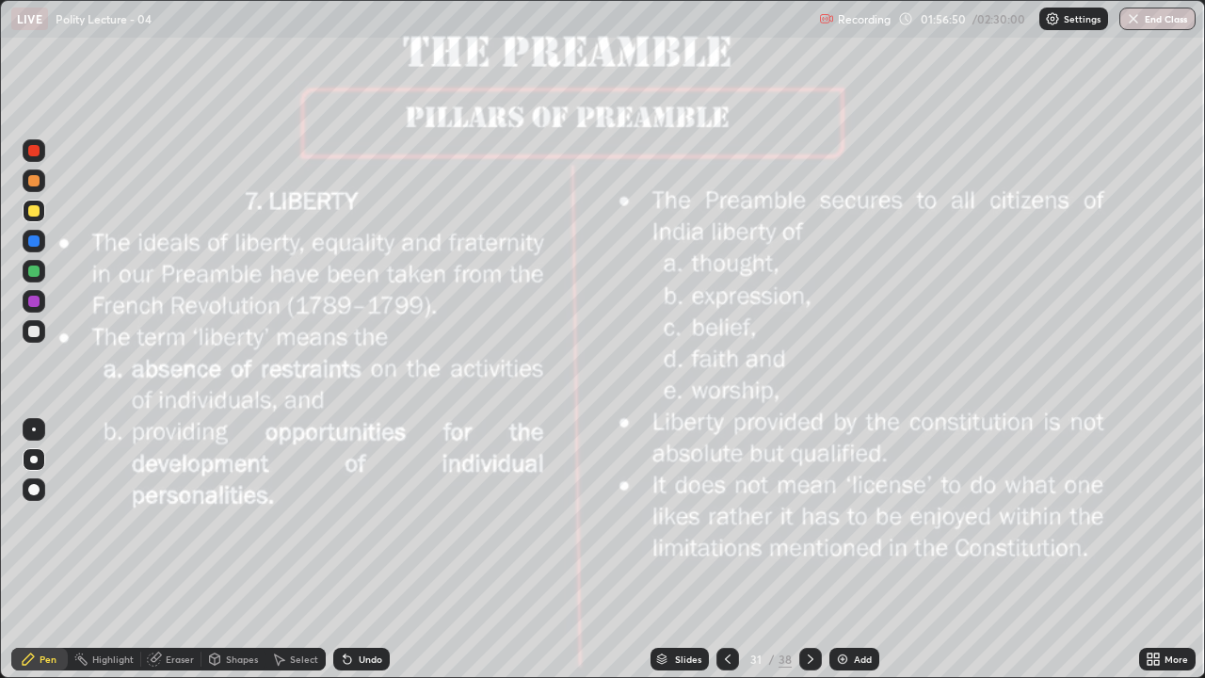
click at [38, 210] on div at bounding box center [33, 210] width 11 height 11
click at [34, 209] on div at bounding box center [33, 210] width 11 height 11
click at [848, 550] on div "Add" at bounding box center [854, 659] width 50 height 23
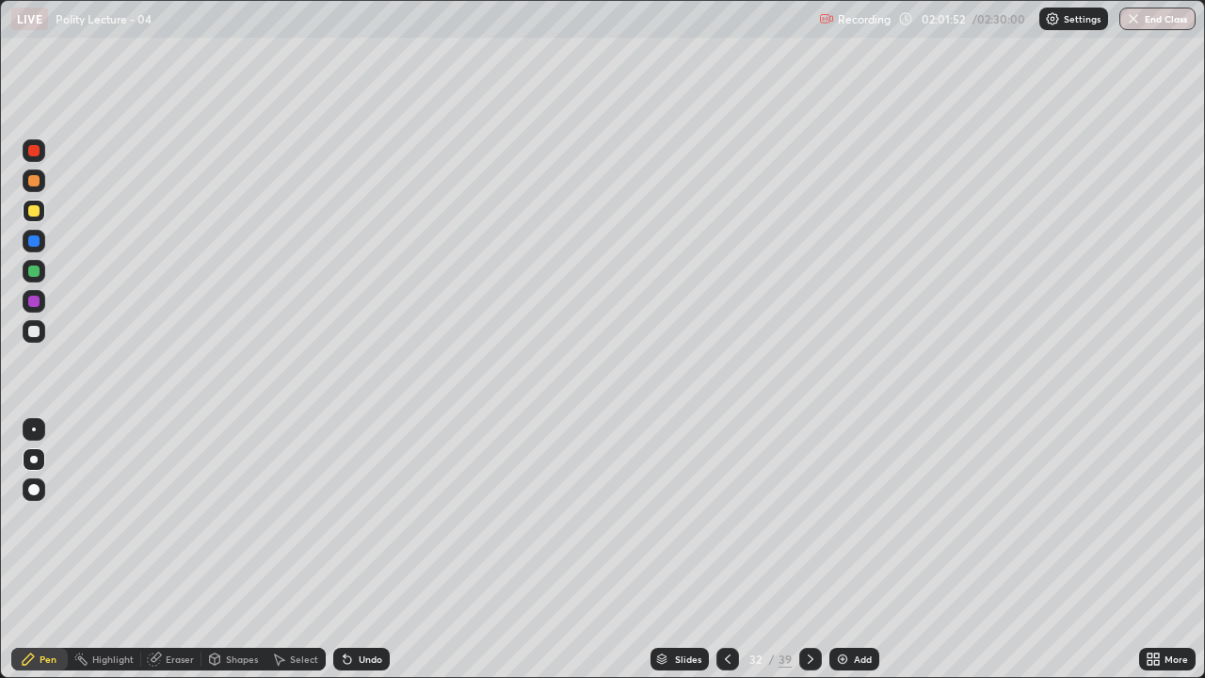
click at [728, 550] on icon at bounding box center [727, 658] width 15 height 15
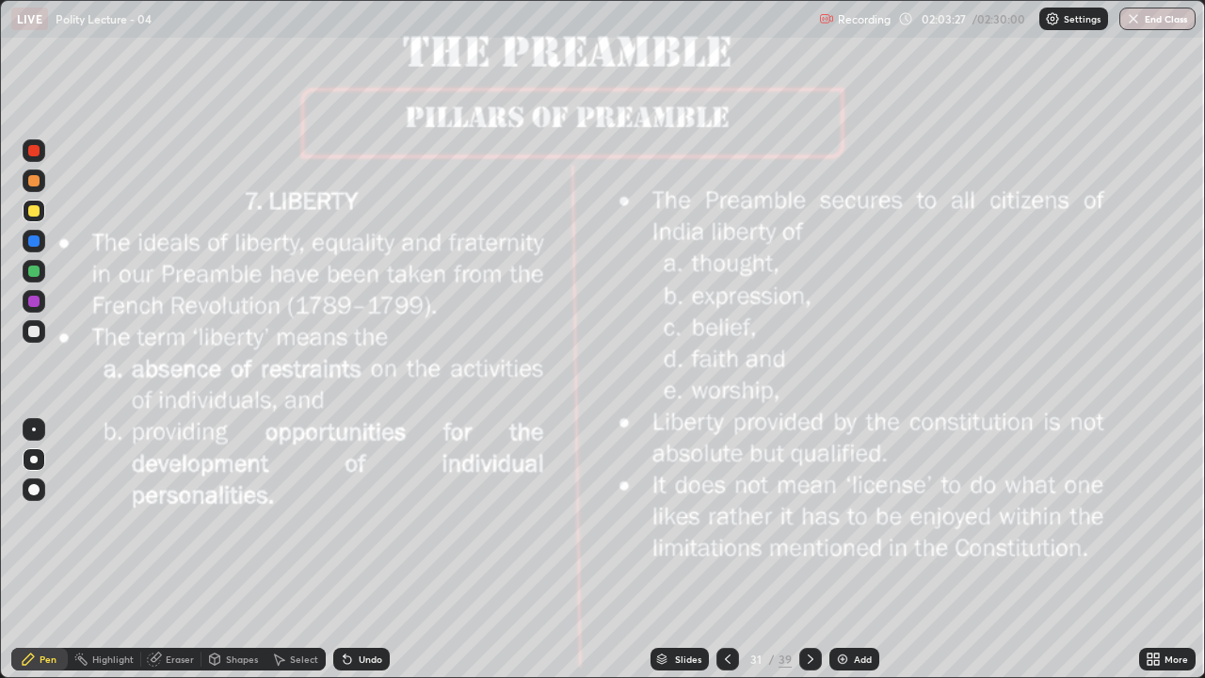
click at [855, 550] on div "Add" at bounding box center [863, 658] width 18 height 9
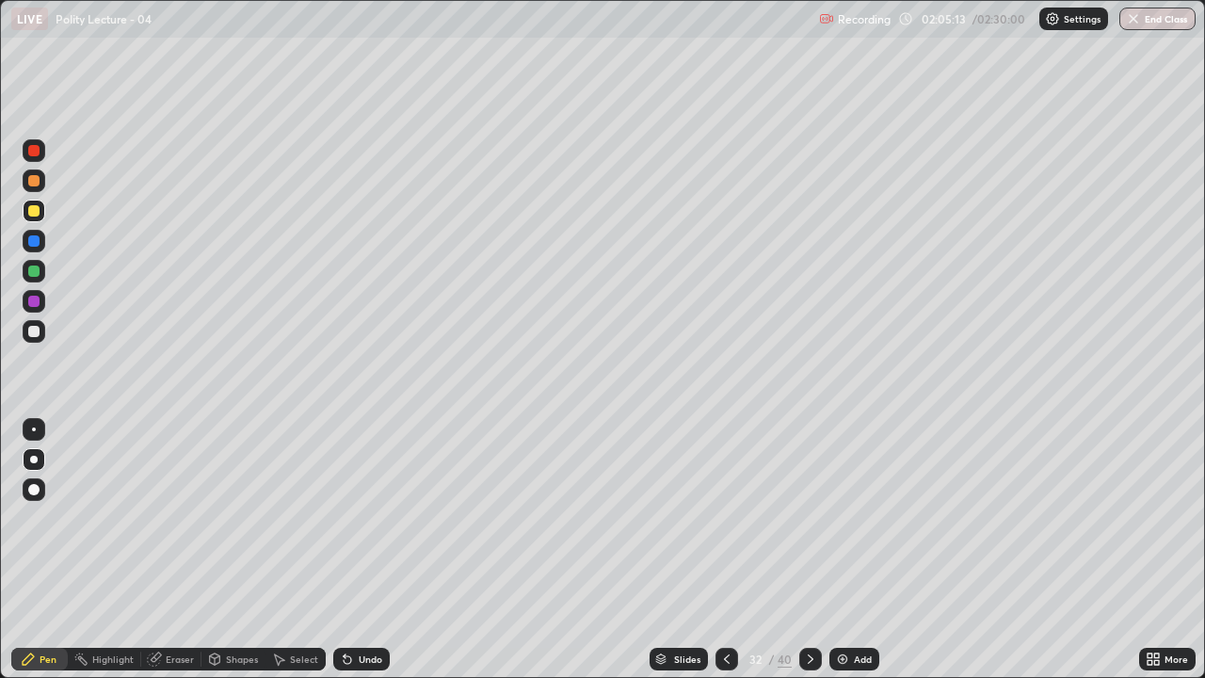
click at [730, 550] on div at bounding box center [726, 659] width 23 height 38
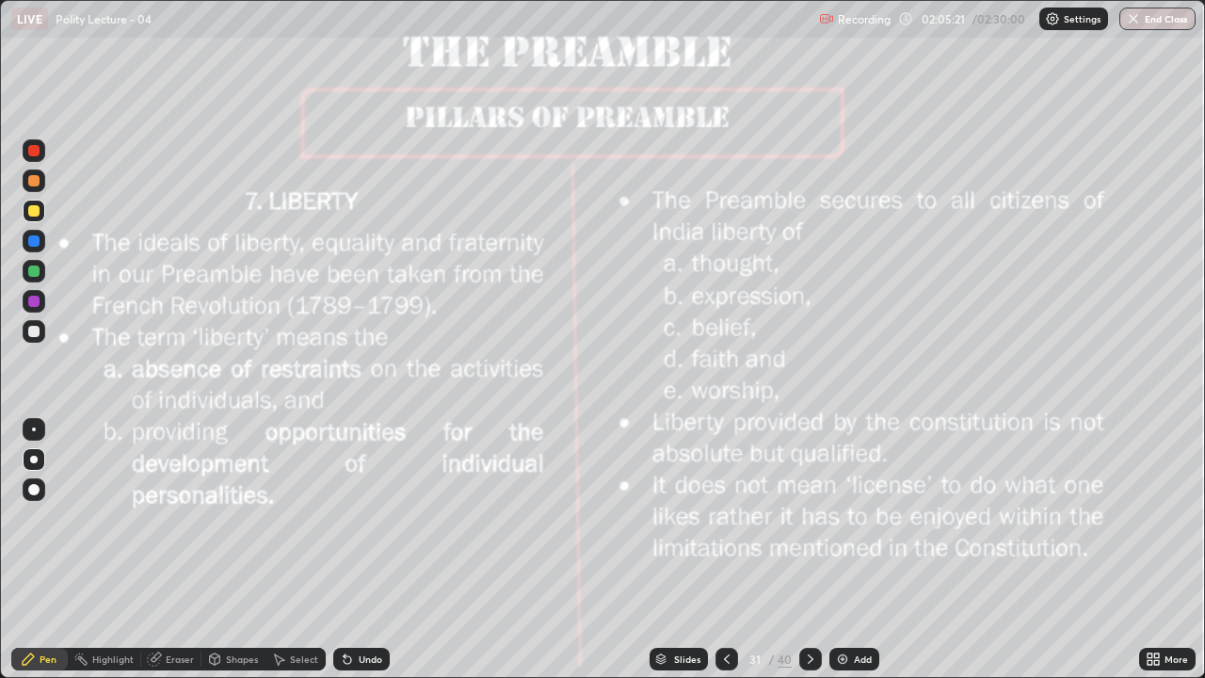
click at [847, 550] on img at bounding box center [842, 658] width 15 height 15
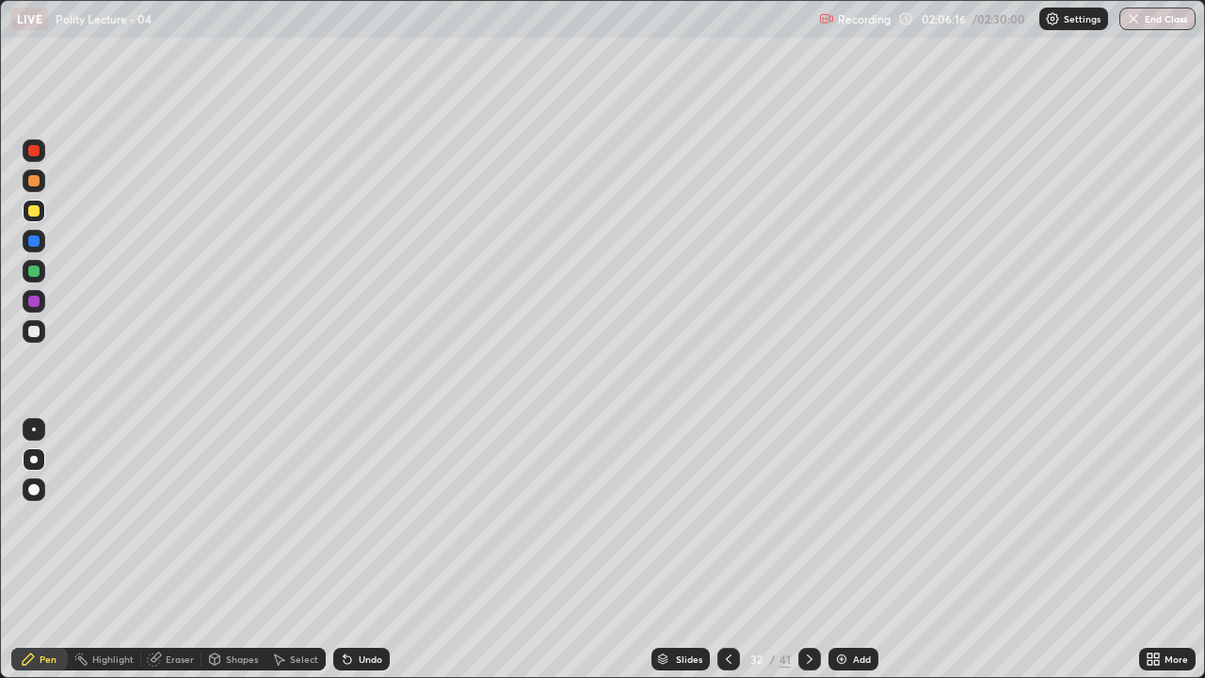
click at [721, 550] on icon at bounding box center [728, 658] width 15 height 15
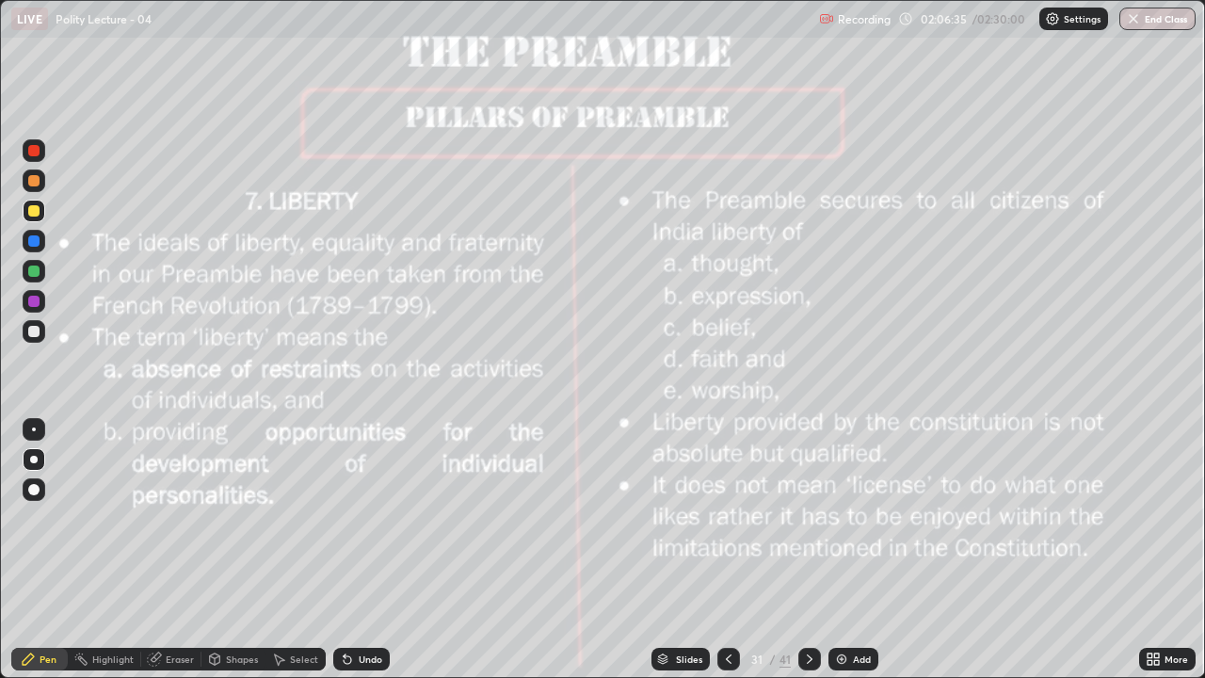
click at [809, 550] on icon at bounding box center [810, 658] width 6 height 9
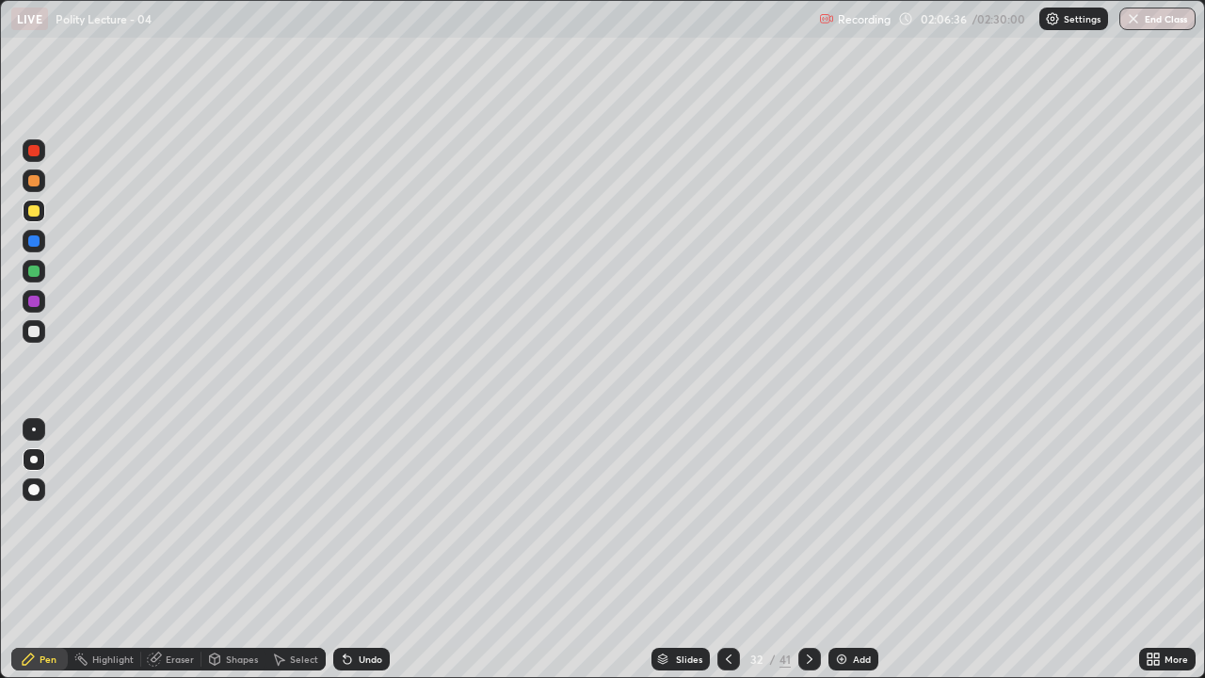
click at [808, 550] on icon at bounding box center [809, 658] width 15 height 15
click at [805, 550] on icon at bounding box center [809, 658] width 15 height 15
click at [677, 550] on div "Slides" at bounding box center [689, 658] width 26 height 9
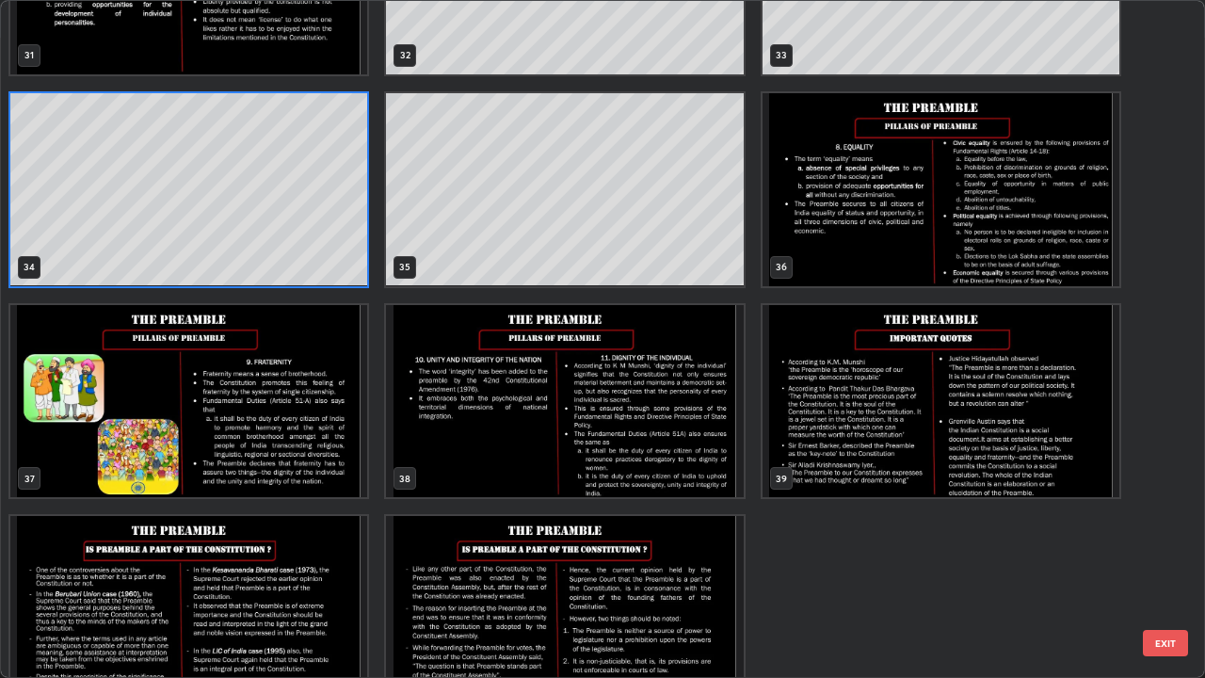
scroll to position [2284, 0]
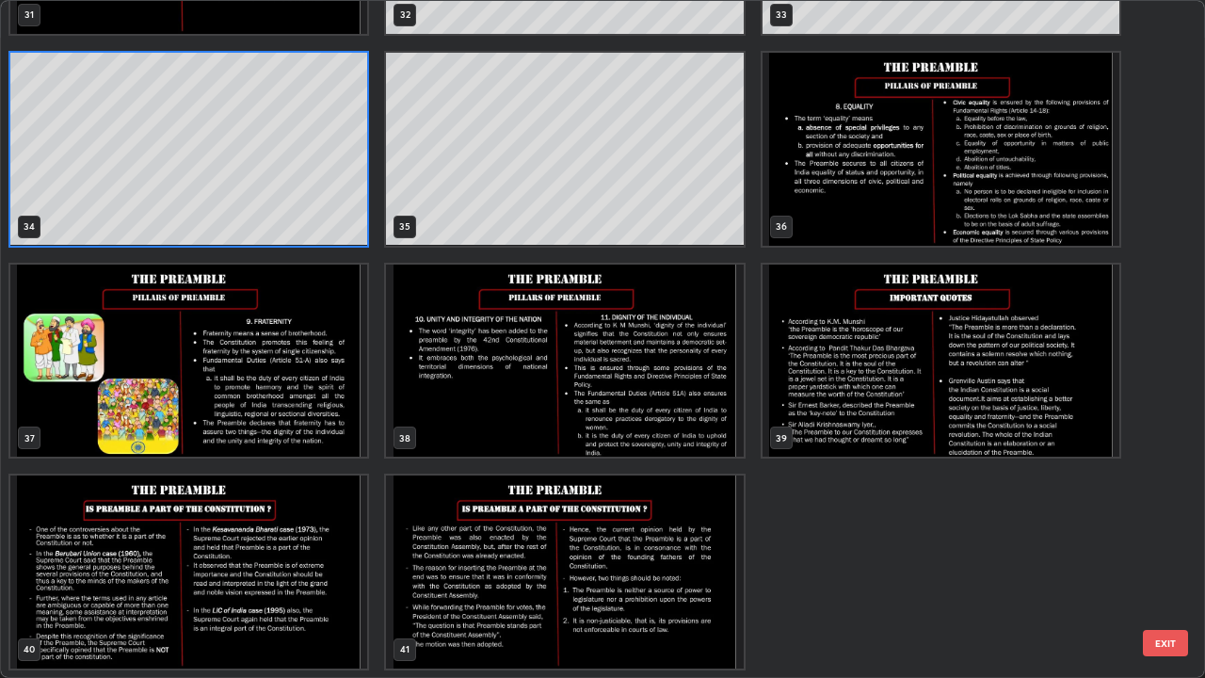
click at [842, 178] on img "grid" at bounding box center [940, 149] width 357 height 193
click at [841, 181] on img "grid" at bounding box center [940, 149] width 357 height 193
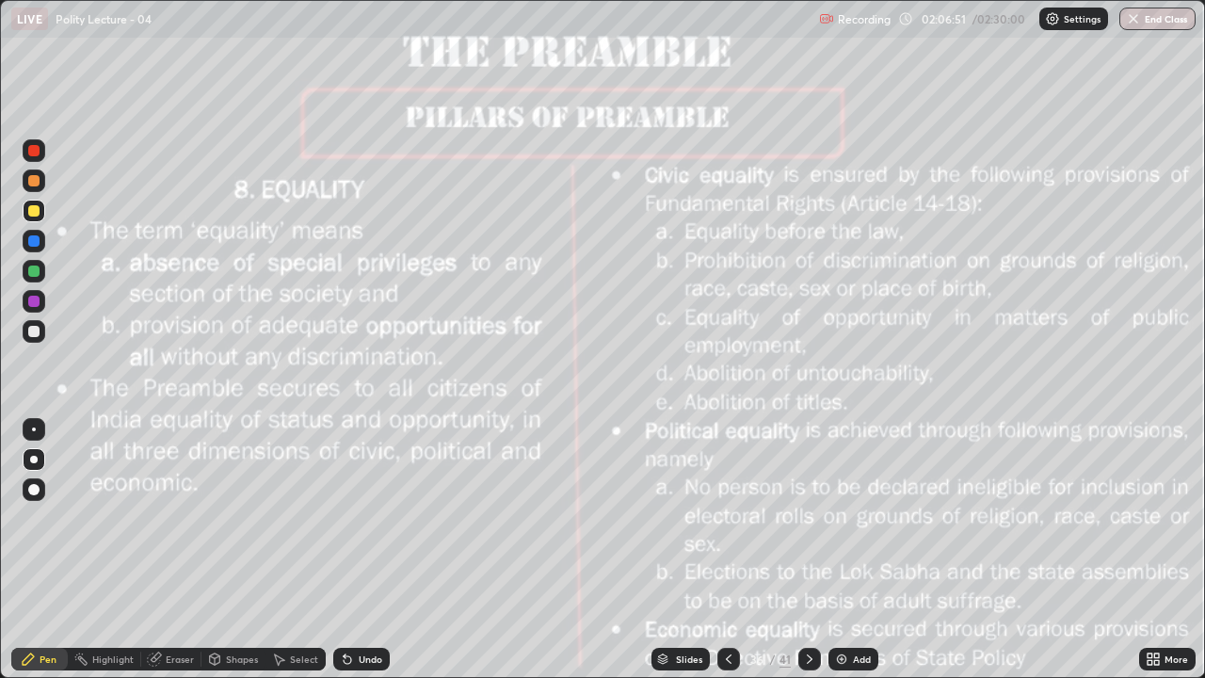
click at [37, 206] on div at bounding box center [33, 210] width 11 height 11
click at [852, 550] on div "Add" at bounding box center [853, 659] width 50 height 23
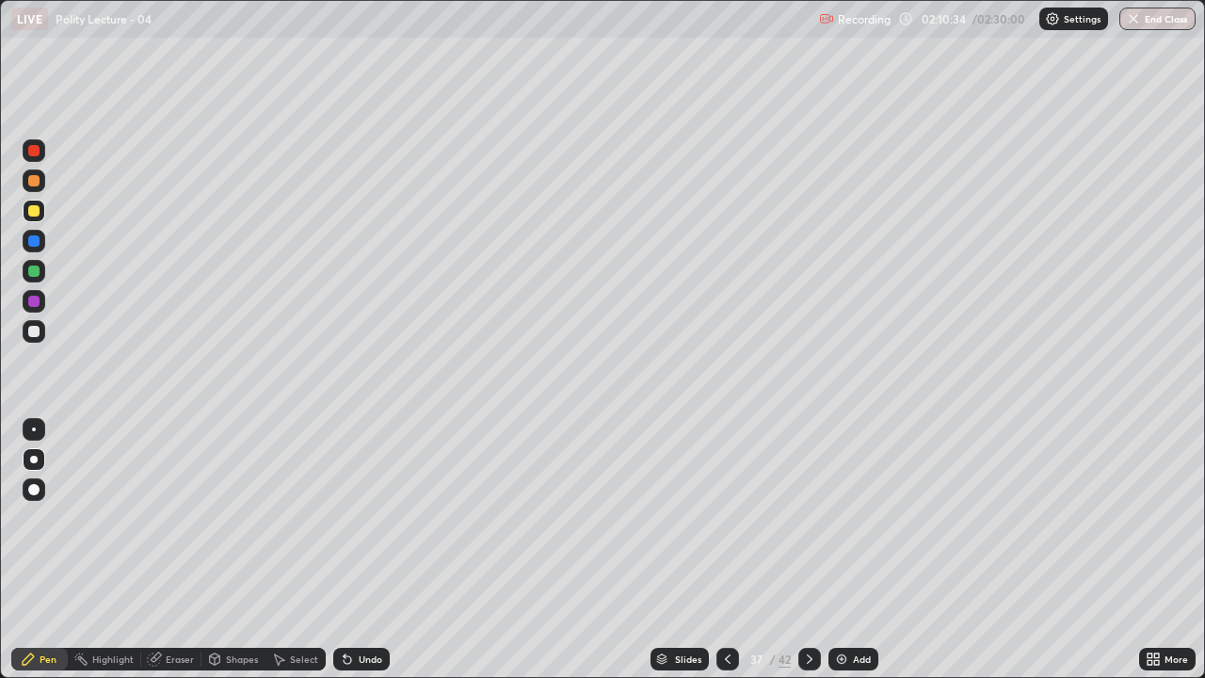
click at [727, 550] on icon at bounding box center [727, 658] width 15 height 15
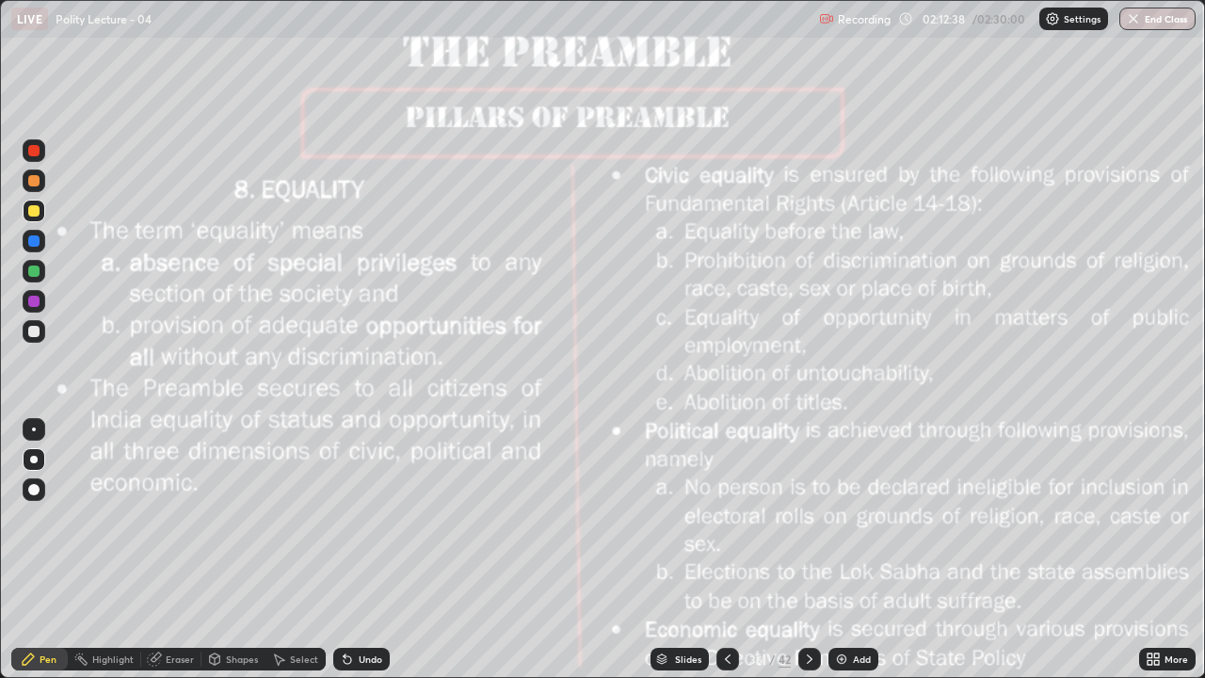
click at [805, 550] on icon at bounding box center [809, 658] width 15 height 15
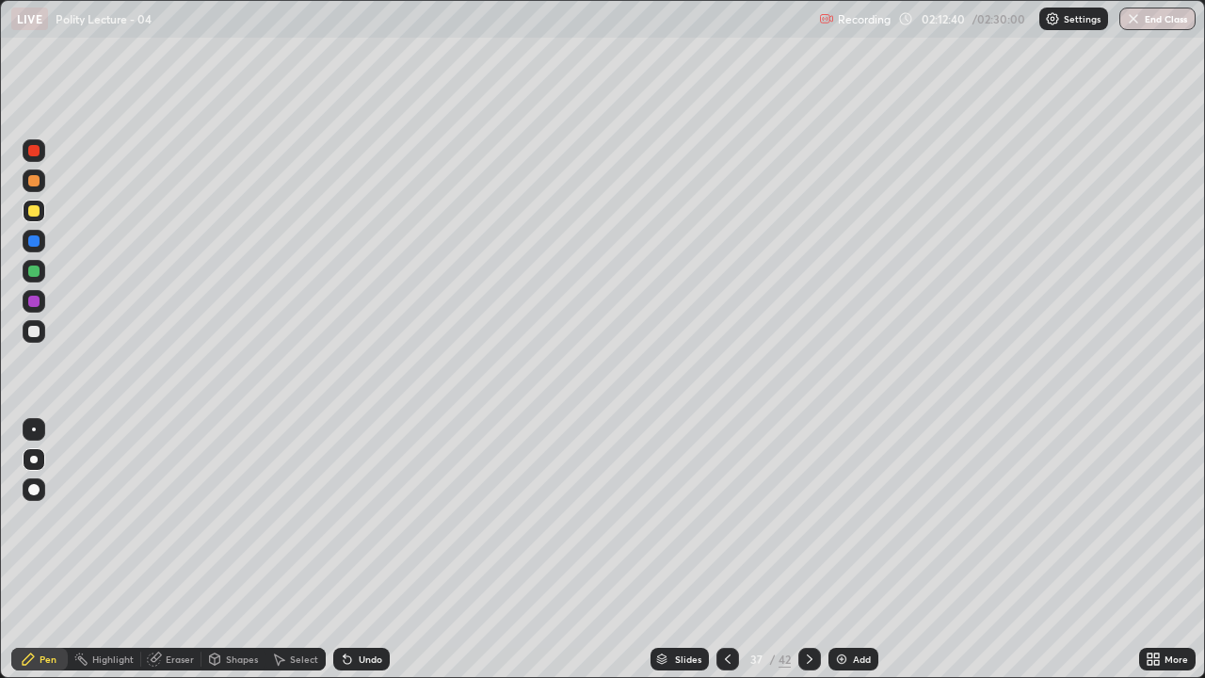
click at [680, 550] on div "Slides" at bounding box center [688, 658] width 26 height 9
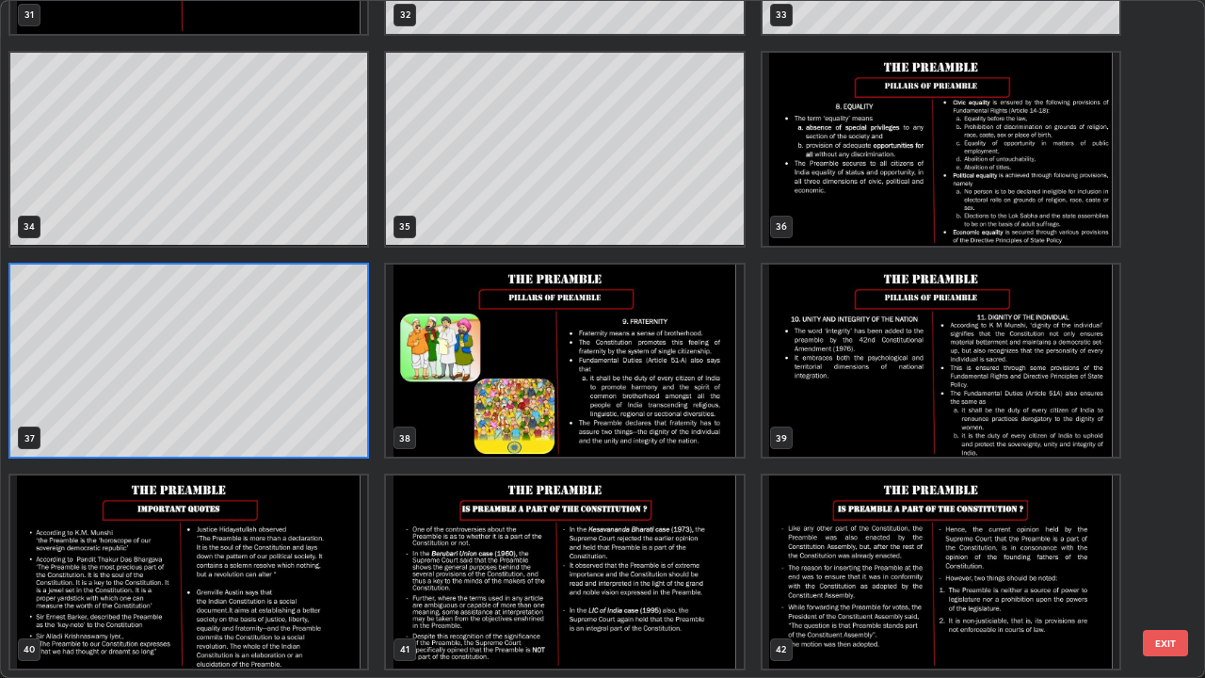
click at [444, 316] on img "grid" at bounding box center [564, 361] width 357 height 193
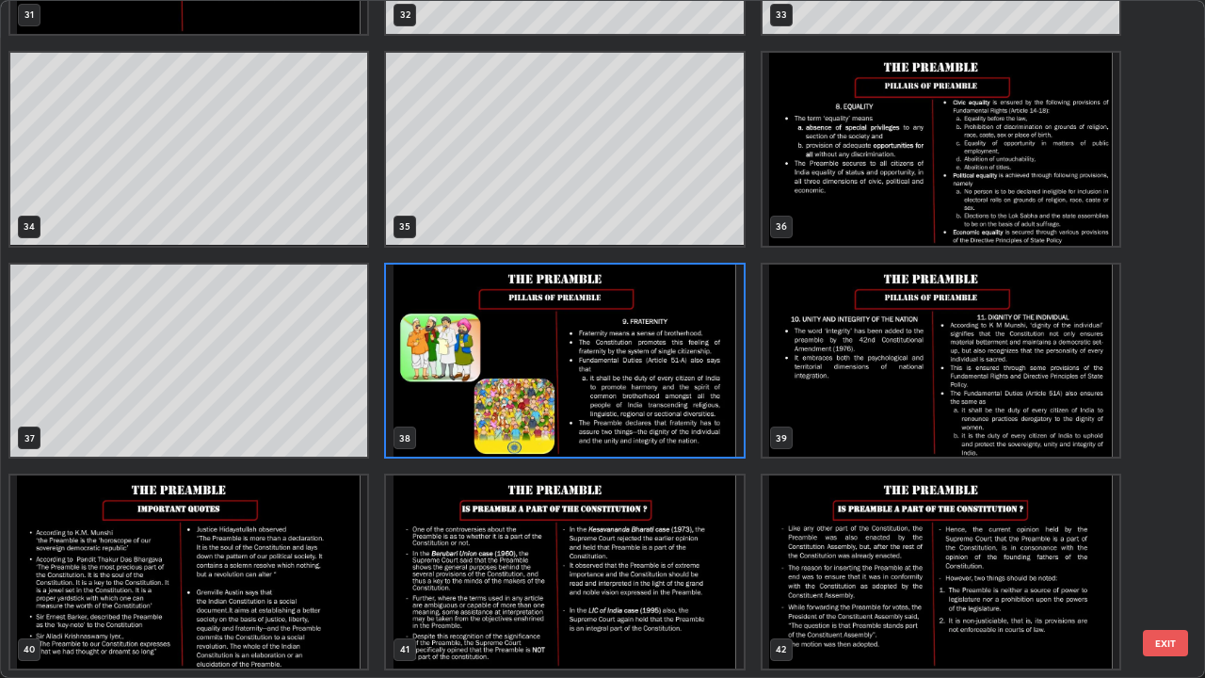
click at [448, 316] on img "grid" at bounding box center [564, 361] width 357 height 193
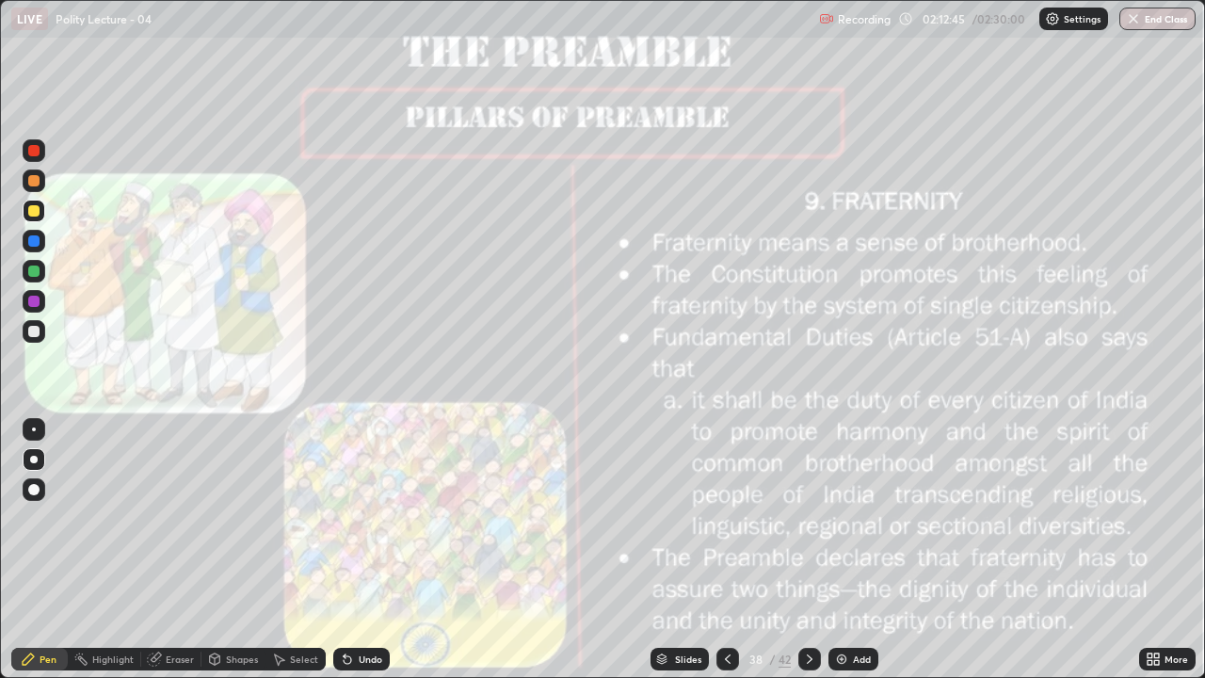
click at [444, 305] on img "grid" at bounding box center [564, 361] width 357 height 193
click at [442, 298] on img "grid" at bounding box center [564, 361] width 357 height 193
click at [442, 297] on img "grid" at bounding box center [564, 361] width 357 height 193
click at [1155, 24] on button "End Class" at bounding box center [1157, 19] width 76 height 23
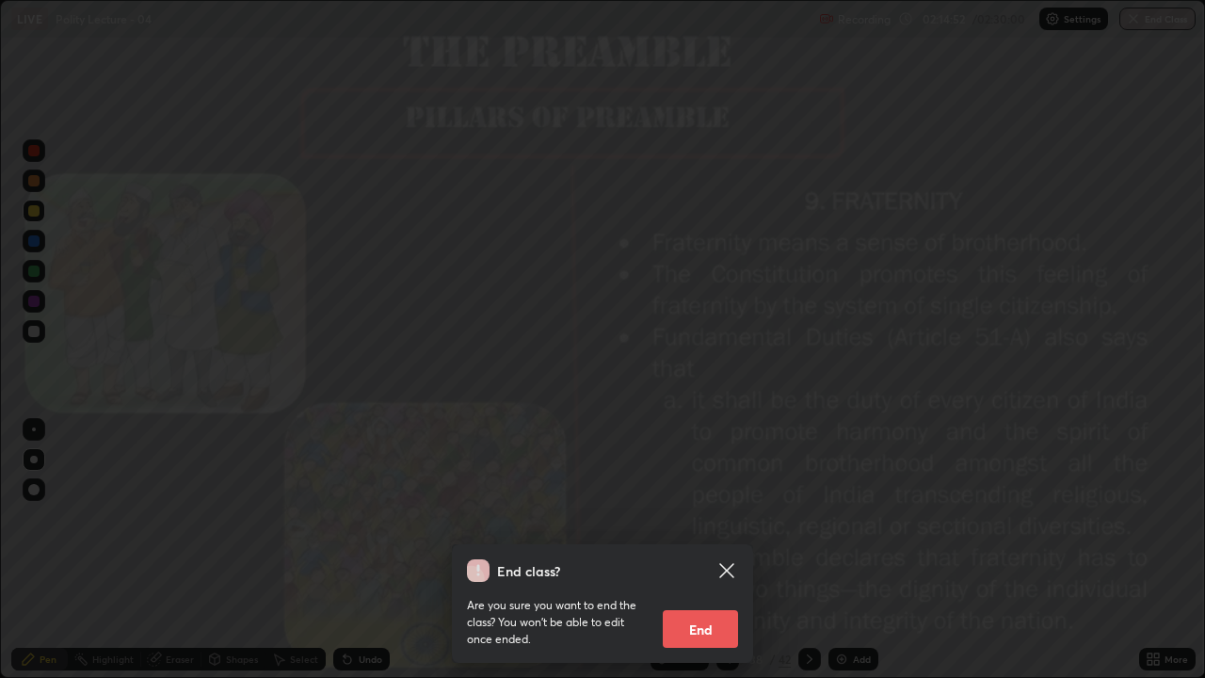
click at [730, 550] on icon at bounding box center [726, 570] width 23 height 23
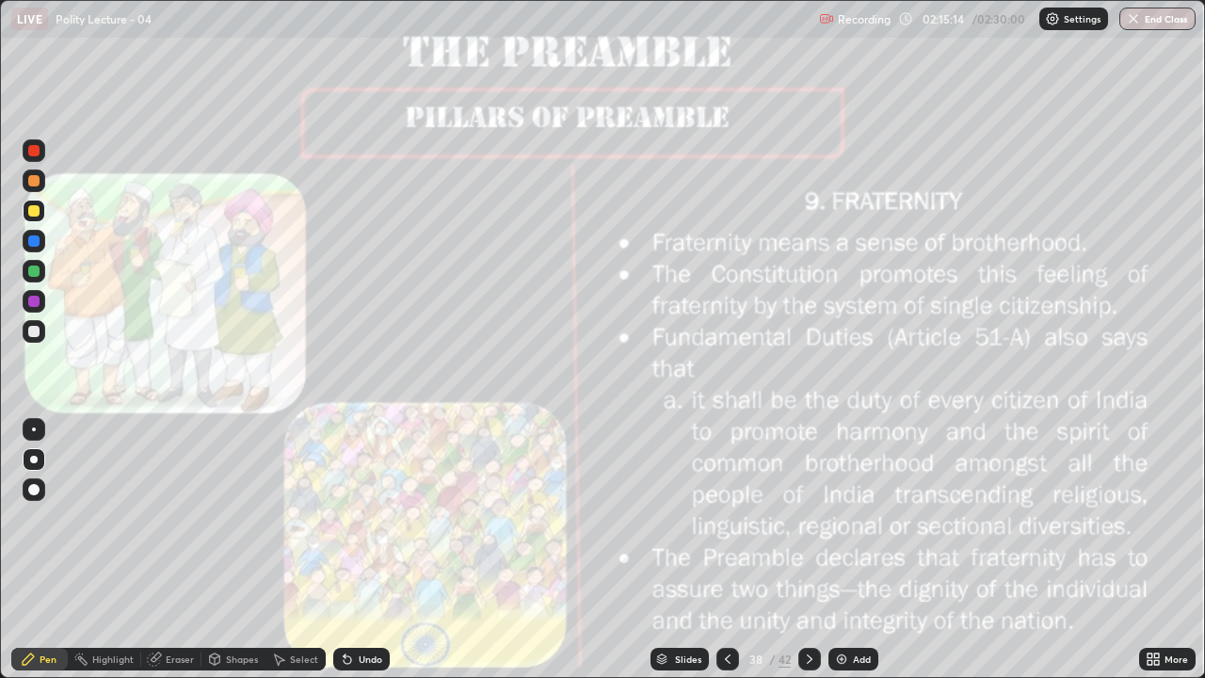
click at [1143, 19] on button "End Class" at bounding box center [1157, 19] width 76 height 23
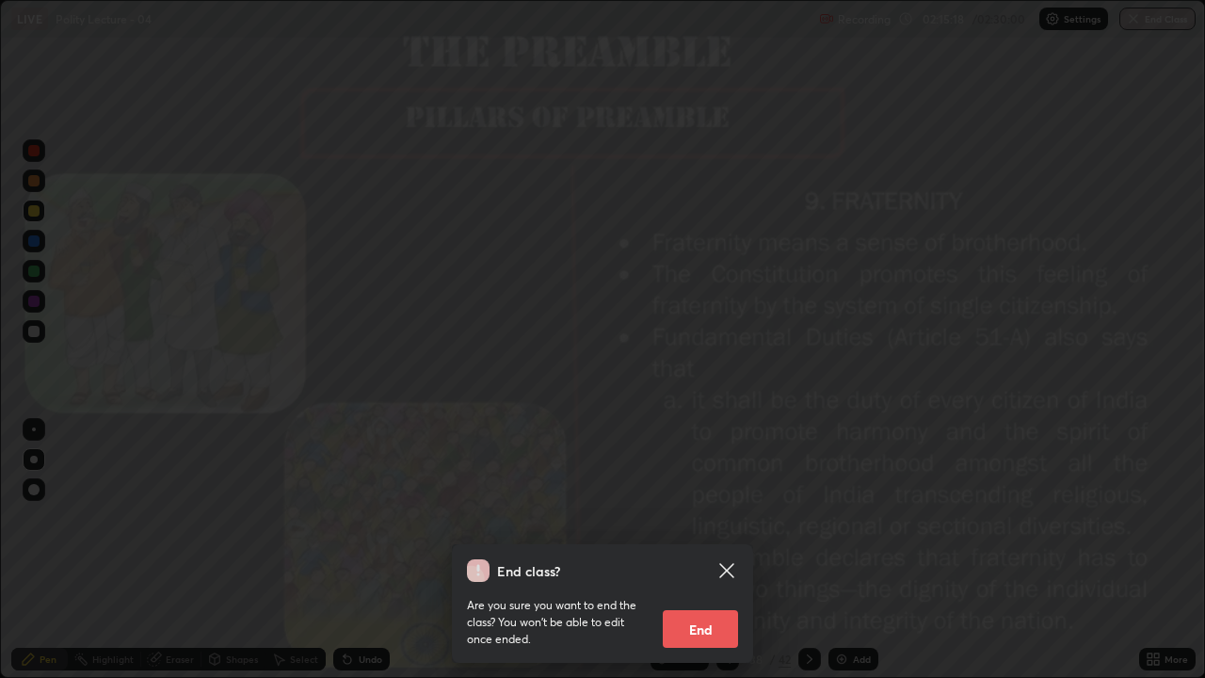
click at [682, 550] on button "End" at bounding box center [700, 629] width 75 height 38
